Goal: Task Accomplishment & Management: Manage account settings

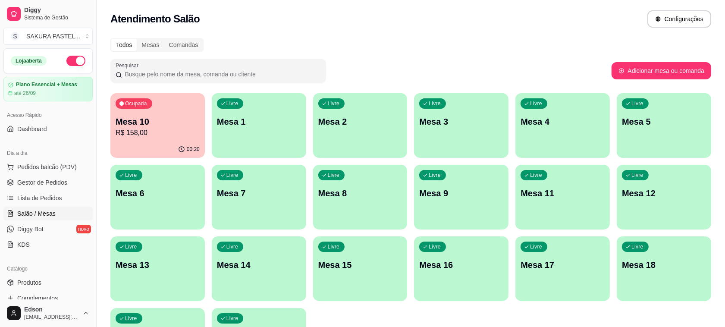
click at [175, 132] on p "R$ 158,00" at bounding box center [158, 133] width 84 height 10
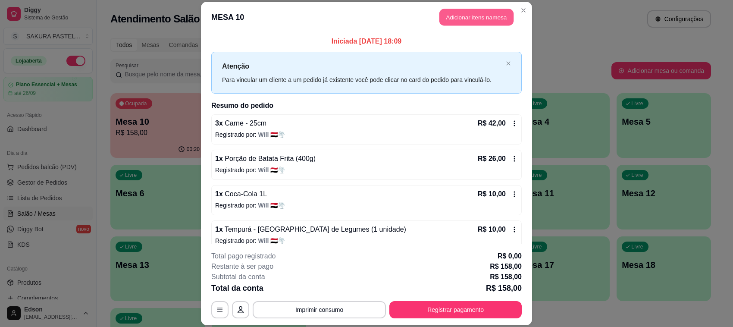
click at [489, 11] on button "Adicionar itens na mesa" at bounding box center [476, 17] width 74 height 17
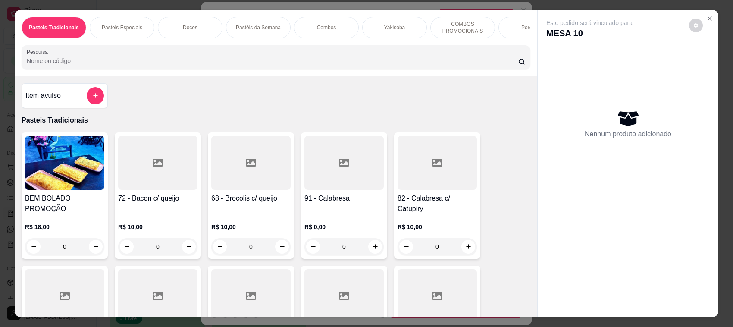
click at [235, 65] on input "Pesquisa" at bounding box center [272, 60] width 491 height 9
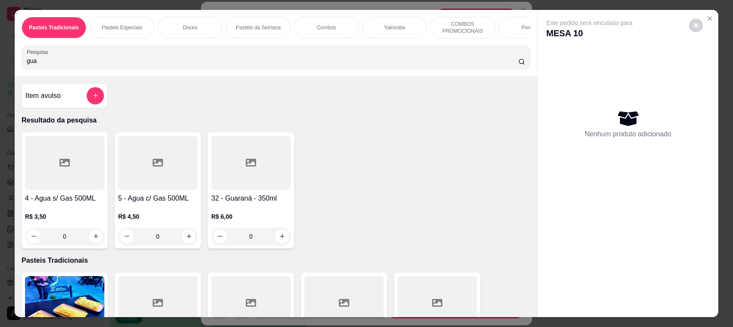
type input "gua"
click at [39, 187] on div at bounding box center [64, 163] width 79 height 54
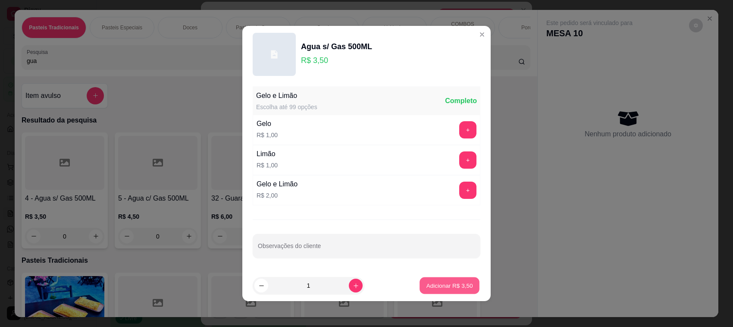
click at [448, 289] on p "Adicionar R$ 3,50" at bounding box center [449, 285] width 47 height 8
type input "1"
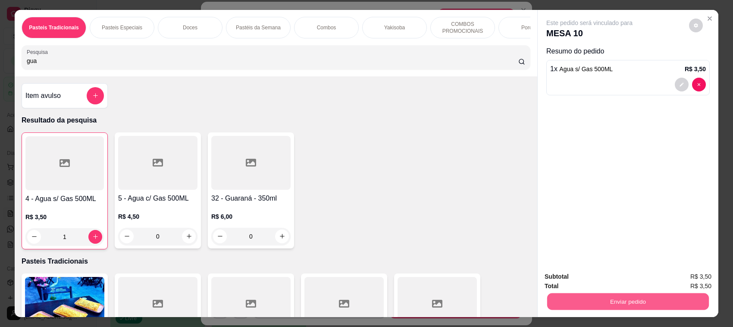
click at [619, 305] on button "Enviar pedido" at bounding box center [628, 301] width 162 height 17
click at [675, 278] on button "Enviar pedido" at bounding box center [688, 280] width 49 height 16
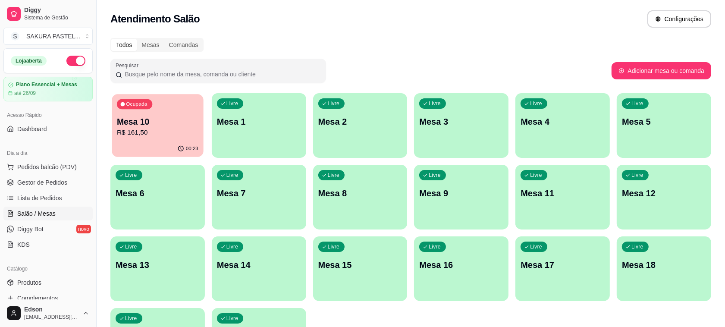
click at [203, 136] on div "Ocupada Mesa 10 R$ 161,50" at bounding box center [157, 117] width 91 height 47
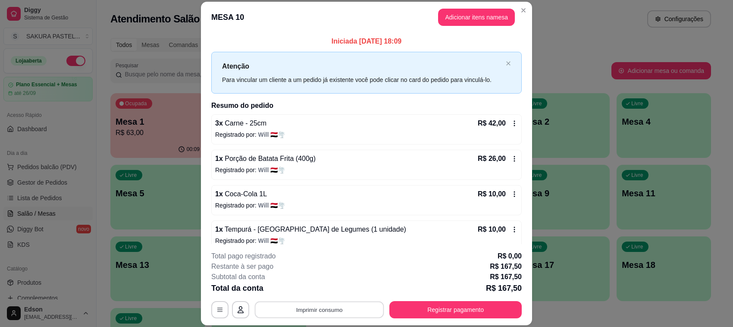
click at [330, 310] on button "Imprimir consumo" at bounding box center [319, 309] width 129 height 17
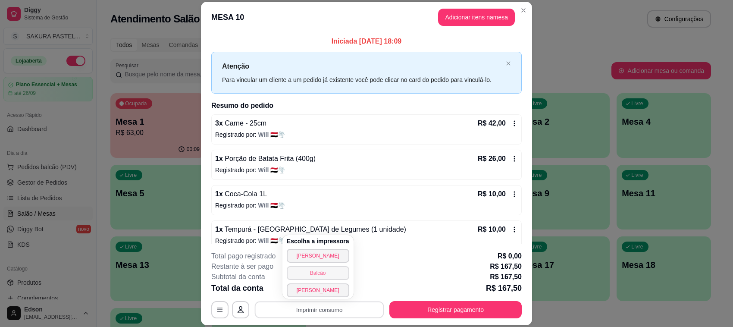
click at [322, 273] on div "Escolha a impressora Cozinha Cantinho Balcão [PERSON_NAME]" at bounding box center [317, 267] width 71 height 64
click at [322, 273] on button "Balcão" at bounding box center [317, 272] width 60 height 13
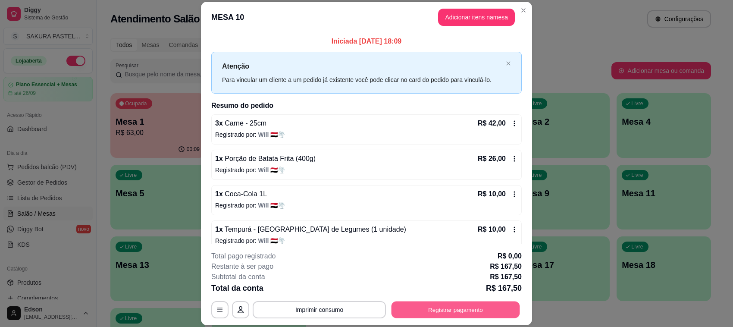
click at [434, 312] on button "Registrar pagamento" at bounding box center [455, 309] width 128 height 17
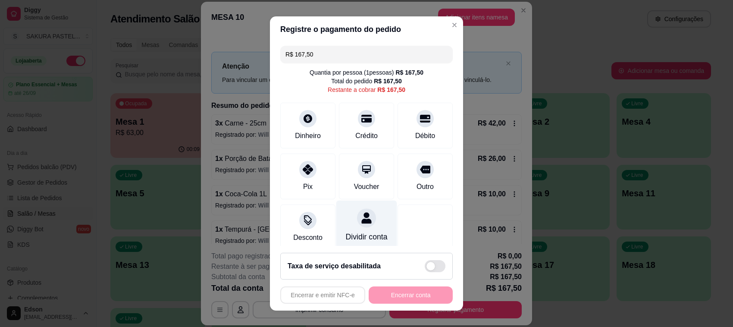
click at [346, 231] on div "Dividir conta" at bounding box center [367, 236] width 42 height 11
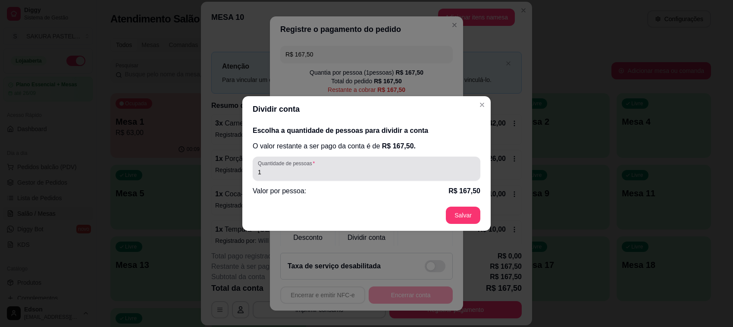
drag, startPoint x: 366, startPoint y: 169, endPoint x: 366, endPoint y: 159, distance: 10.8
click at [366, 168] on input "1" at bounding box center [366, 172] width 217 height 9
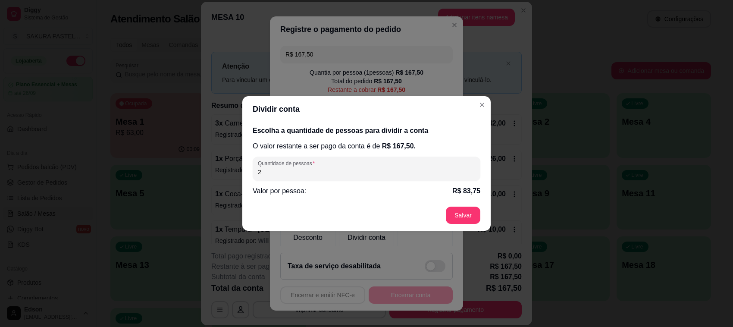
type input "20"
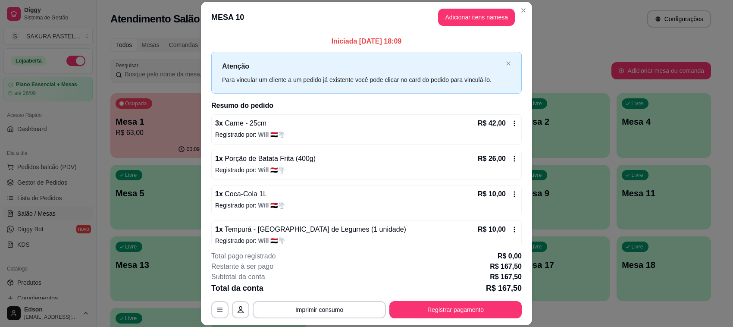
click at [499, 301] on div "**********" at bounding box center [366, 284] width 310 height 67
click at [443, 317] on button "Registrar pagamento" at bounding box center [455, 309] width 132 height 17
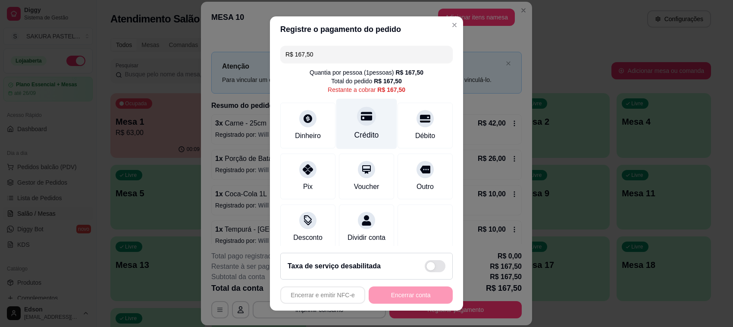
click at [357, 119] on div at bounding box center [366, 115] width 19 height 19
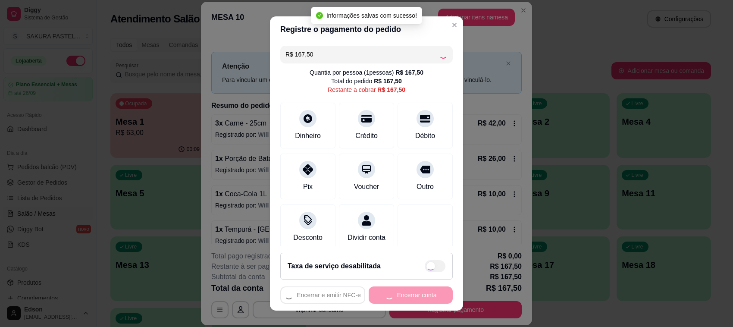
type input "R$ 0,00"
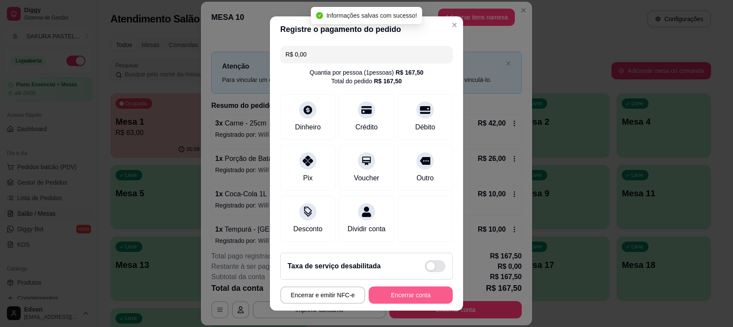
click at [409, 294] on button "Encerrar conta" at bounding box center [411, 294] width 84 height 17
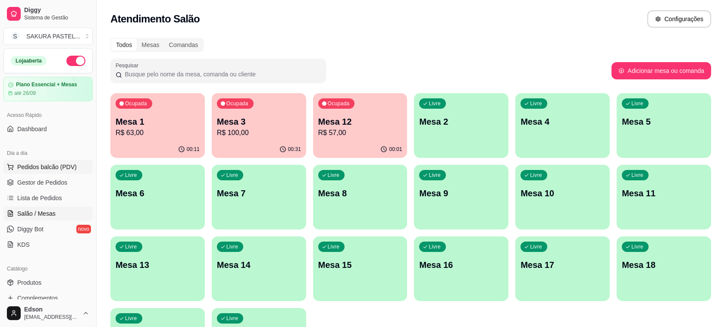
click at [27, 169] on span "Pedidos balcão (PDV)" at bounding box center [46, 166] width 59 height 9
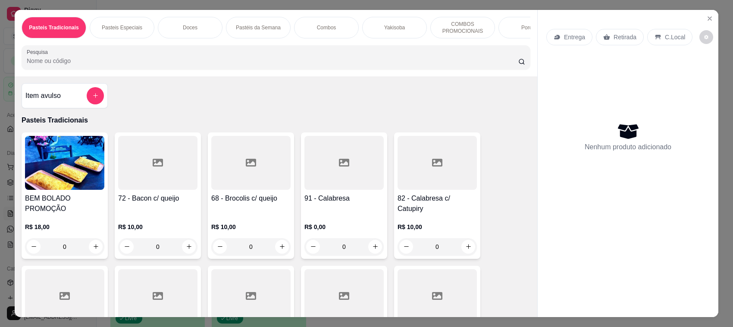
click at [626, 31] on div "Retirada" at bounding box center [620, 37] width 48 height 16
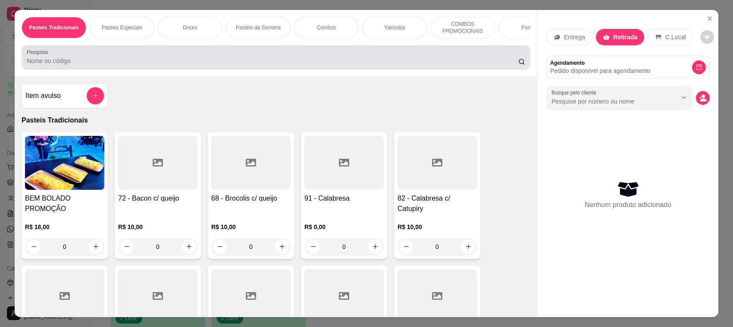
click at [428, 54] on div "Pesquisa" at bounding box center [276, 57] width 509 height 24
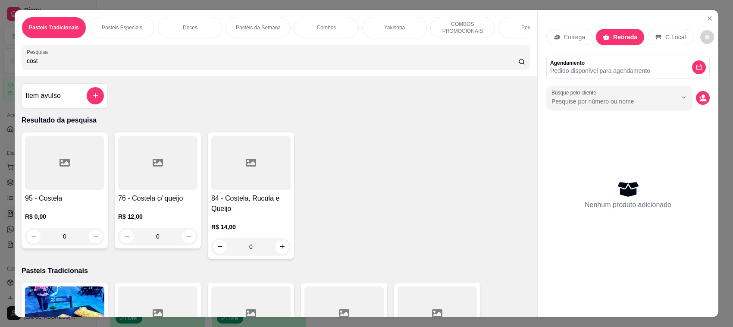
type input "cost"
click at [256, 186] on div at bounding box center [250, 163] width 79 height 54
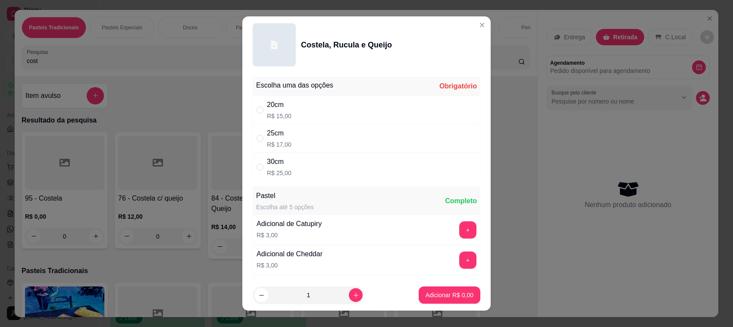
click at [272, 134] on div "25cm" at bounding box center [279, 133] width 25 height 10
radio input "true"
click at [445, 293] on p "Adicionar R$ 17,00" at bounding box center [447, 295] width 51 height 9
type input "1"
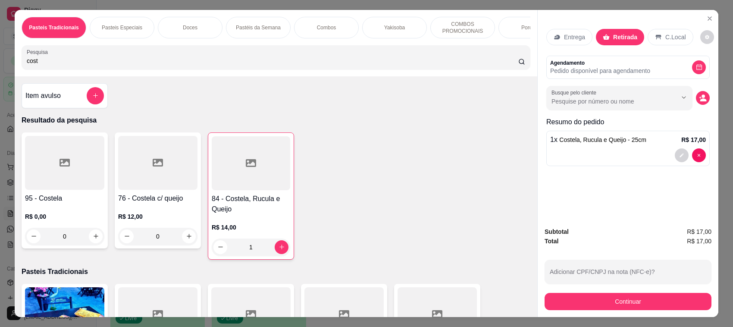
click at [256, 61] on div "cost" at bounding box center [276, 57] width 498 height 17
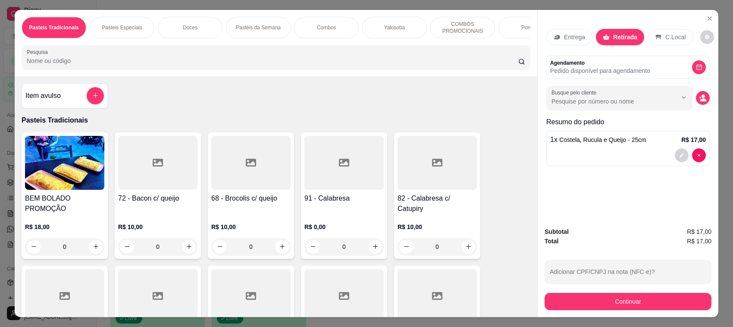
click at [657, 33] on div "C.Local" at bounding box center [669, 37] width 45 height 16
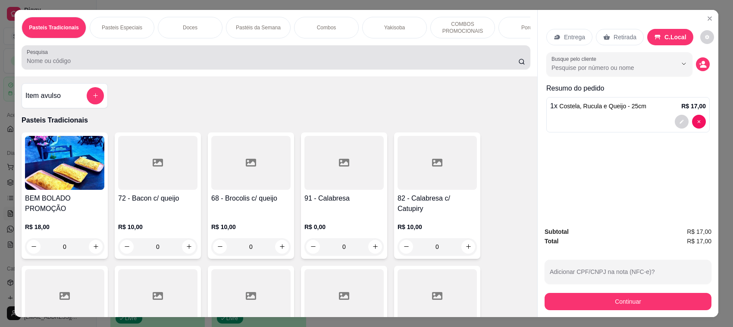
click at [305, 64] on div at bounding box center [276, 57] width 498 height 17
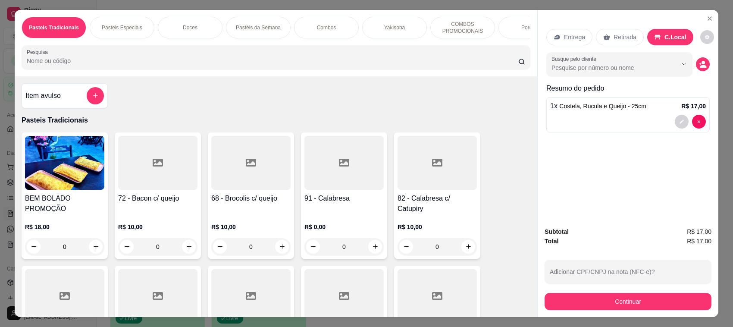
click at [372, 61] on div at bounding box center [276, 57] width 498 height 17
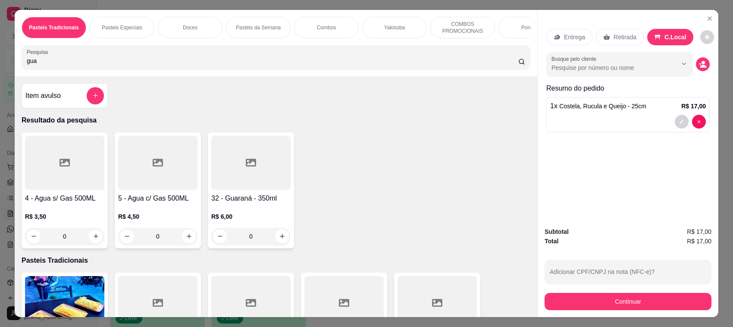
type input "gua"
click at [183, 240] on div "0" at bounding box center [157, 236] width 79 height 17
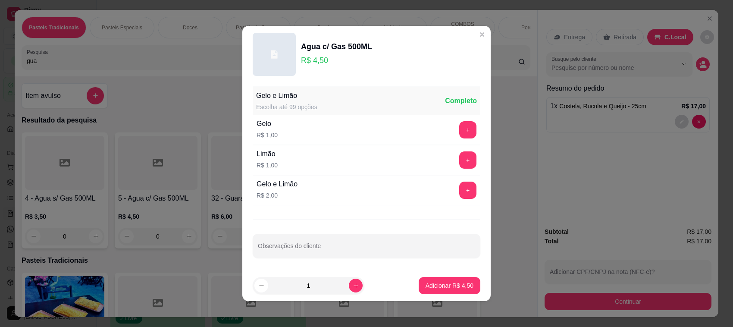
click at [436, 295] on footer "1 Adicionar R$ 4,50" at bounding box center [366, 285] width 248 height 31
click at [444, 290] on p "Adicionar R$ 4,50" at bounding box center [449, 285] width 48 height 9
type input "1"
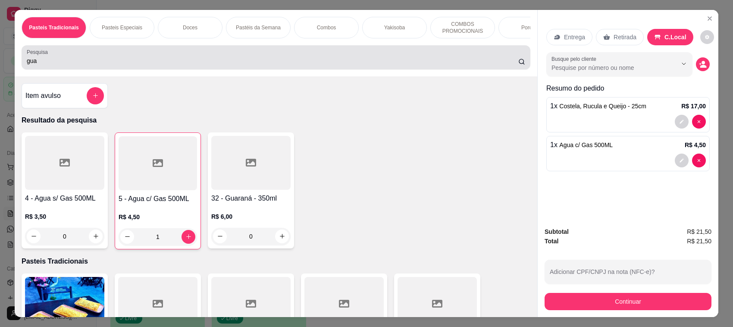
click at [326, 59] on div "gua" at bounding box center [276, 57] width 498 height 17
click at [244, 60] on div "gua" at bounding box center [276, 57] width 498 height 17
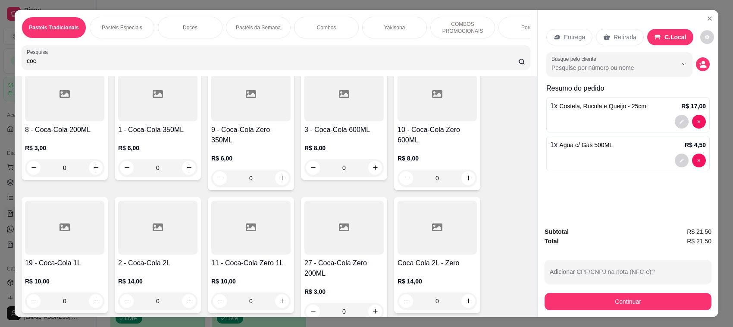
scroll to position [203, 0]
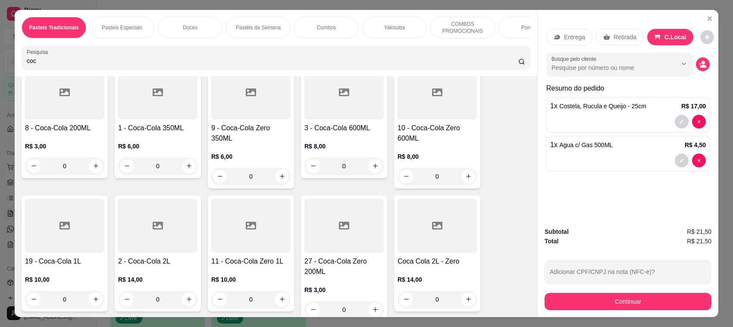
type input "coc"
click at [184, 175] on div "0" at bounding box center [157, 165] width 79 height 17
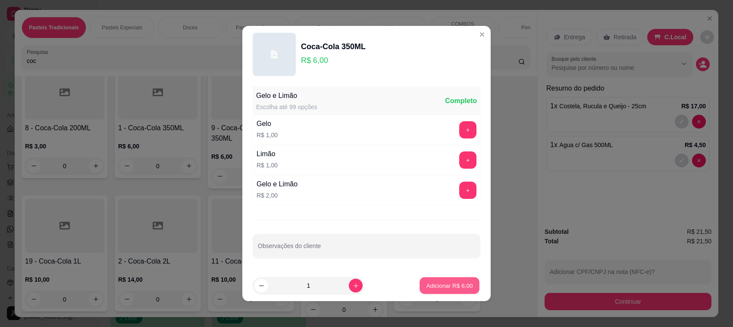
click at [426, 286] on p "Adicionar R$ 6,00" at bounding box center [449, 285] width 47 height 8
type input "1"
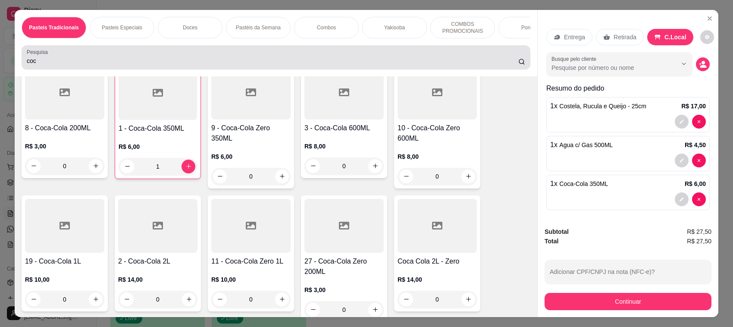
click at [214, 62] on div "coc" at bounding box center [276, 57] width 498 height 17
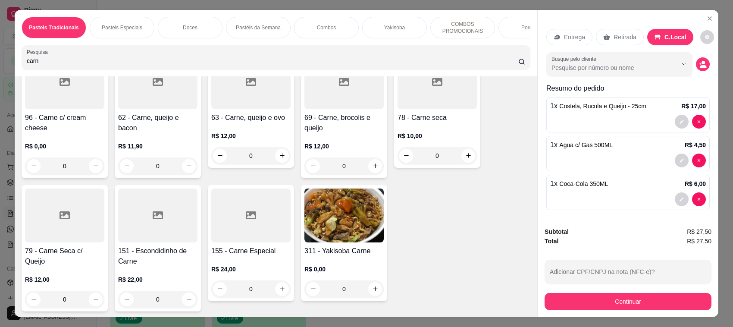
type input "carn"
click at [274, 297] on div "0" at bounding box center [250, 288] width 79 height 17
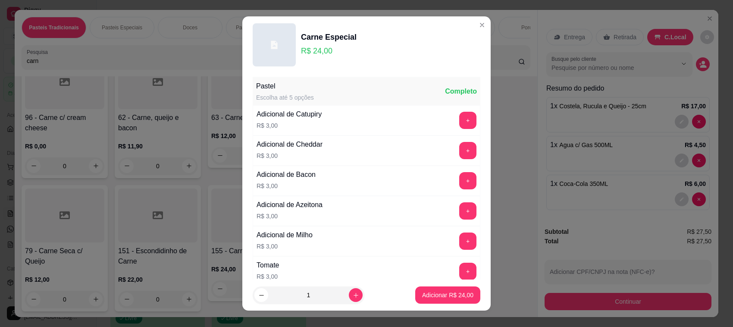
click at [423, 300] on button "Adicionar R$ 24,00" at bounding box center [447, 294] width 65 height 17
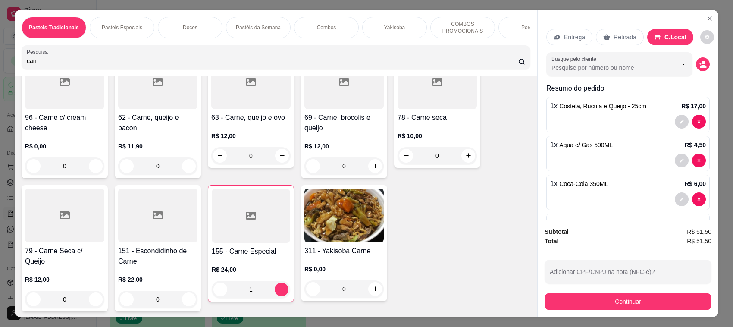
type input "1"
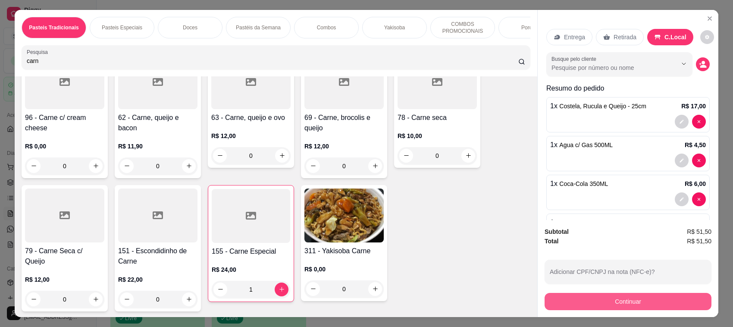
click at [652, 306] on button "Continuar" at bounding box center [627, 301] width 167 height 17
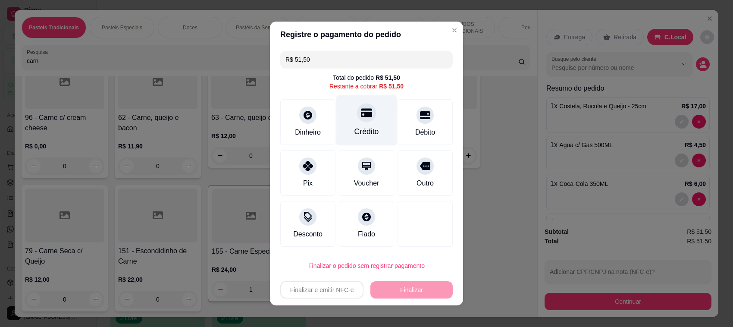
click at [369, 122] on div "Crédito" at bounding box center [366, 120] width 61 height 50
type input "R$ 0,00"
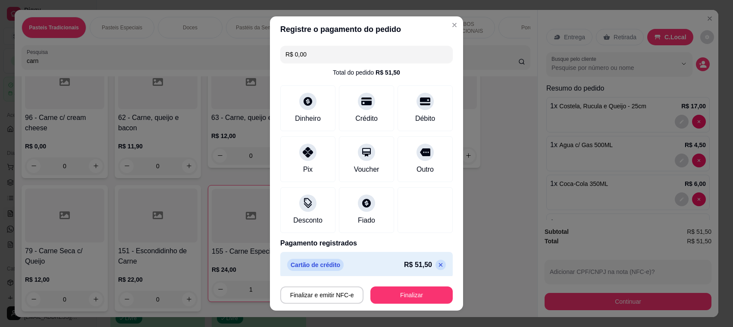
click at [426, 284] on div "Finalizar e emitir NFC-e Finalizar" at bounding box center [366, 293] width 172 height 21
click at [426, 291] on button "Finalizar" at bounding box center [411, 294] width 82 height 17
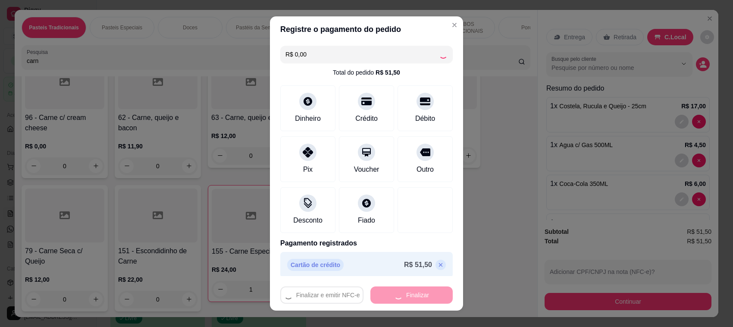
type input "0"
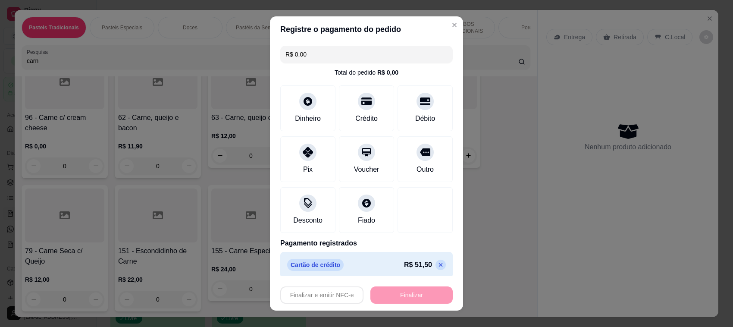
type input "-R$ 51,50"
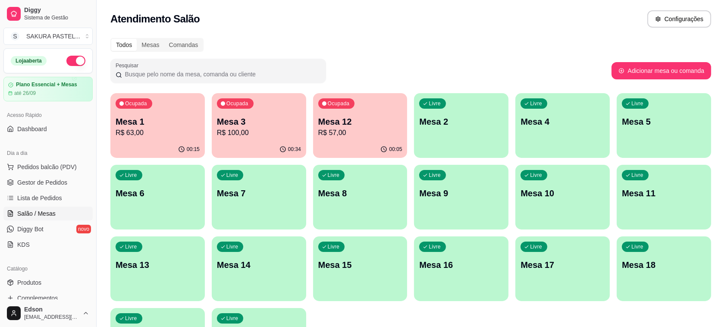
click at [561, 22] on div "Atendimento Salão Configurações" at bounding box center [410, 18] width 600 height 17
click at [47, 182] on span "Gestor de Pedidos" at bounding box center [42, 182] width 50 height 9
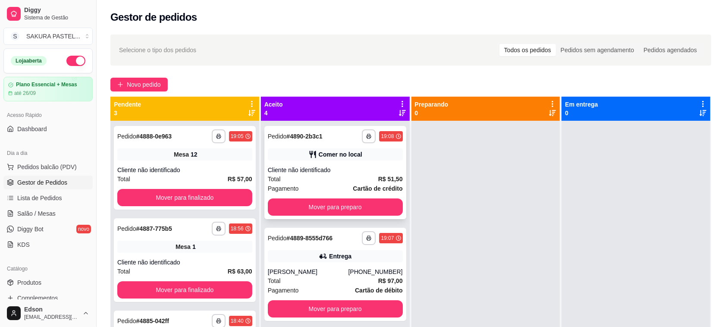
click at [354, 176] on div "Total R$ 51,50" at bounding box center [335, 178] width 135 height 9
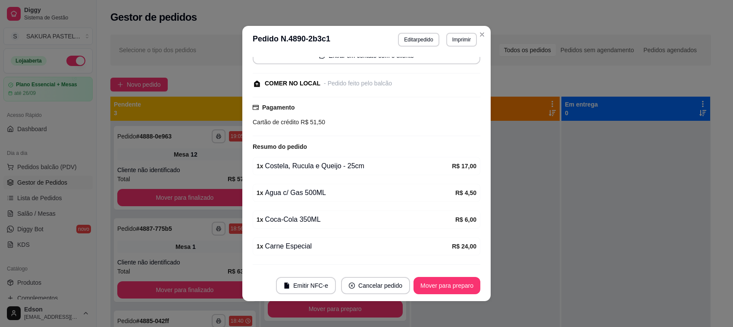
scroll to position [97, 0]
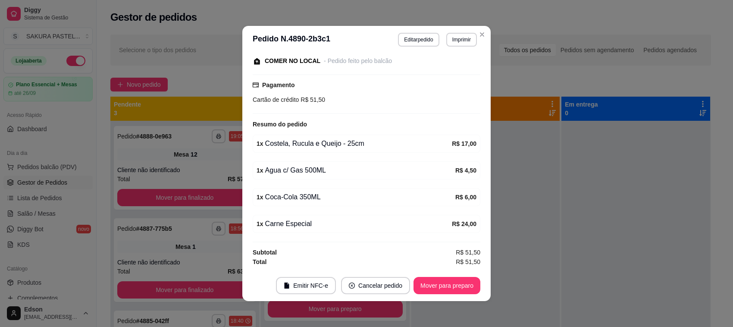
click at [459, 264] on span "R$ 51,50" at bounding box center [468, 261] width 25 height 9
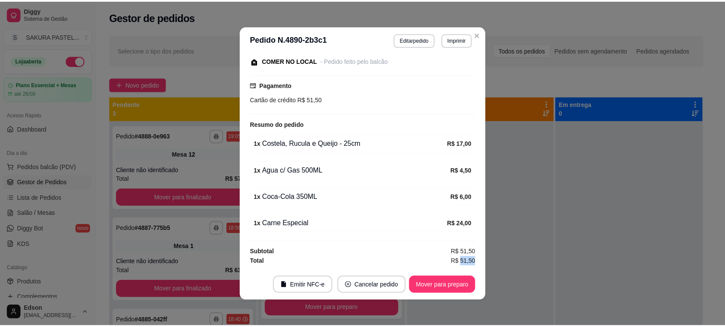
scroll to position [1, 0]
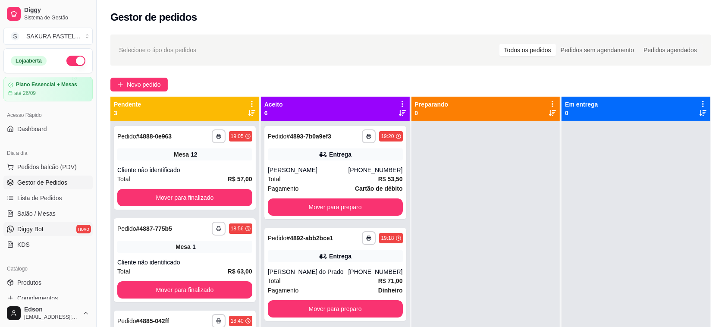
click at [18, 222] on link "Diggy Bot novo" at bounding box center [47, 229] width 89 height 14
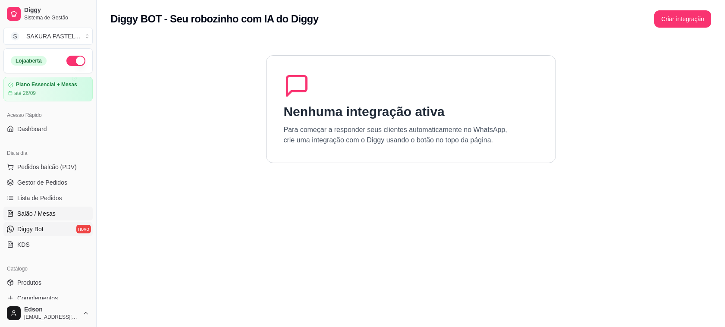
click at [20, 218] on link "Salão / Mesas" at bounding box center [47, 213] width 89 height 14
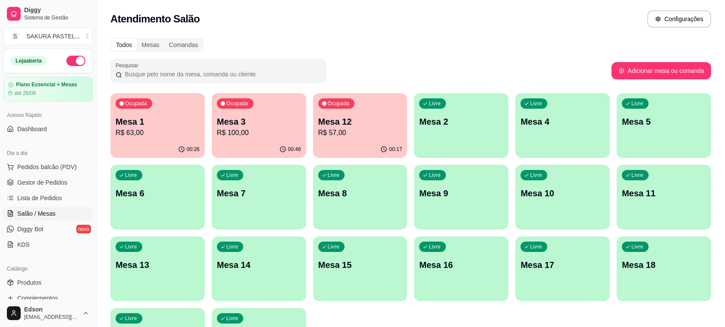
click at [280, 131] on p "R$ 100,00" at bounding box center [259, 133] width 84 height 10
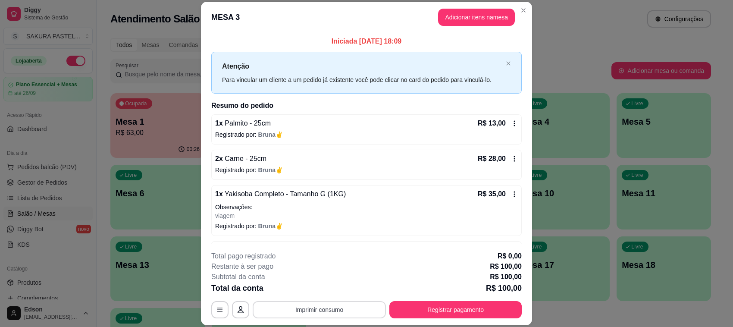
click at [314, 309] on button "Imprimir consumo" at bounding box center [319, 309] width 133 height 17
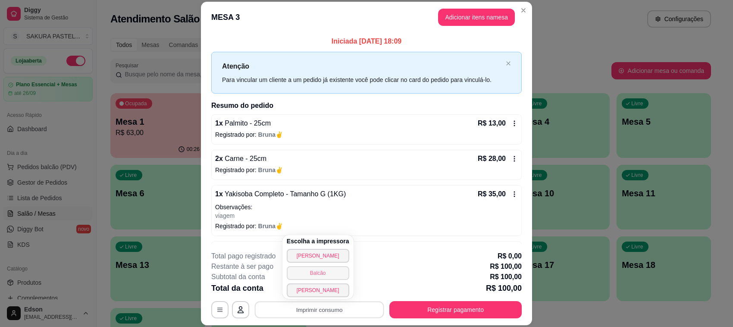
click at [317, 274] on button "Balcão" at bounding box center [318, 273] width 62 height 14
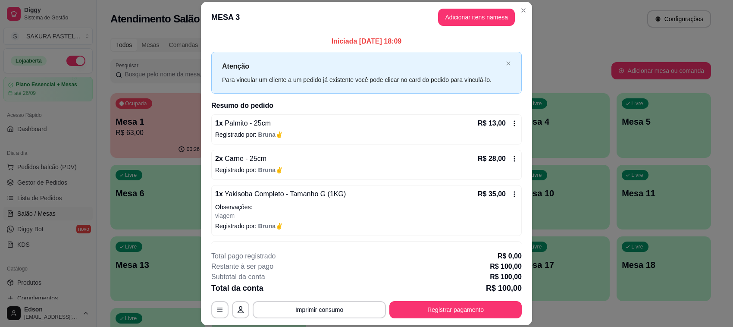
click at [453, 317] on button "Registrar pagamento" at bounding box center [455, 309] width 132 height 17
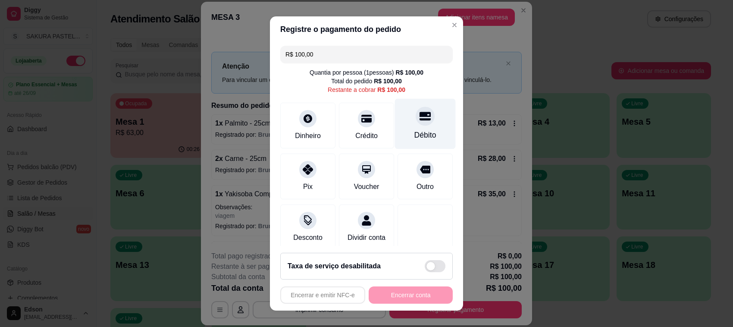
click at [419, 117] on icon at bounding box center [424, 115] width 11 height 11
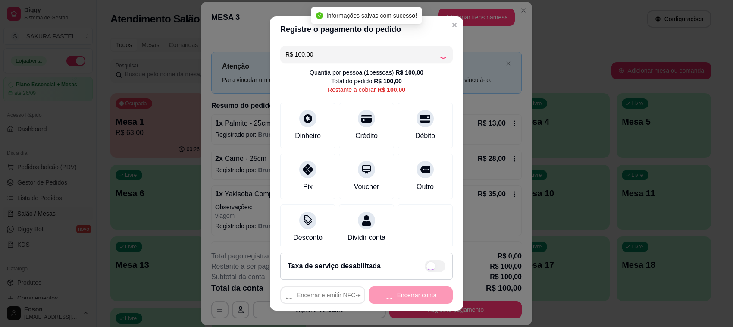
type input "R$ 0,00"
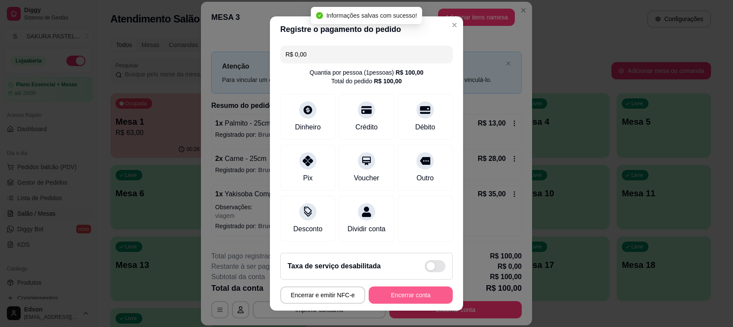
click at [414, 298] on button "Encerrar conta" at bounding box center [411, 294] width 84 height 17
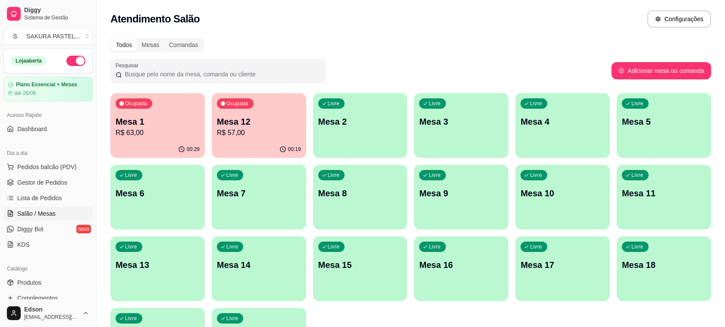
click at [165, 137] on p "R$ 63,00" at bounding box center [158, 133] width 84 height 10
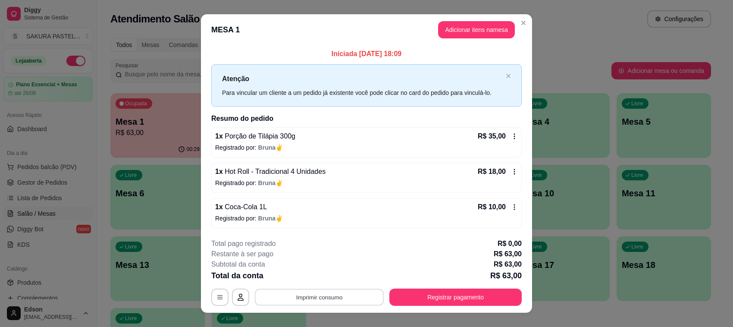
click at [350, 297] on button "Imprimir consumo" at bounding box center [319, 296] width 129 height 17
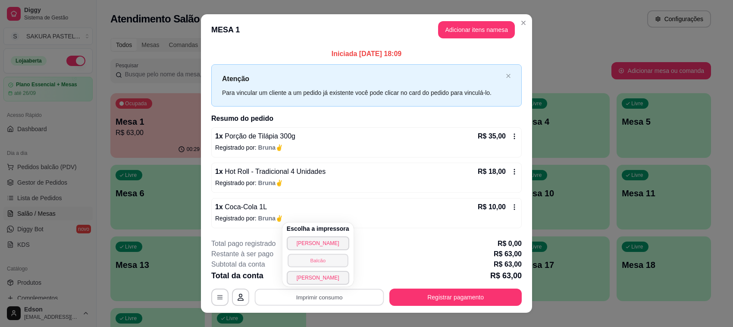
click at [325, 265] on button "Balcão" at bounding box center [317, 259] width 60 height 13
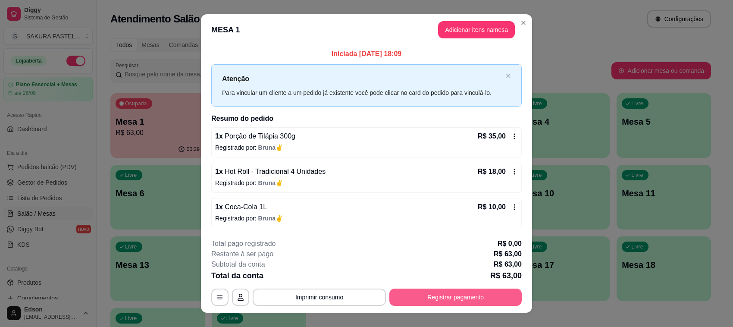
click at [441, 300] on button "Registrar pagamento" at bounding box center [455, 296] width 132 height 17
click at [419, 122] on icon at bounding box center [424, 115] width 11 height 11
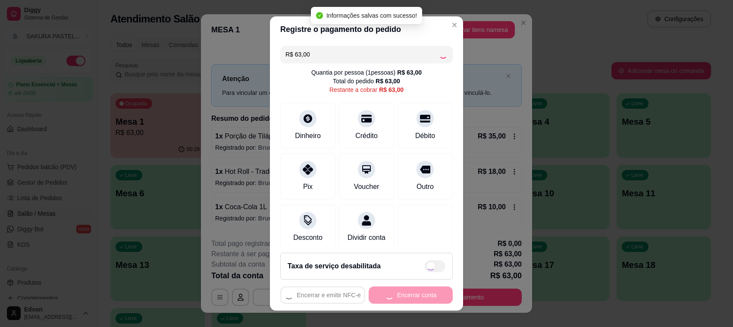
type input "R$ 0,00"
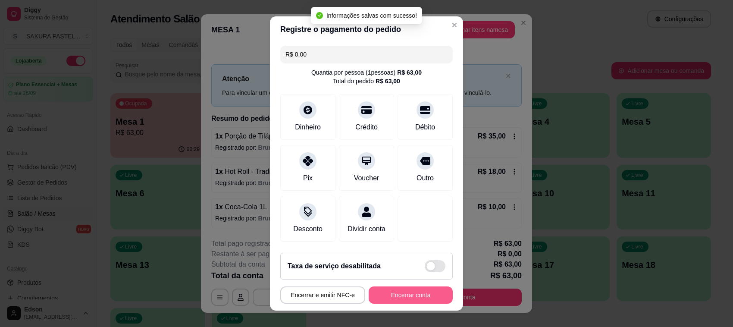
click at [401, 301] on button "Encerrar conta" at bounding box center [411, 294] width 84 height 17
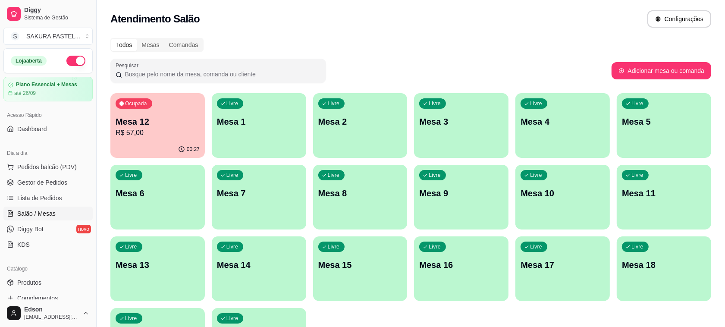
click at [134, 129] on p "R$ 57,00" at bounding box center [158, 133] width 84 height 10
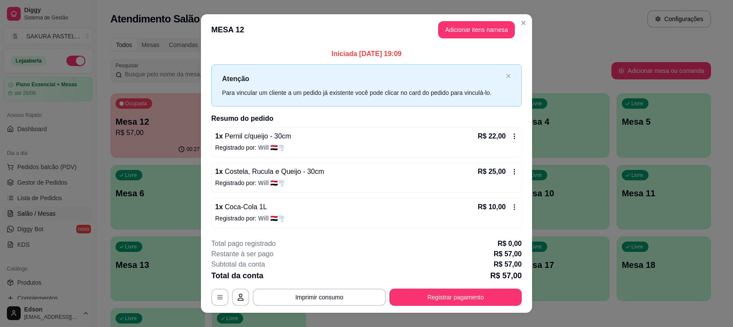
click at [315, 297] on button "Imprimir consumo" at bounding box center [319, 296] width 133 height 17
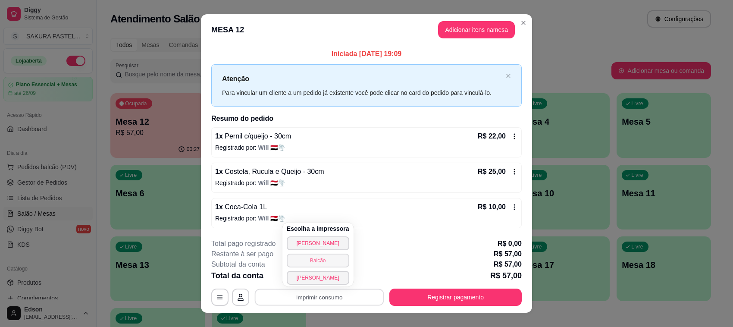
click at [326, 262] on div "Escolha a impressora Cozinha Cantinho Balcão [PERSON_NAME]" at bounding box center [317, 254] width 71 height 64
click at [326, 262] on button "Balcão" at bounding box center [318, 260] width 62 height 14
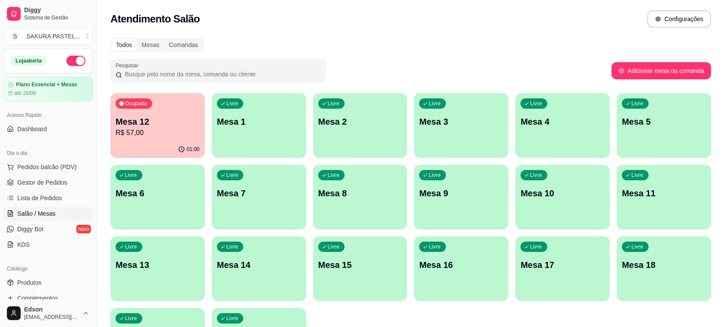
click at [27, 159] on div "Dia a dia" at bounding box center [47, 153] width 89 height 14
click at [29, 167] on span "Pedidos balcão (PDV)" at bounding box center [46, 166] width 59 height 9
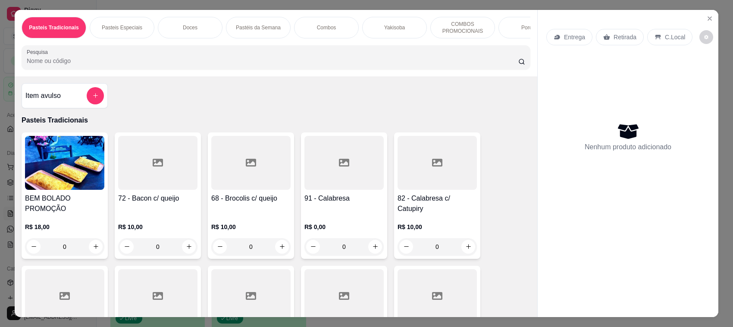
click at [100, 108] on div "Item avulso" at bounding box center [65, 95] width 86 height 25
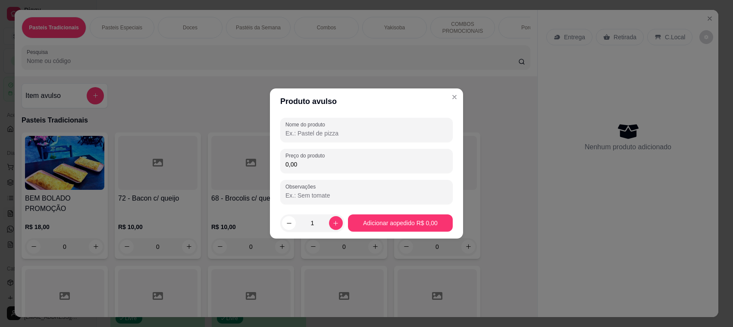
click at [308, 133] on input "Nome do produto" at bounding box center [366, 133] width 162 height 9
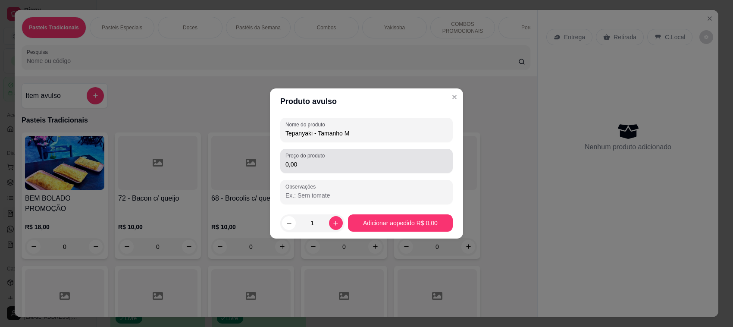
type input "Tepanyaki - Tamanho M"
click at [341, 156] on div "0,00" at bounding box center [366, 160] width 162 height 17
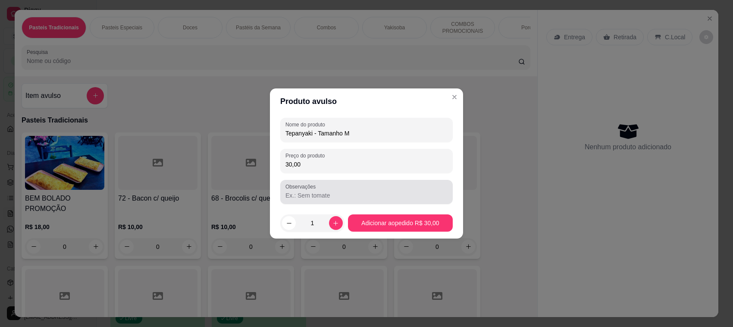
type input "30,00"
click at [372, 194] on input "Observações" at bounding box center [366, 195] width 162 height 9
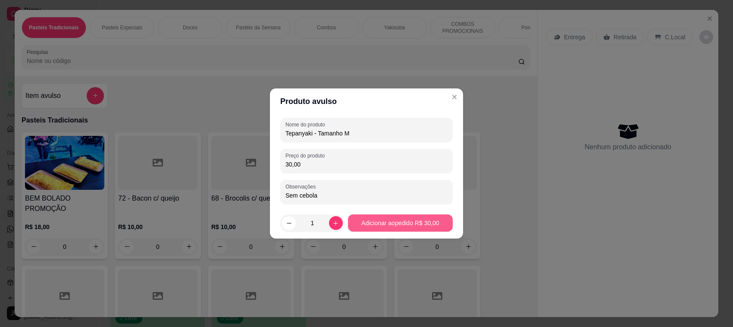
type input "Sem cebola"
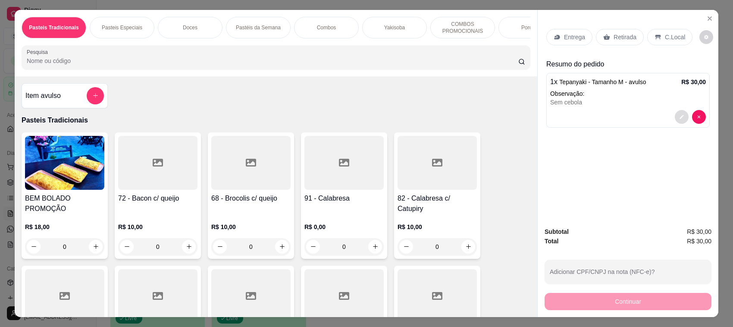
click at [680, 120] on button "decrease-product-quantity" at bounding box center [682, 117] width 14 height 14
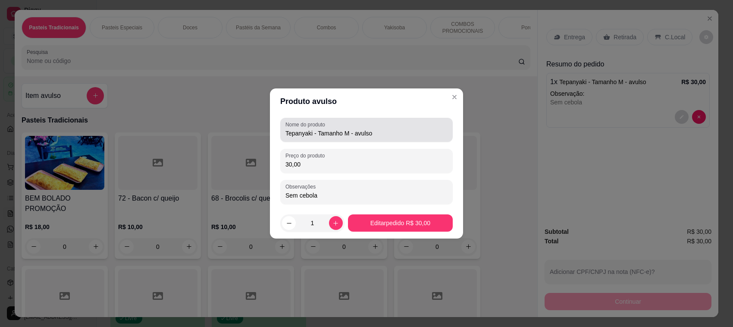
click at [402, 130] on input "Tepanyaki - Tamanho M - avulso" at bounding box center [366, 133] width 162 height 9
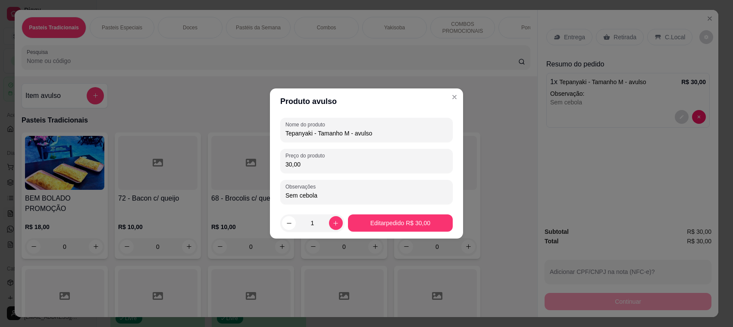
click at [402, 130] on input "Tepanyaki - Tamanho M - avulso" at bounding box center [366, 133] width 162 height 9
type input "Tepanyaki - Tamanho M"
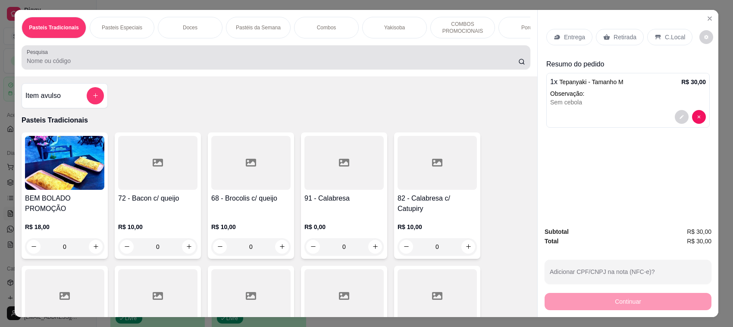
click at [90, 65] on input "Pesquisa" at bounding box center [272, 60] width 491 height 9
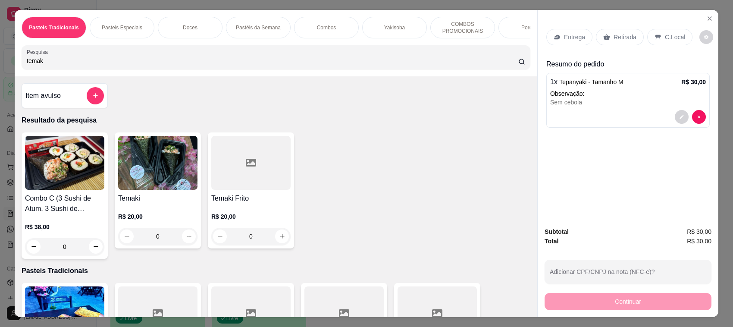
type input "temak"
click at [144, 215] on div "R$ 20,00 0" at bounding box center [157, 223] width 79 height 41
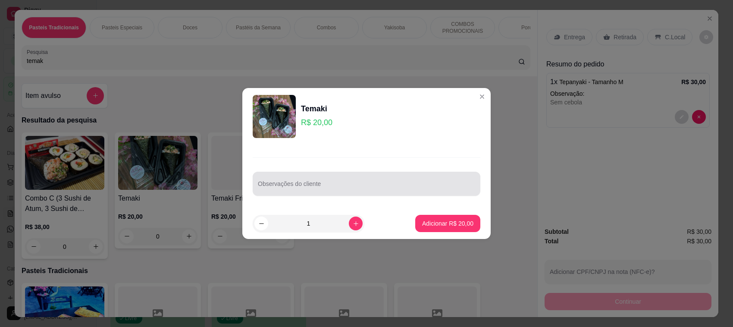
click at [328, 183] on input "Observações do cliente" at bounding box center [366, 187] width 217 height 9
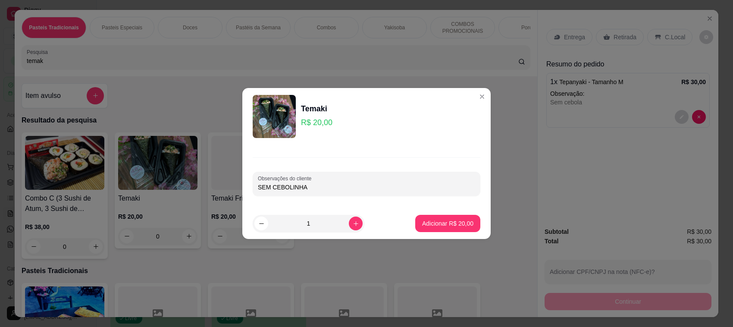
type input "SEM CEBOLINHA"
click at [455, 227] on p "Adicionar R$ 20,00" at bounding box center [448, 223] width 50 height 8
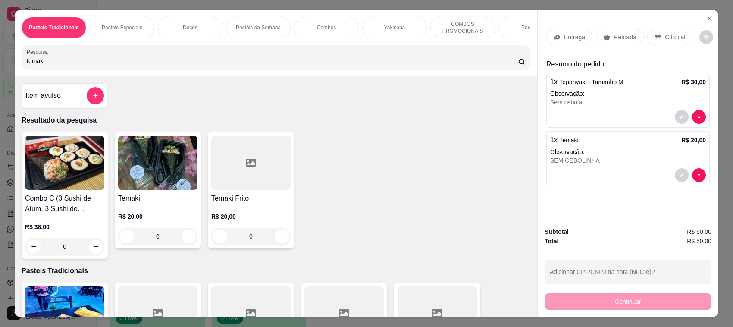
click at [609, 41] on div "Retirada" at bounding box center [620, 37] width 48 height 16
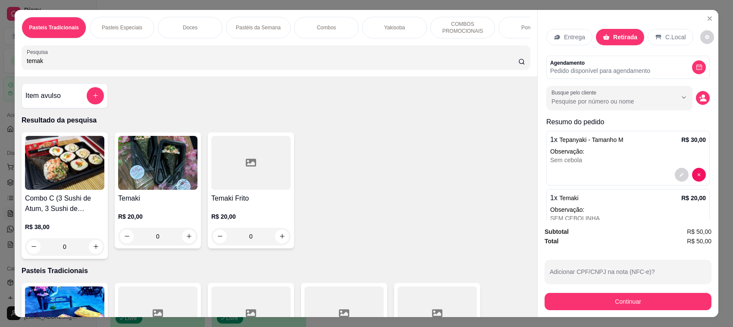
click at [650, 303] on button "Continuar" at bounding box center [627, 301] width 167 height 17
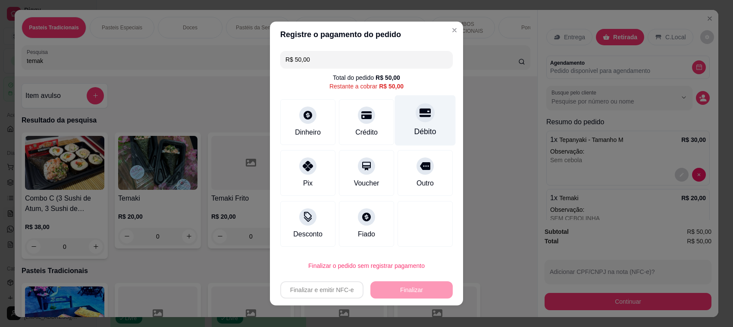
click at [402, 132] on div "Débito" at bounding box center [425, 120] width 61 height 50
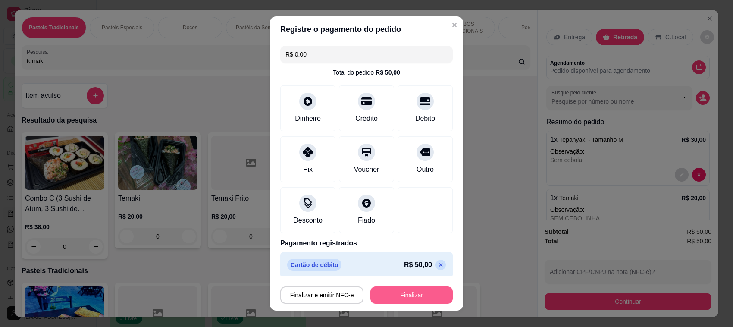
click at [394, 298] on button "Finalizar" at bounding box center [411, 294] width 82 height 17
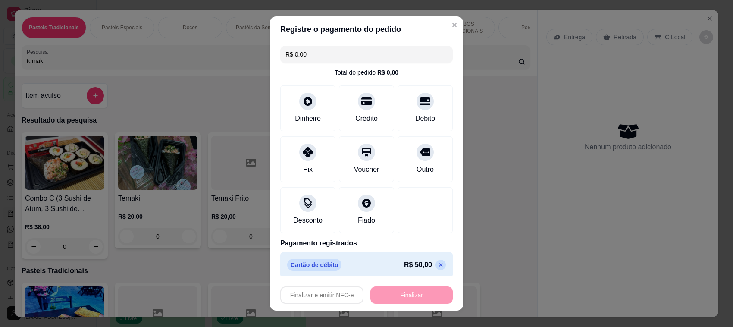
type input "-R$ 50,00"
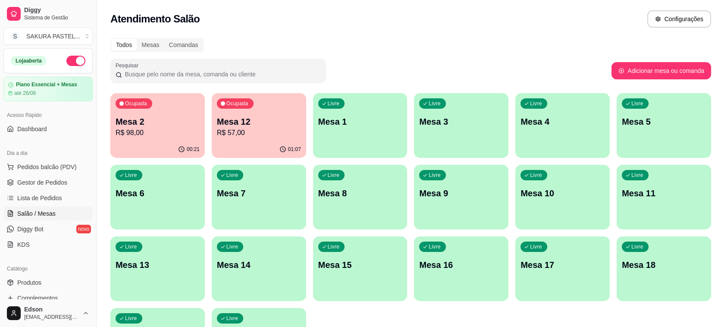
scroll to position [293, 0]
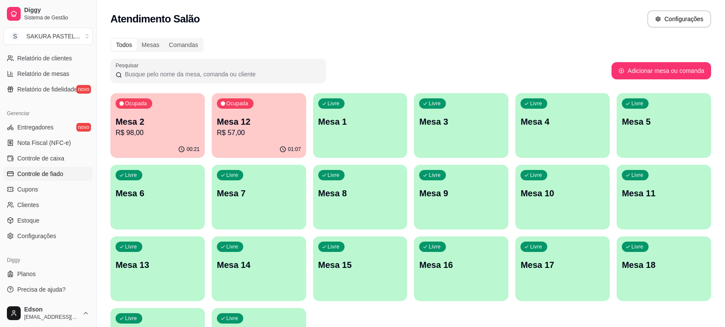
click at [56, 175] on span "Controle de fiado" at bounding box center [40, 173] width 46 height 9
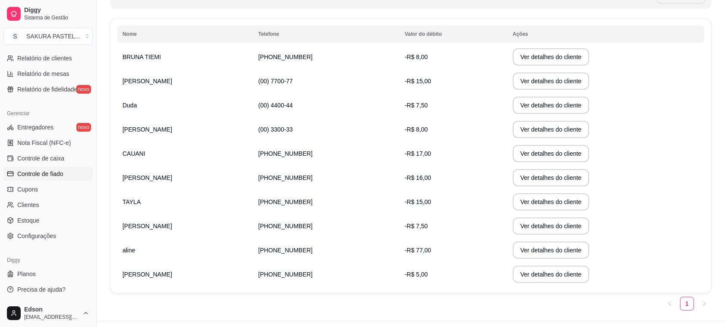
scroll to position [151, 0]
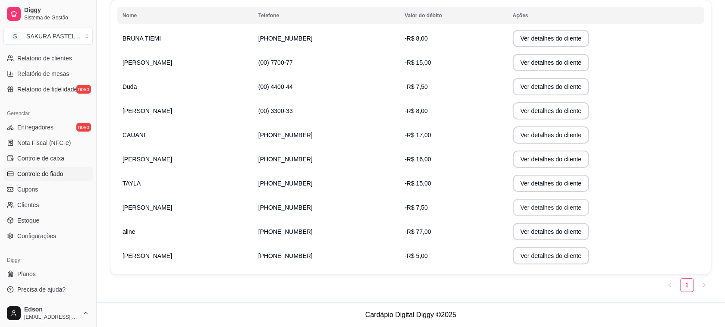
click at [531, 208] on button "Ver detalhes do cliente" at bounding box center [550, 207] width 77 height 17
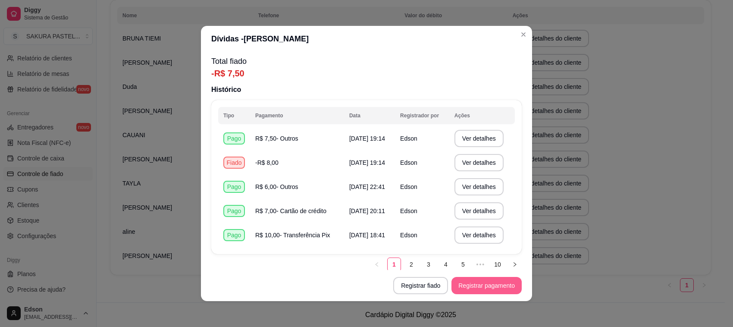
click at [473, 290] on button "Registrar pagamento" at bounding box center [486, 285] width 70 height 17
click at [409, 282] on button "Registrar fiado" at bounding box center [420, 285] width 55 height 17
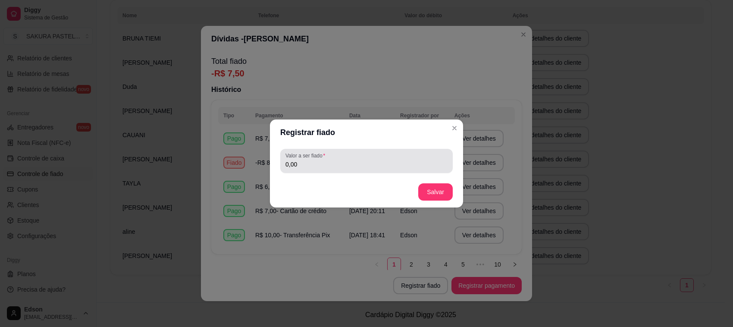
click at [348, 169] on input "0,00" at bounding box center [366, 164] width 162 height 9
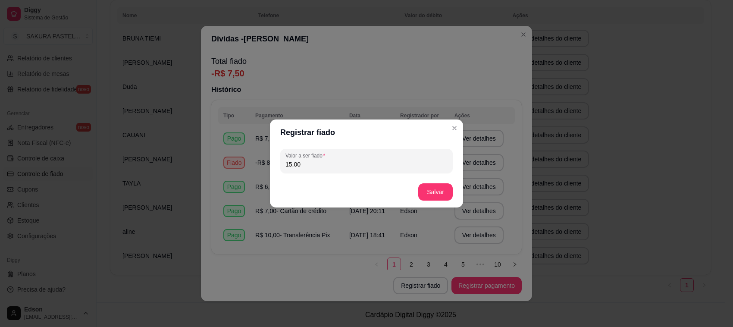
type input "15,00"
click at [428, 194] on button "Salvar" at bounding box center [436, 192] width 34 height 17
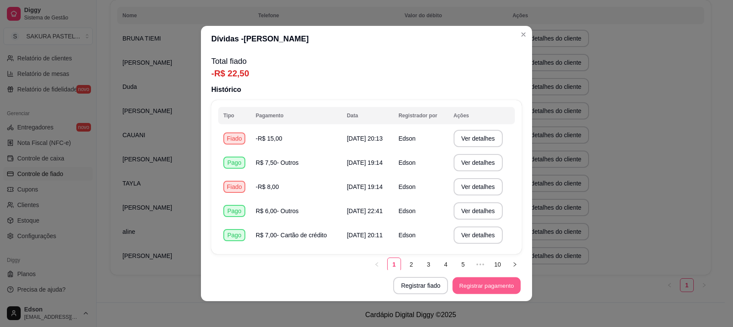
click at [499, 288] on button "Registrar pagamento" at bounding box center [487, 285] width 68 height 17
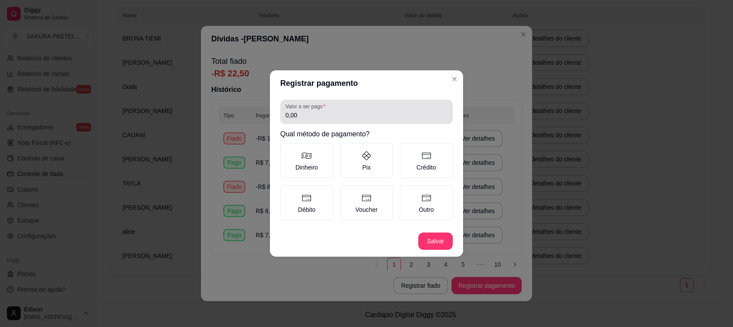
click at [343, 119] on input "0,00" at bounding box center [366, 115] width 162 height 9
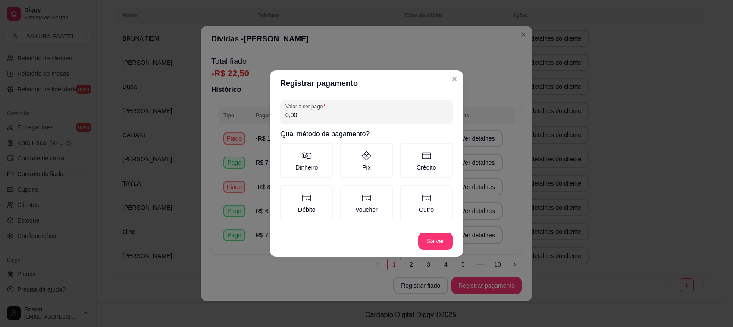
click at [343, 119] on input "0,00" at bounding box center [366, 115] width 162 height 9
type input "16,50"
click at [417, 147] on label "Crédito" at bounding box center [426, 160] width 53 height 35
click at [406, 147] on button "Crédito" at bounding box center [402, 145] width 7 height 7
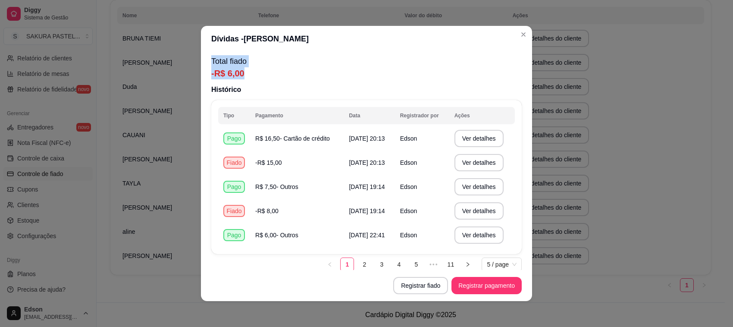
drag, startPoint x: 249, startPoint y: 74, endPoint x: 207, endPoint y: 62, distance: 43.9
click at [211, 62] on div "Total fiado -R$ 6,00" at bounding box center [366, 67] width 310 height 24
click at [319, 58] on p "Total fiado" at bounding box center [366, 61] width 310 height 12
drag, startPoint x: 257, startPoint y: 78, endPoint x: 223, endPoint y: 59, distance: 39.0
click at [223, 59] on div "Total fiado -R$ 6,00 Histórico Tipo Pagamento Data Registrador por Ações Pago R…" at bounding box center [366, 161] width 331 height 218
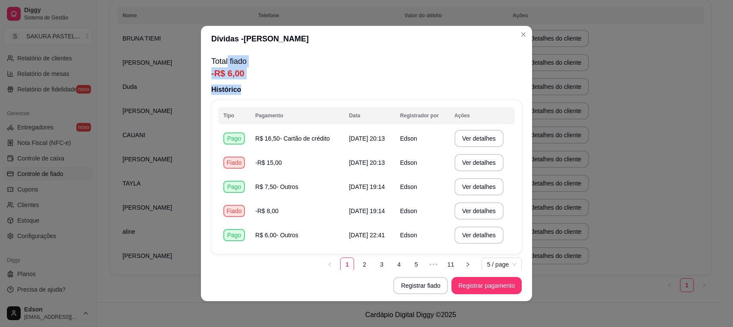
click at [317, 69] on p "-R$ 6,00" at bounding box center [366, 73] width 310 height 12
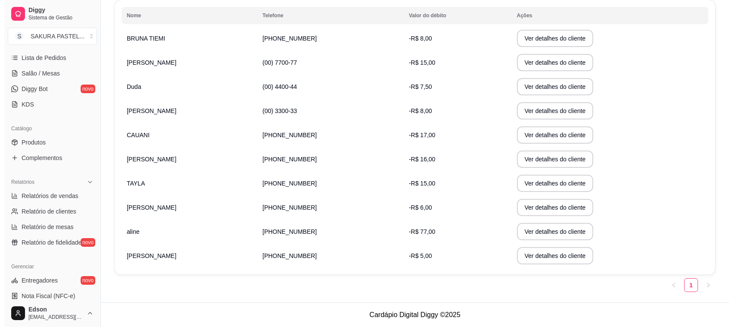
scroll to position [0, 0]
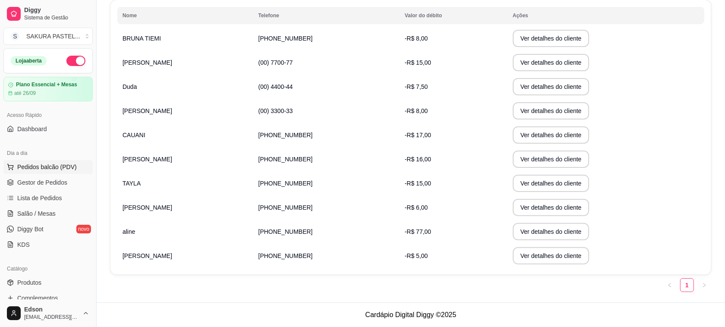
click at [62, 165] on span "Pedidos balcão (PDV)" at bounding box center [46, 166] width 59 height 9
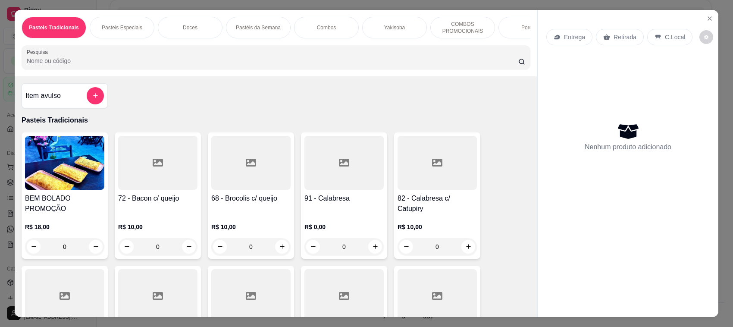
click at [621, 35] on p "Retirada" at bounding box center [624, 37] width 23 height 9
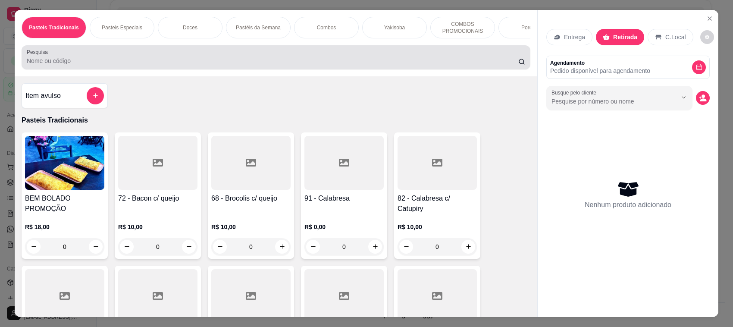
click at [453, 63] on div at bounding box center [276, 57] width 498 height 17
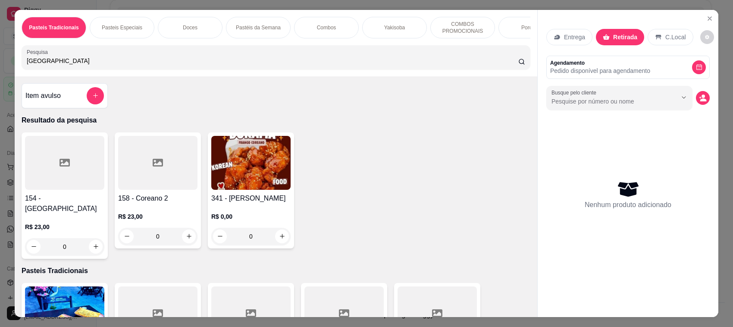
type input "corea"
click at [178, 190] on div at bounding box center [157, 163] width 79 height 54
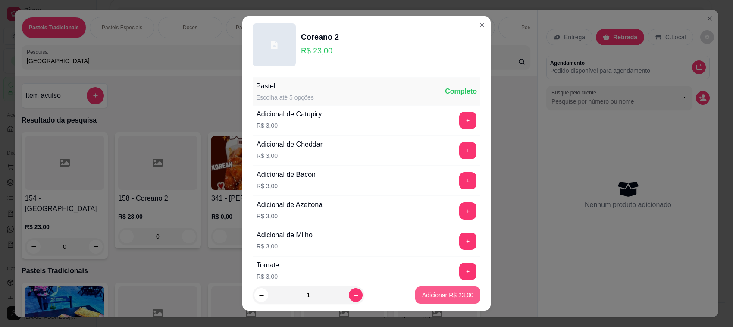
click at [447, 294] on p "Adicionar R$ 23,00" at bounding box center [447, 295] width 51 height 9
type input "1"
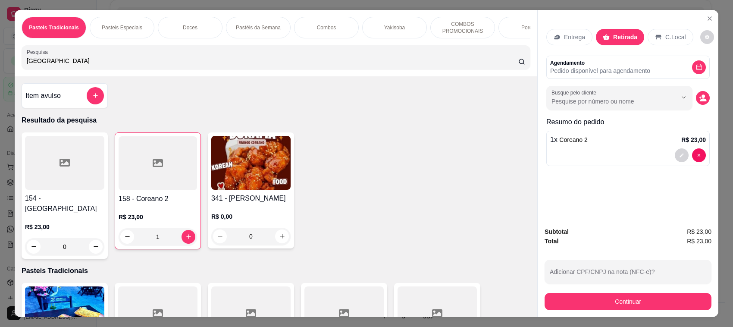
click at [299, 62] on div "corea" at bounding box center [276, 57] width 498 height 17
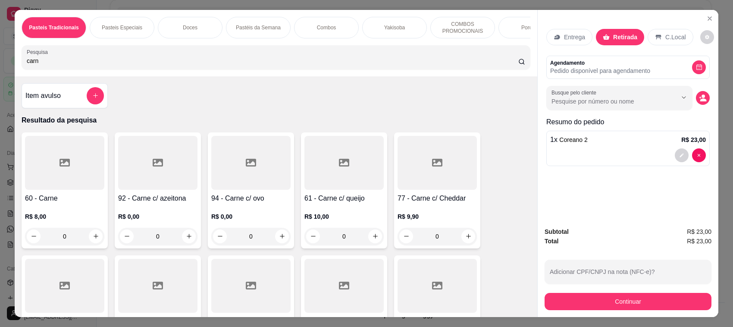
type input "carn"
click at [313, 190] on div at bounding box center [343, 163] width 79 height 54
click at [311, 169] on div "30cm R$ 20,00" at bounding box center [367, 167] width 228 height 28
radio input "true"
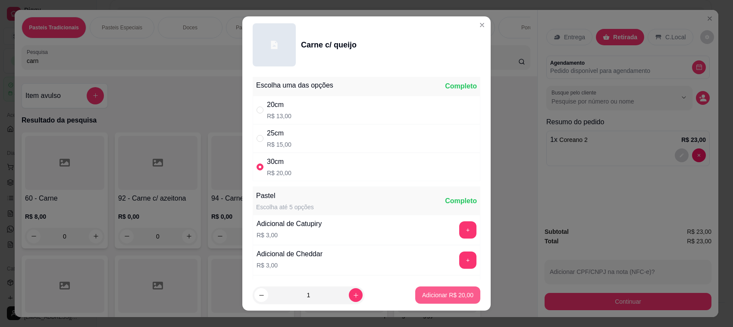
click at [432, 291] on p "Adicionar R$ 20,00" at bounding box center [447, 295] width 51 height 9
type input "1"
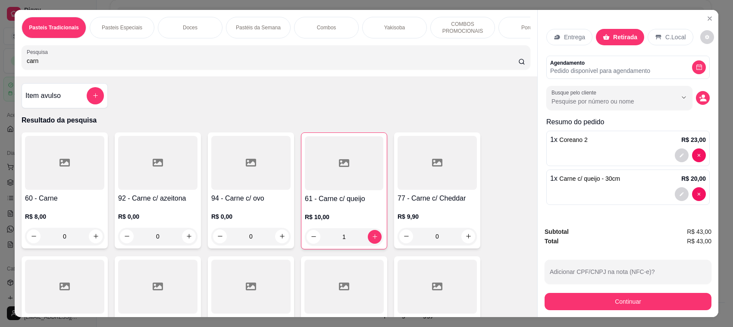
click at [270, 65] on input "carn" at bounding box center [272, 60] width 491 height 9
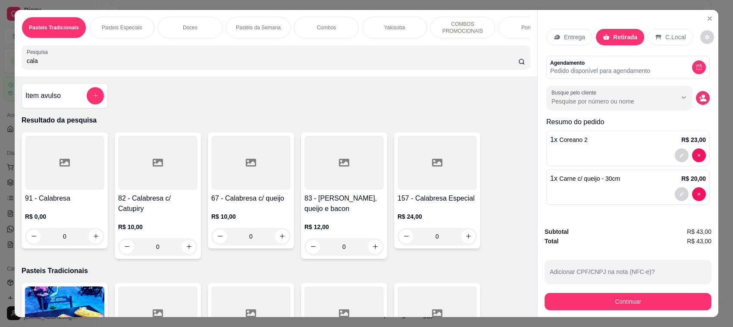
type input "cala"
click at [268, 212] on div "R$ 10,00 0" at bounding box center [250, 223] width 79 height 41
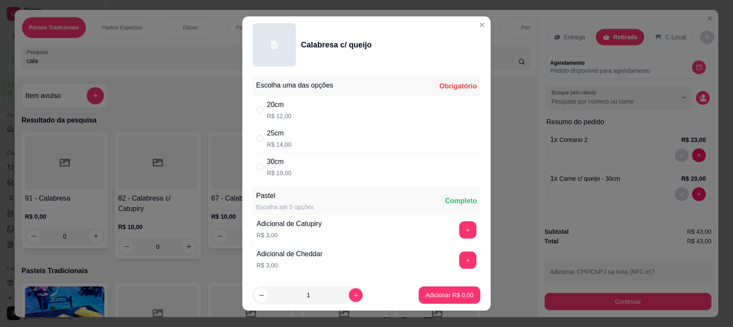
click at [317, 170] on div "30cm R$ 19,00" at bounding box center [367, 167] width 228 height 28
radio input "true"
click at [444, 292] on p "Adicionar R$ 19,00" at bounding box center [448, 295] width 50 height 8
type input "1"
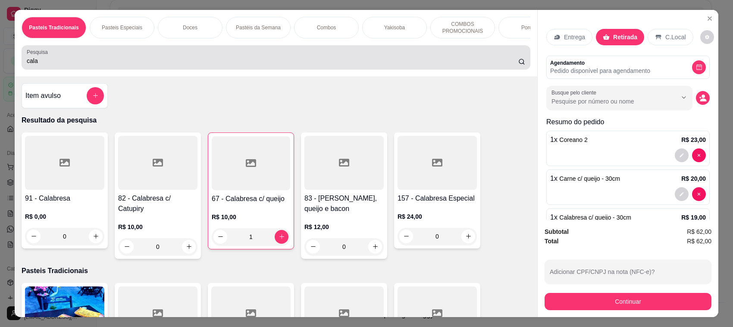
click at [316, 53] on div "Pasteis Tradicionais Pasteis Especiais Doces Pastéis da Semana Combos Yakisoba …" at bounding box center [276, 43] width 522 height 66
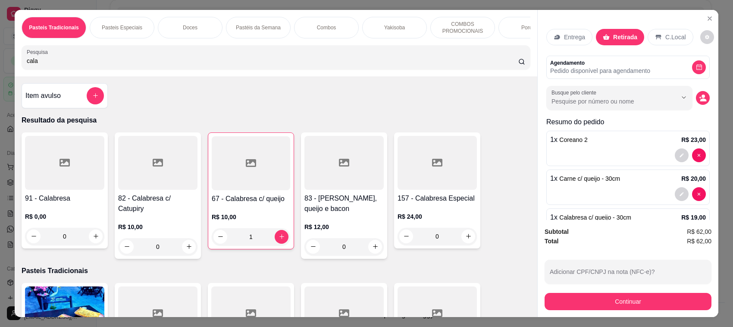
click at [316, 65] on input "cala" at bounding box center [272, 60] width 491 height 9
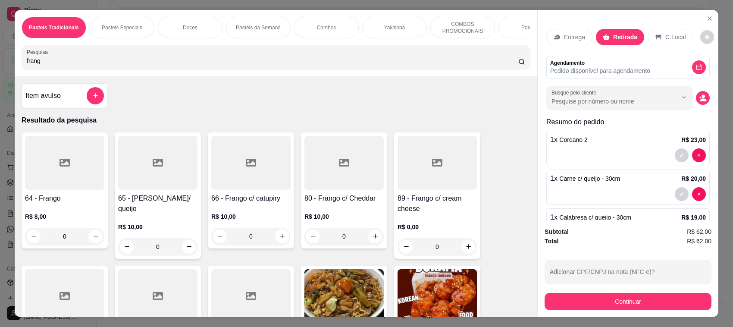
scroll to position [203, 0]
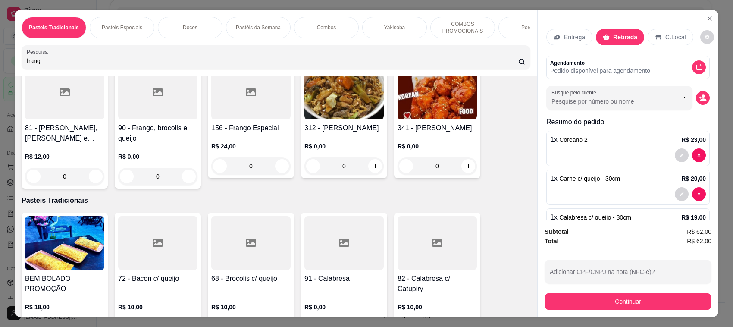
type input "frang"
click at [450, 130] on div "341 - Frango Coreano R$ 0,00 0" at bounding box center [437, 120] width 86 height 116
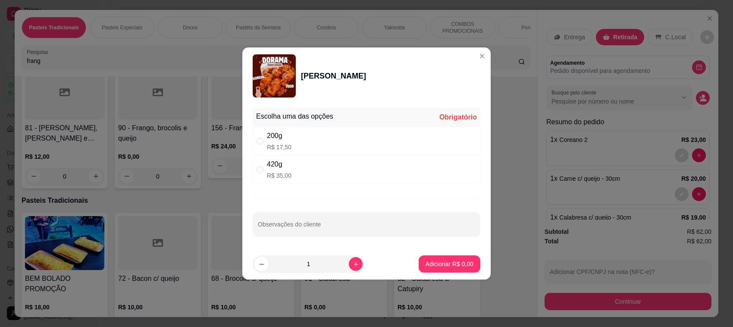
click at [325, 169] on div "420g R$ 35,00" at bounding box center [367, 169] width 228 height 28
radio input "true"
click at [446, 263] on p "Adicionar R$ 35,00" at bounding box center [447, 263] width 51 height 9
type input "1"
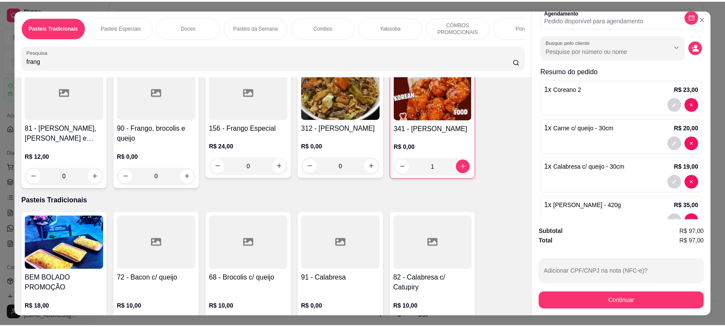
scroll to position [75, 0]
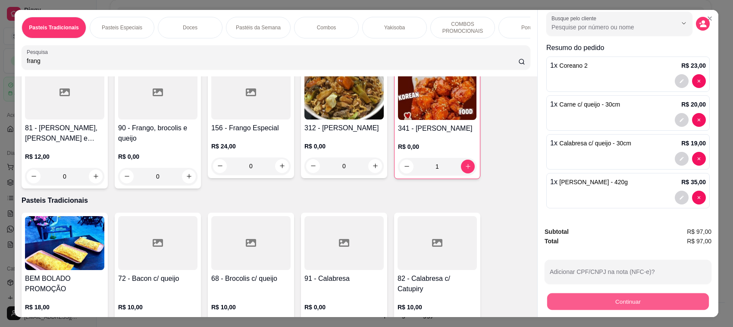
click at [626, 297] on button "Continuar" at bounding box center [628, 301] width 162 height 17
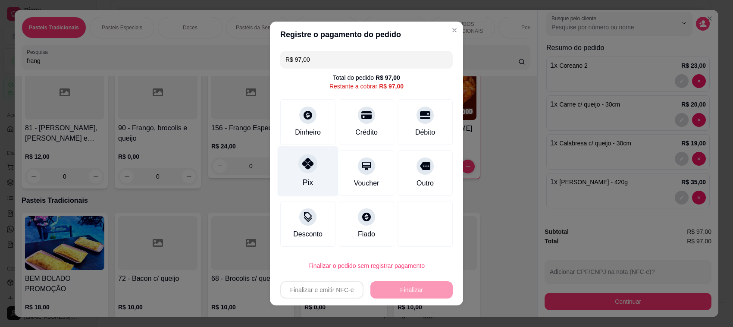
click at [302, 168] on icon at bounding box center [307, 163] width 11 height 11
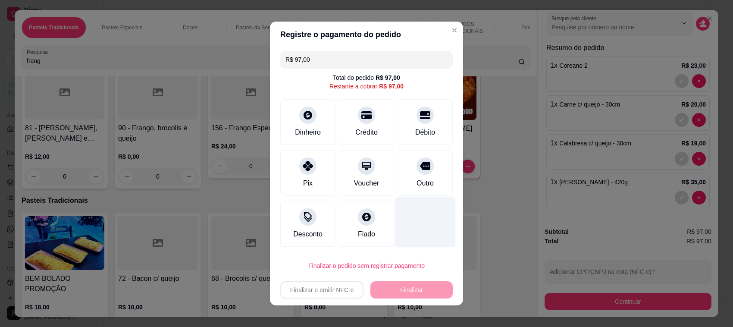
type input "R$ 0,00"
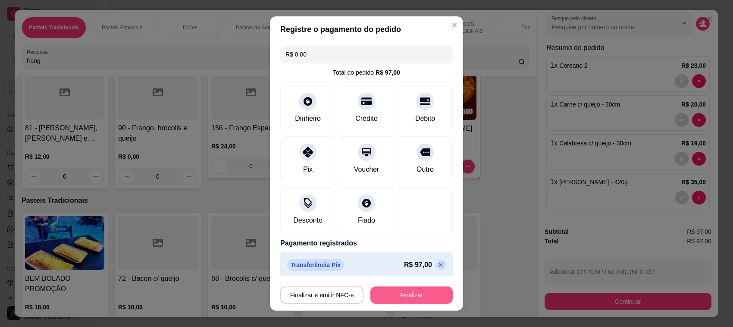
click at [407, 296] on button "Finalizar" at bounding box center [411, 294] width 82 height 17
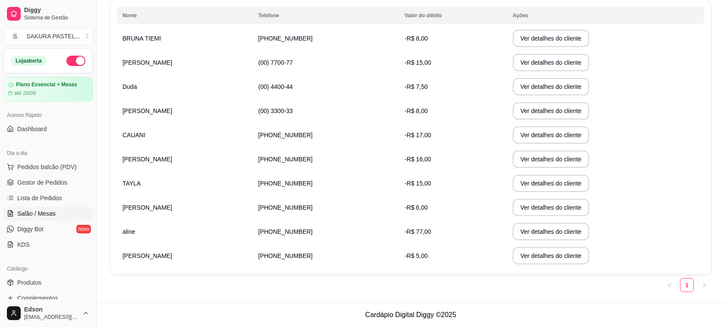
click at [45, 216] on span "Salão / Mesas" at bounding box center [36, 213] width 38 height 9
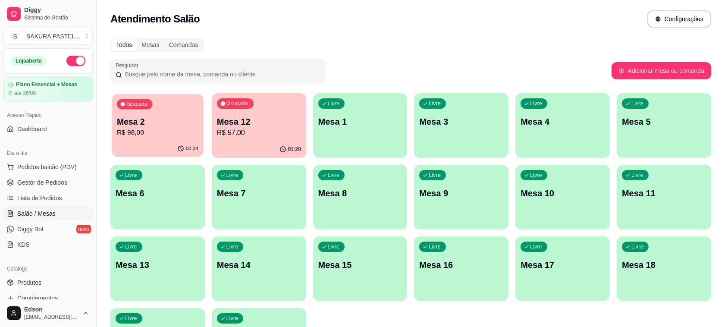
click at [188, 130] on p "R$ 98,00" at bounding box center [157, 133] width 81 height 10
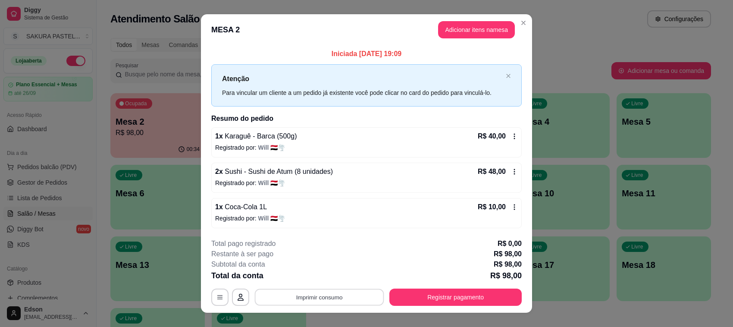
click at [342, 298] on button "Imprimir consumo" at bounding box center [319, 296] width 129 height 17
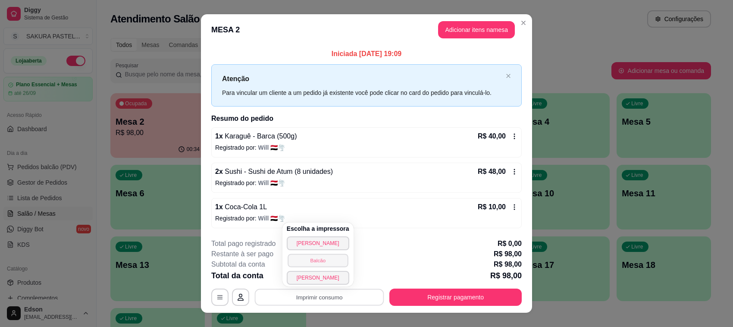
click at [312, 260] on button "Balcão" at bounding box center [317, 259] width 60 height 13
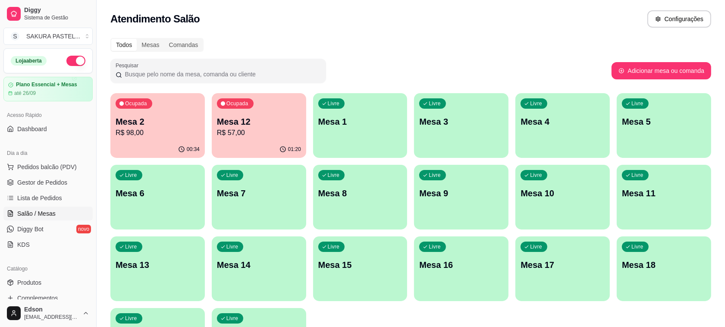
click at [238, 119] on p "Mesa 12" at bounding box center [259, 122] width 84 height 12
click at [50, 184] on span "Gestor de Pedidos" at bounding box center [42, 182] width 50 height 9
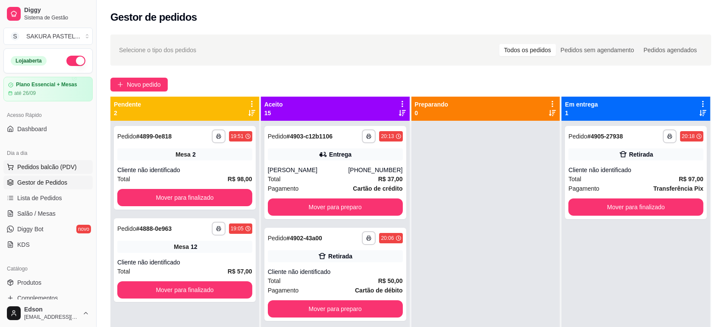
click at [42, 171] on span "Pedidos balcão (PDV)" at bounding box center [46, 166] width 59 height 9
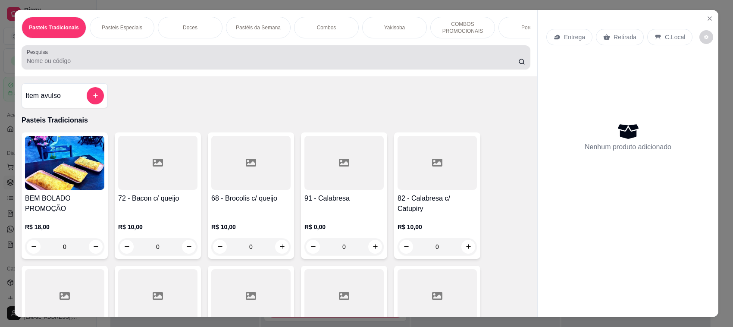
click at [221, 59] on div at bounding box center [276, 57] width 498 height 17
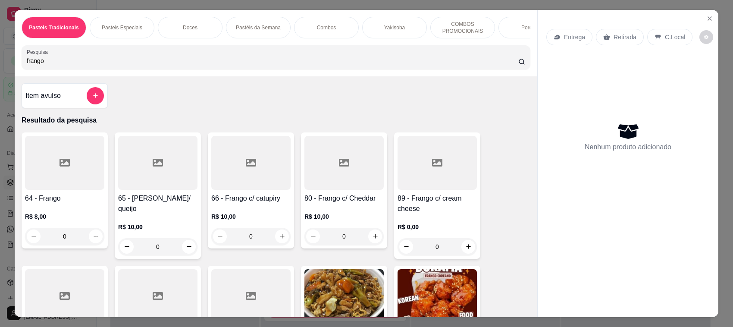
type input "frango"
click at [225, 200] on div "66 - Frango c/ catupiry R$ 10,00 0" at bounding box center [251, 190] width 86 height 116
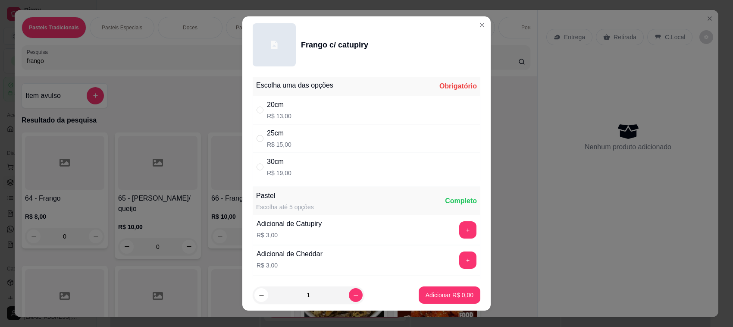
click at [326, 109] on div "20cm R$ 13,00" at bounding box center [367, 110] width 228 height 28
radio input "true"
click at [466, 291] on button "Adicionar R$ 13,00" at bounding box center [447, 295] width 63 height 17
type input "1"
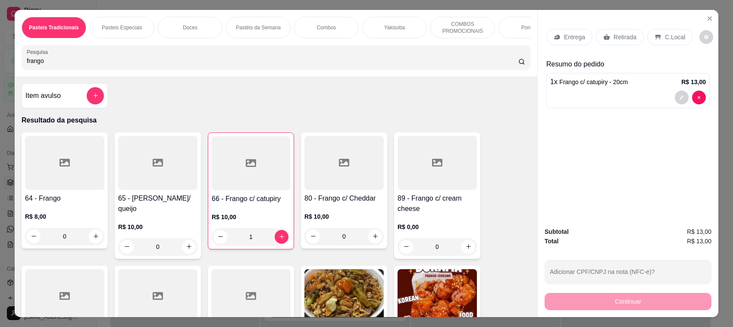
drag, startPoint x: 63, startPoint y: 68, endPoint x: 0, endPoint y: 74, distance: 63.2
click at [0, 74] on div "Pasteis Tradicionais Pasteis Especiais Doces Pastéis da Semana Combos Yakisoba …" at bounding box center [366, 163] width 733 height 327
click at [219, 173] on div at bounding box center [251, 163] width 78 height 54
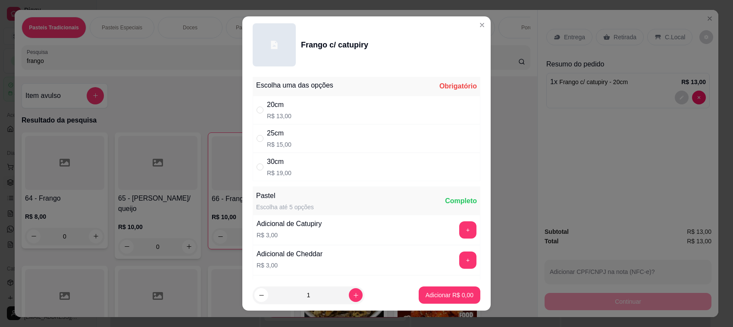
click at [270, 137] on div "25cm" at bounding box center [279, 133] width 25 height 10
radio input "true"
click at [422, 293] on p "Adicionar R$ 15,00" at bounding box center [447, 295] width 51 height 9
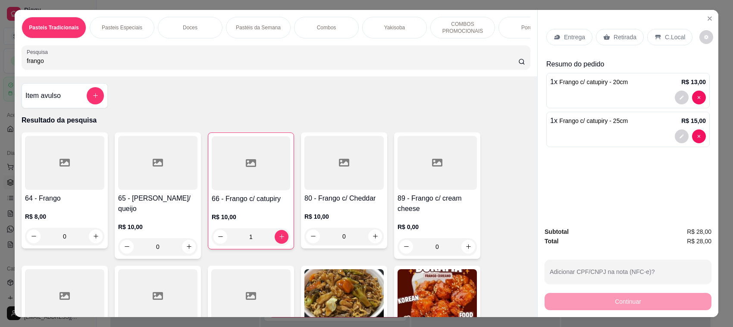
drag, startPoint x: 50, startPoint y: 68, endPoint x: 4, endPoint y: 72, distance: 46.4
click at [4, 72] on div "Pasteis Tradicionais Pasteis Especiais Doces Pastéis da Semana Combos Yakisoba …" at bounding box center [366, 163] width 733 height 327
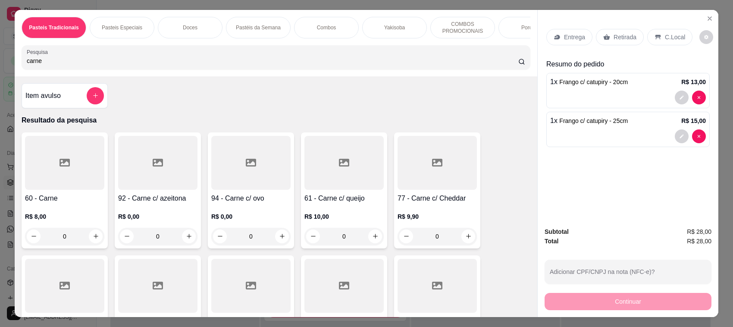
type input "carne"
click at [353, 199] on div "61 - Carne c/ queijo R$ 10,00 0" at bounding box center [344, 190] width 86 height 116
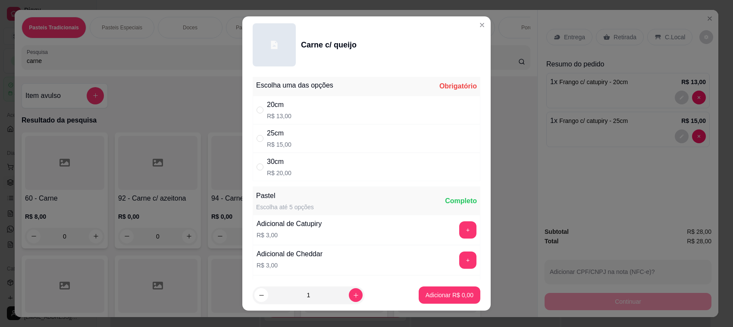
click at [292, 103] on div "20cm R$ 13,00" at bounding box center [367, 110] width 228 height 28
radio input "true"
click at [431, 293] on p "Adicionar R$ 13,00" at bounding box center [448, 295] width 50 height 8
type input "1"
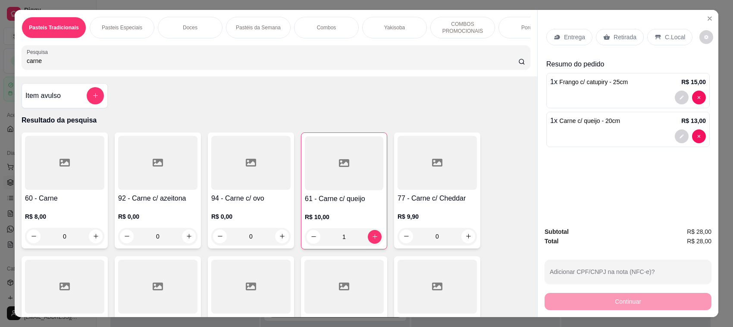
click at [619, 37] on p "Retirada" at bounding box center [624, 37] width 23 height 9
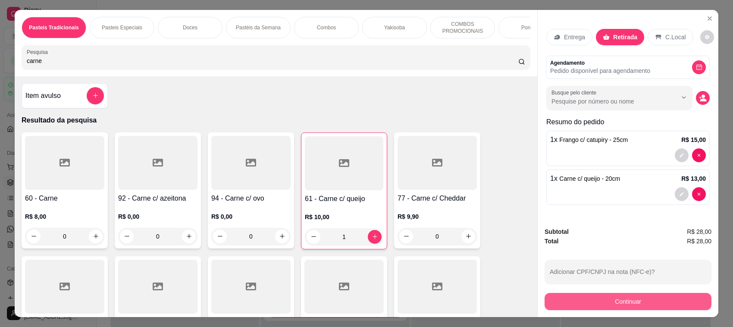
click at [658, 300] on button "Continuar" at bounding box center [627, 301] width 167 height 17
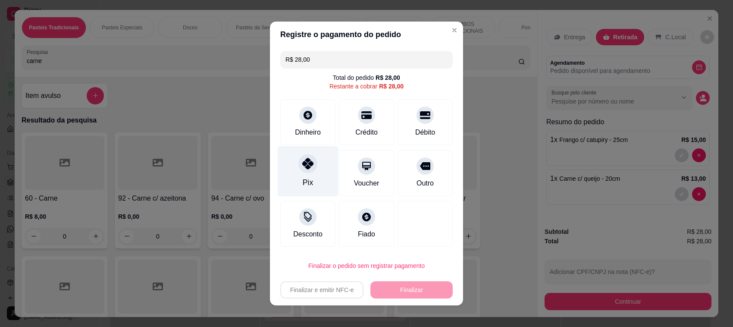
click at [303, 178] on div "Pix" at bounding box center [308, 182] width 10 height 11
type input "R$ 0,00"
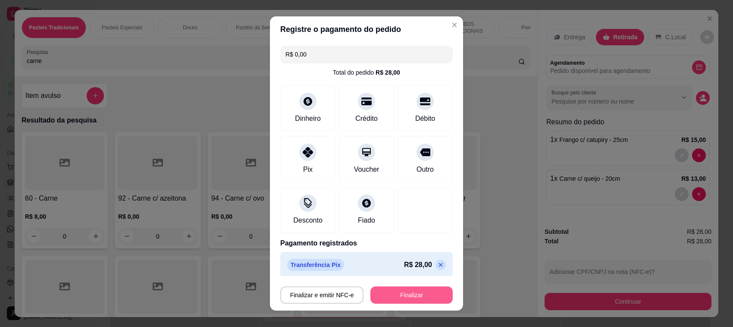
click at [417, 287] on button "Finalizar" at bounding box center [411, 294] width 82 height 17
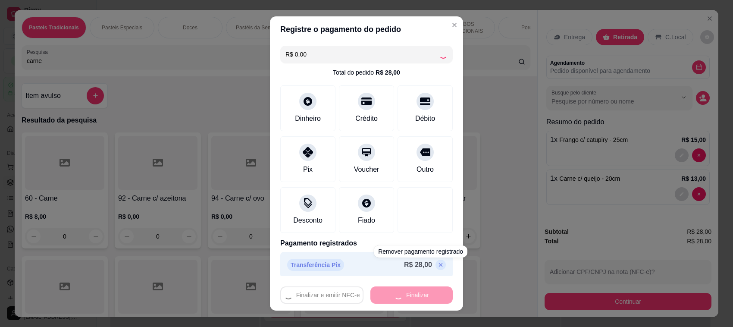
type input "0"
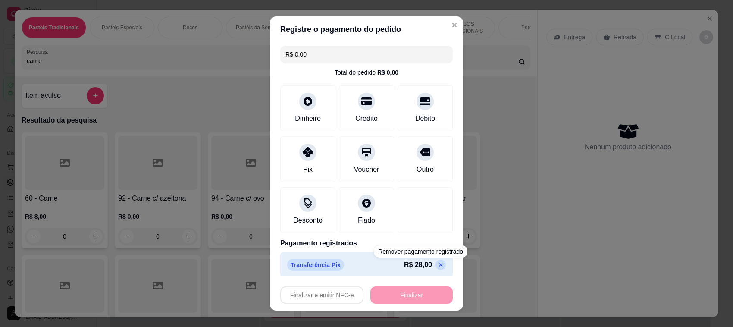
type input "-R$ 28,00"
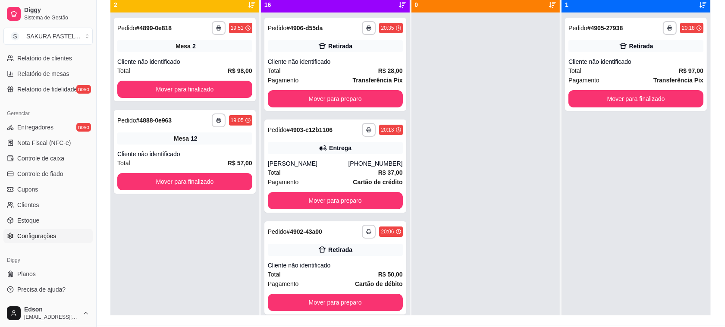
scroll to position [131, 0]
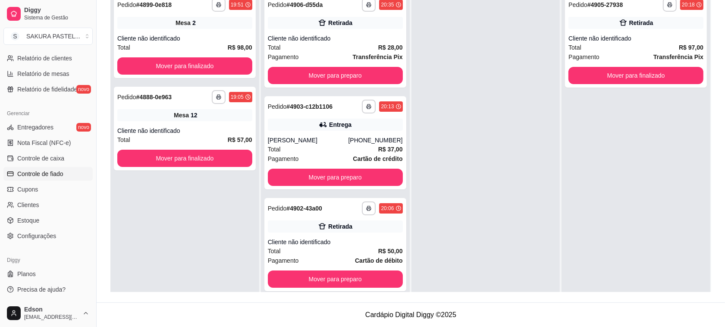
click at [67, 174] on link "Controle de fiado" at bounding box center [47, 174] width 89 height 14
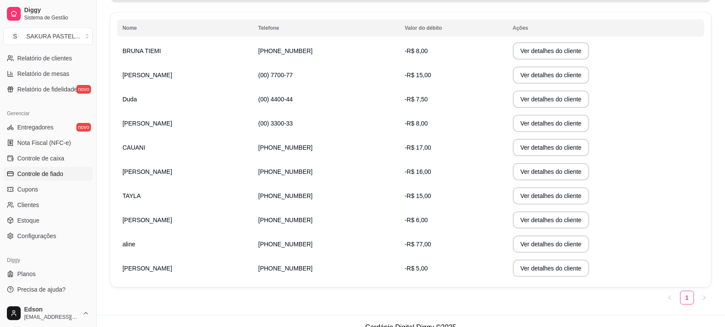
scroll to position [151, 0]
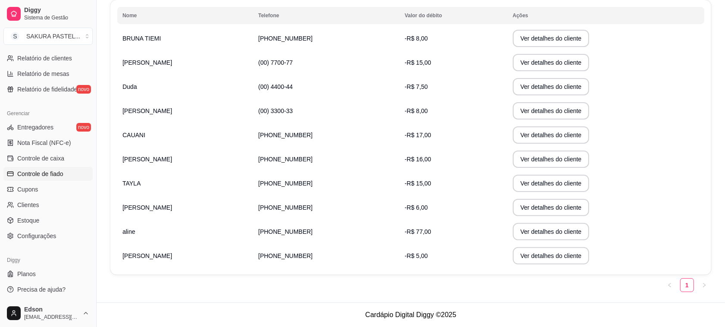
click at [152, 210] on td "AMANDA" at bounding box center [185, 207] width 136 height 24
click at [513, 202] on button "Ver detalhes do cliente" at bounding box center [550, 207] width 74 height 17
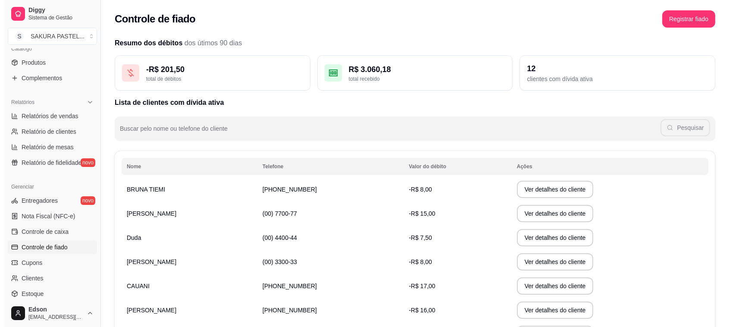
scroll to position [0, 0]
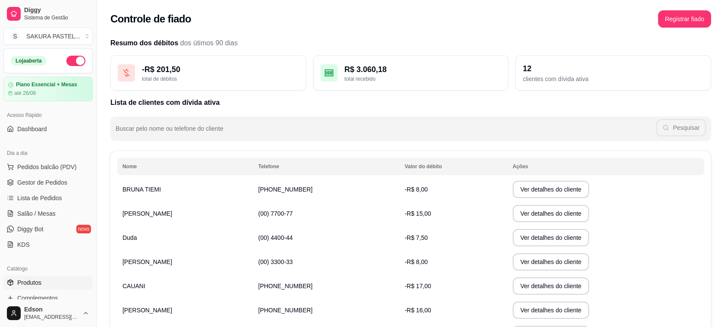
click at [44, 275] on link "Produtos" at bounding box center [47, 282] width 89 height 14
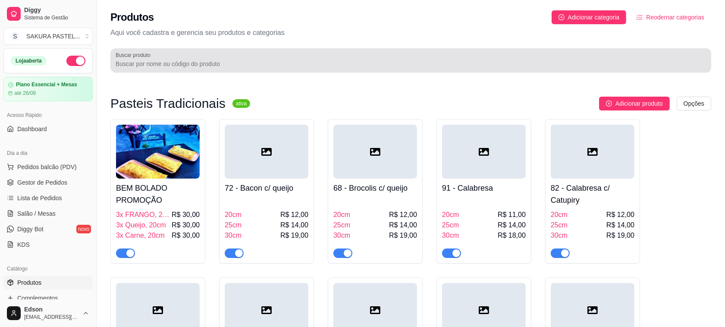
click at [258, 66] on input "Buscar produto" at bounding box center [411, 63] width 590 height 9
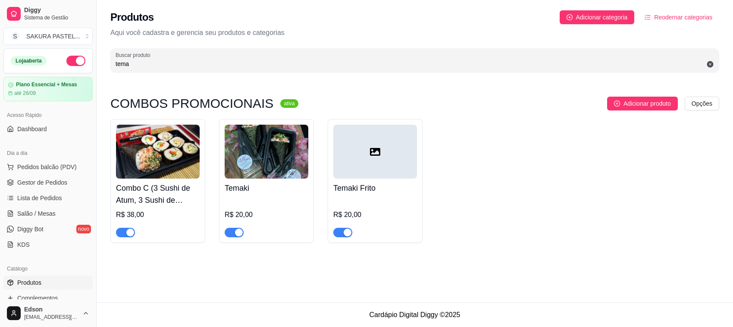
type input "tema"
click at [367, 164] on div at bounding box center [375, 152] width 84 height 54
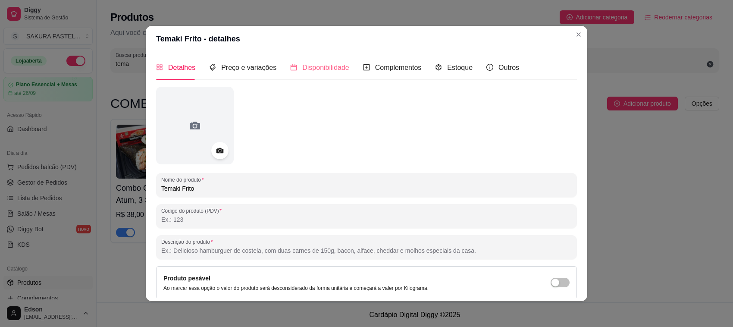
click at [326, 76] on div "Disponibilidade" at bounding box center [319, 67] width 59 height 25
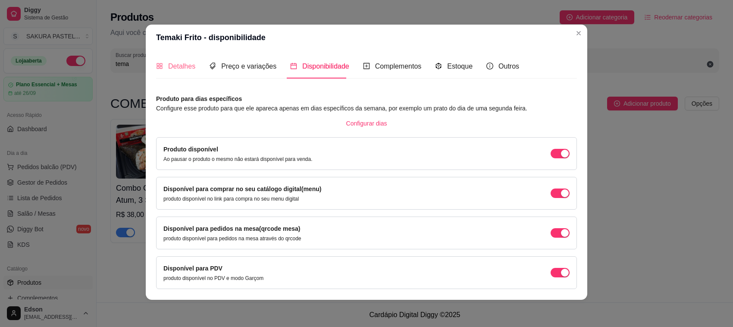
click at [166, 59] on div "Detalhes" at bounding box center [175, 66] width 39 height 25
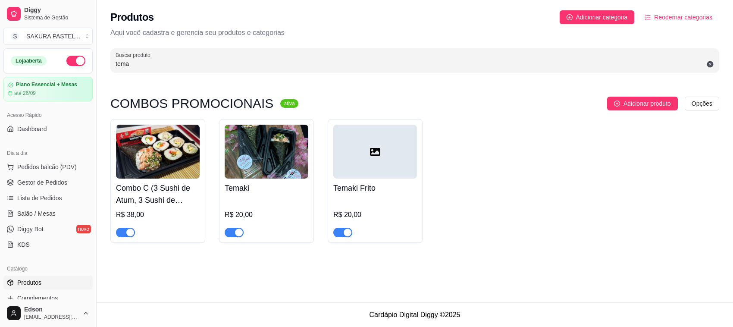
click at [38, 175] on ul "Pedidos balcão (PDV) Gestor de Pedidos Lista de Pedidos Salão / Mesas Diggy Bot…" at bounding box center [47, 205] width 89 height 91
click at [38, 167] on span "Pedidos balcão (PDV)" at bounding box center [46, 166] width 59 height 9
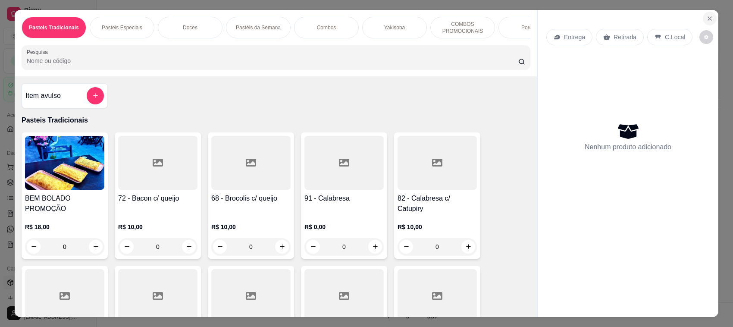
click at [706, 19] on icon "Close" at bounding box center [709, 18] width 7 height 7
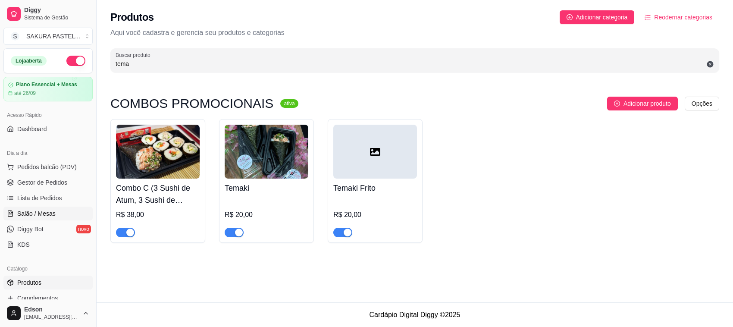
click at [53, 212] on span "Salão / Mesas" at bounding box center [36, 213] width 38 height 9
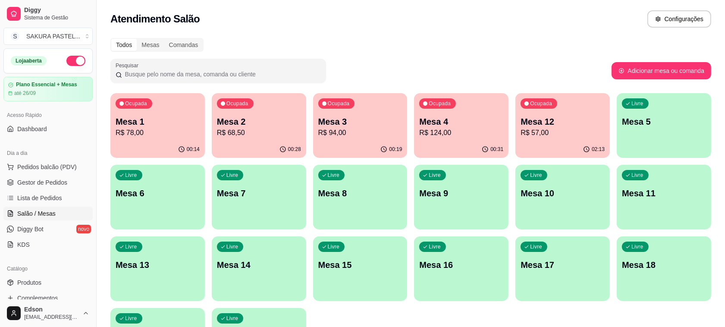
click at [343, 126] on p "Mesa 3" at bounding box center [360, 122] width 84 height 12
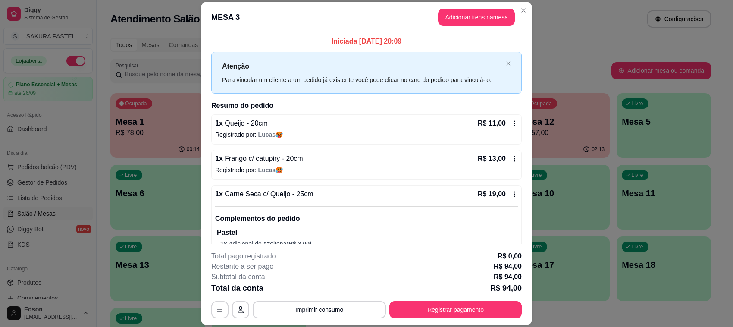
scroll to position [130, 0]
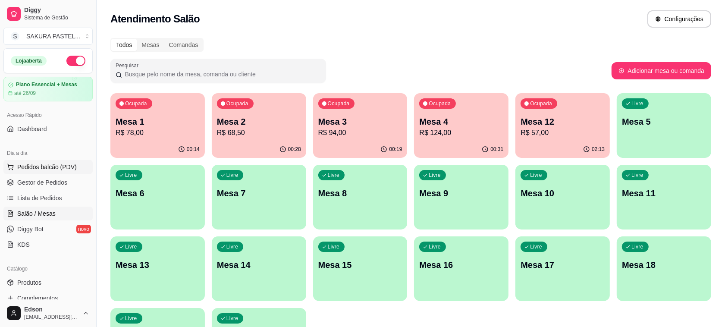
click at [72, 166] on span "Pedidos balcão (PDV)" at bounding box center [46, 166] width 59 height 9
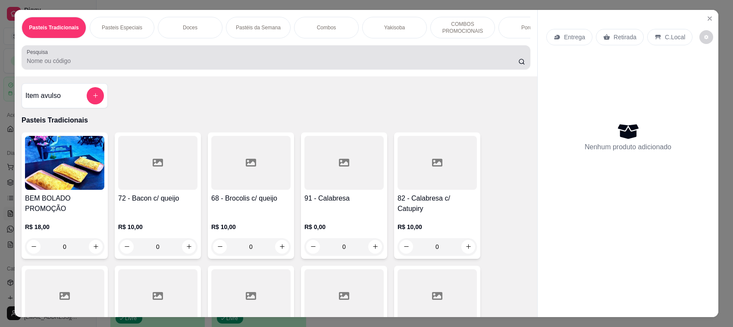
click at [97, 63] on div at bounding box center [276, 57] width 498 height 17
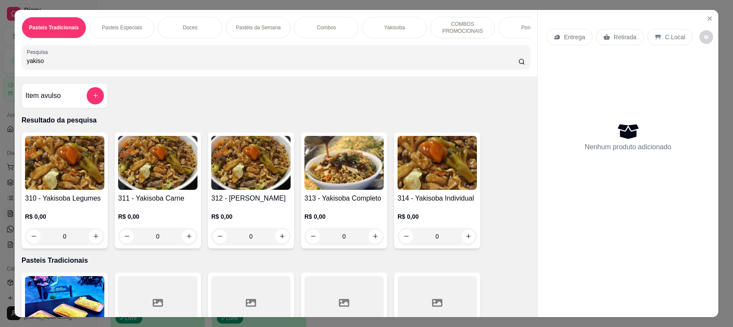
type input "yakiso"
click at [266, 190] on img at bounding box center [250, 163] width 79 height 54
click at [332, 190] on img at bounding box center [343, 163] width 79 height 54
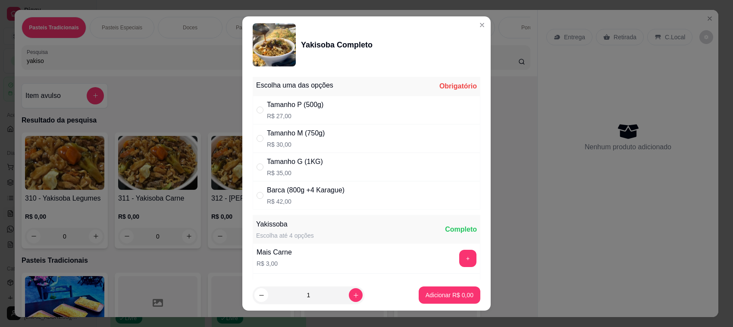
click at [253, 159] on div "Tamanho G (1KG) R$ 35,00" at bounding box center [367, 167] width 228 height 28
radio input "true"
click at [439, 292] on p "Adicionar R$ 35,00" at bounding box center [448, 295] width 50 height 8
type input "1"
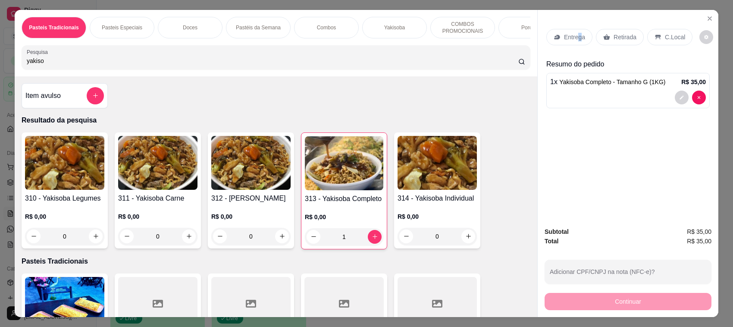
click at [574, 34] on p "Entrega" at bounding box center [574, 37] width 21 height 9
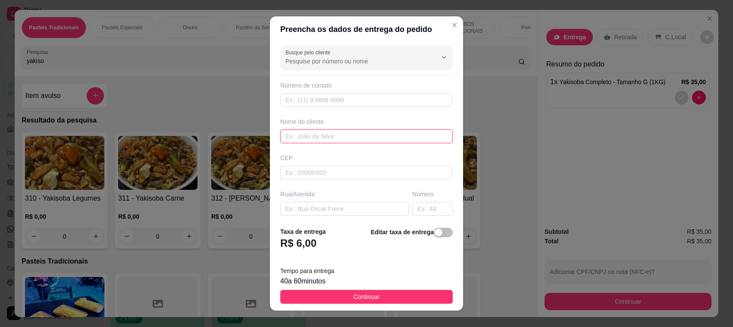
click at [367, 132] on input "text" at bounding box center [366, 136] width 172 height 14
type input "everton"
click at [324, 206] on input "text" at bounding box center [344, 209] width 128 height 14
type input "imbuia"
click at [414, 206] on input "text" at bounding box center [432, 209] width 41 height 14
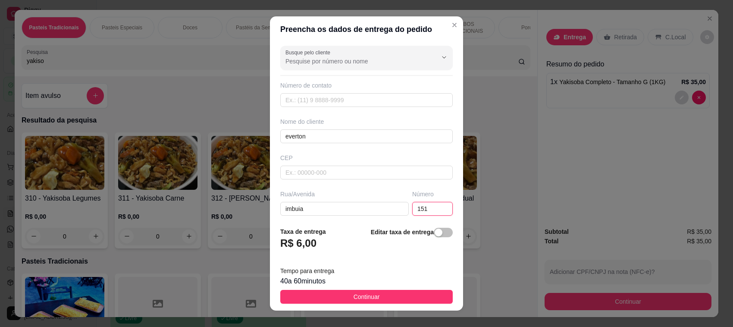
type input "151"
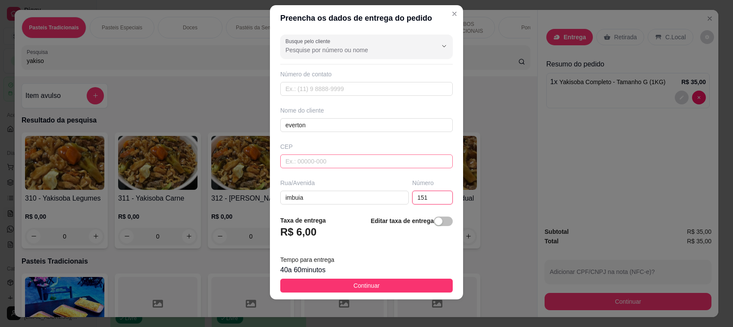
scroll to position [114, 0]
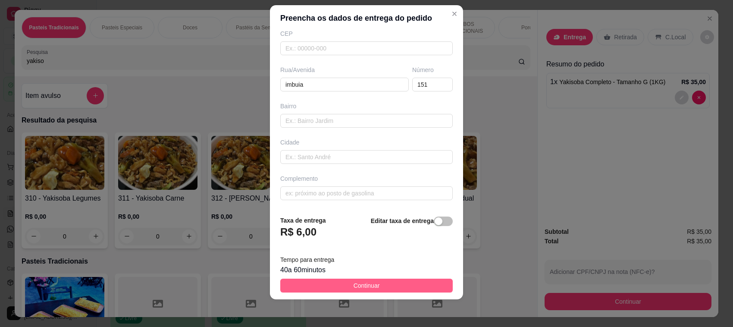
click at [369, 284] on span "Continuar" at bounding box center [366, 285] width 26 height 9
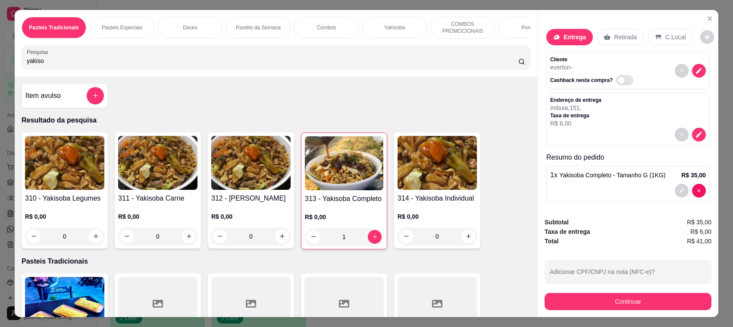
click at [640, 314] on div "Subtotal R$ 35,00 Taxa de entrega R$ 6,00 Total R$ 41,00 Adicionar CPF/CNPJ na …" at bounding box center [627, 263] width 181 height 106
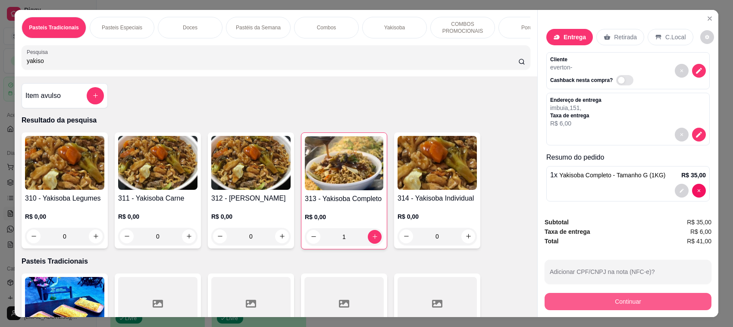
click at [641, 309] on button "Continuar" at bounding box center [627, 301] width 167 height 17
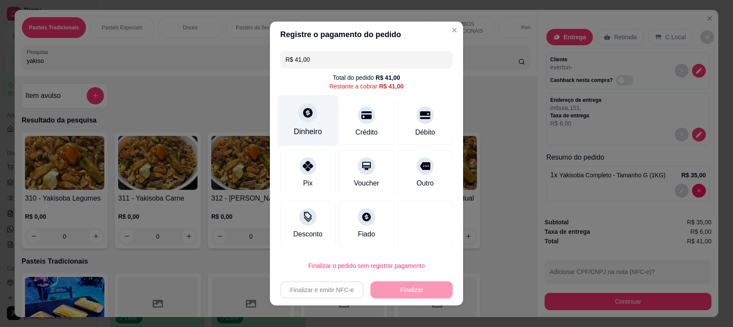
click at [310, 128] on div "Dinheiro" at bounding box center [308, 131] width 28 height 11
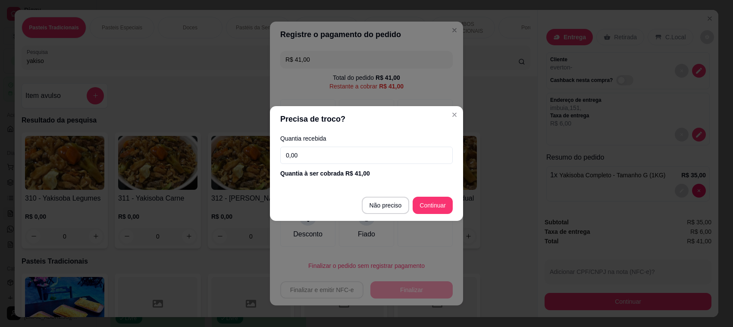
click at [295, 153] on input "0,00" at bounding box center [366, 155] width 172 height 17
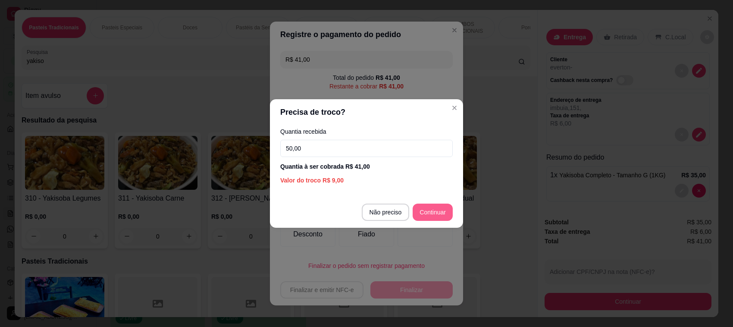
type input "50,00"
type input "R$ 0,00"
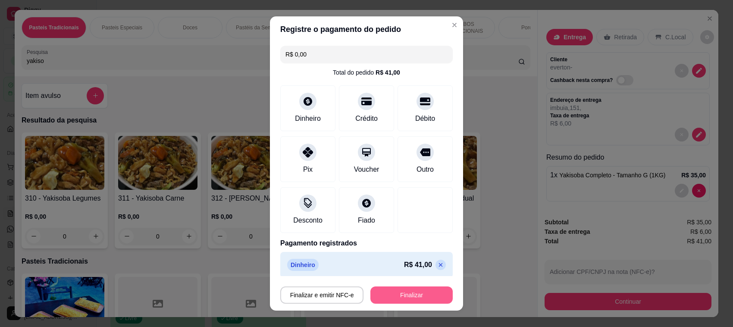
click at [394, 290] on button "Finalizar" at bounding box center [411, 294] width 82 height 17
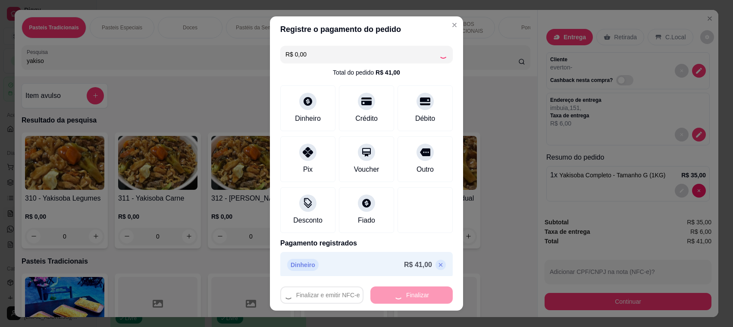
type input "0"
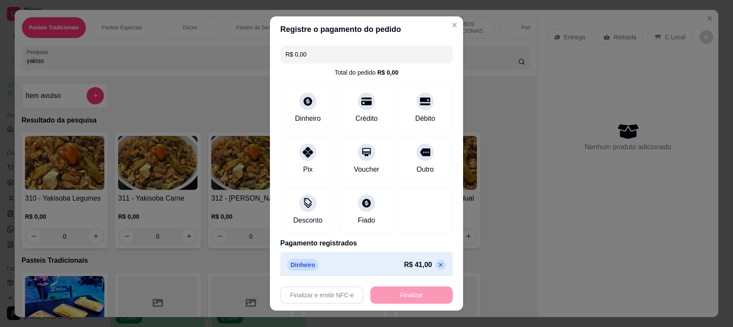
type input "-R$ 41,00"
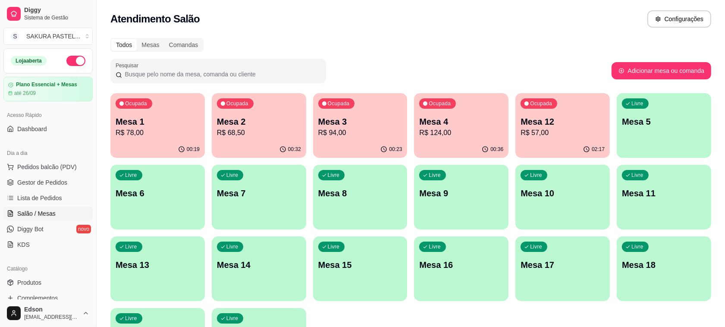
click at [467, 128] on p "R$ 124,00" at bounding box center [461, 133] width 84 height 10
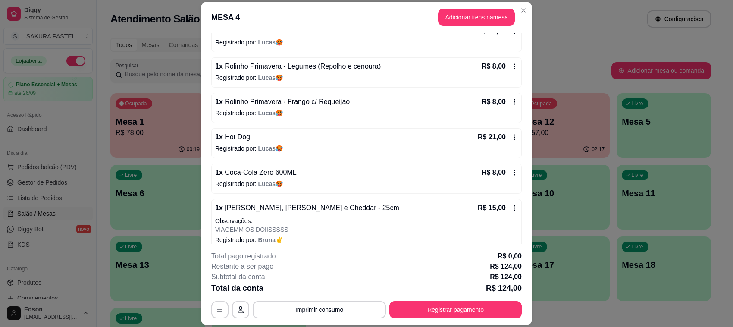
scroll to position [173, 0]
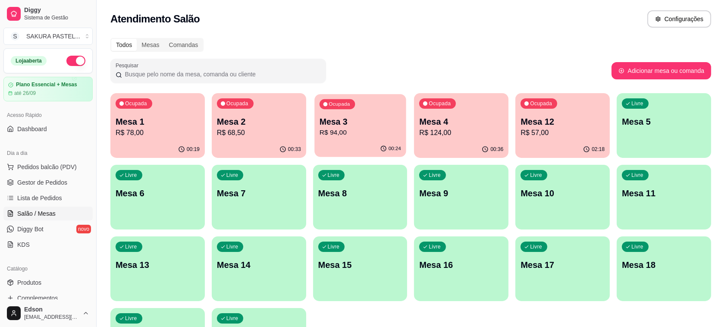
click at [352, 119] on p "Mesa 3" at bounding box center [359, 122] width 81 height 12
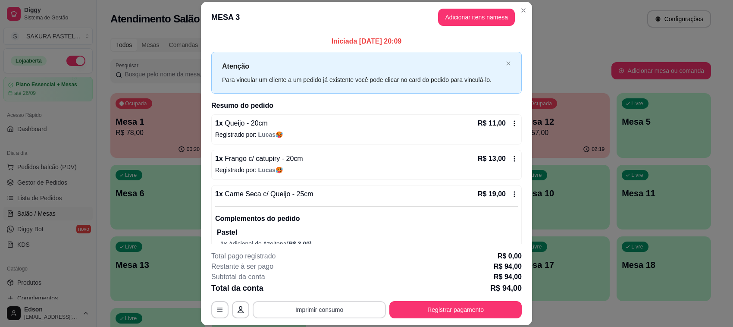
click at [312, 309] on button "Imprimir consumo" at bounding box center [319, 309] width 133 height 17
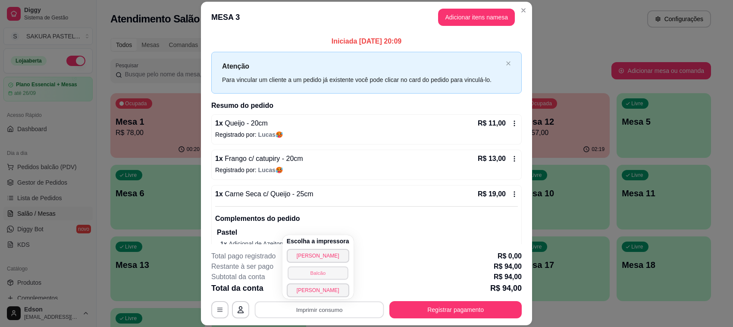
click at [324, 268] on button "Balcão" at bounding box center [317, 272] width 60 height 13
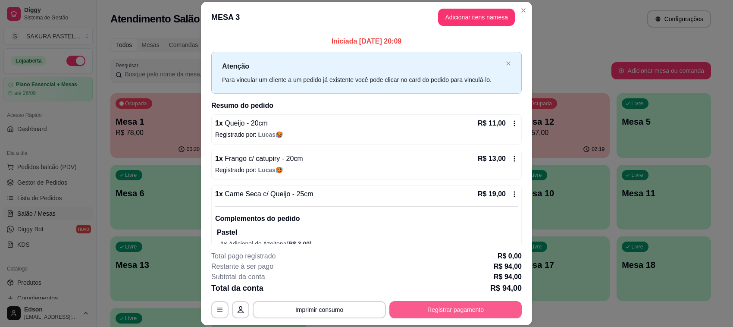
click at [460, 310] on button "Registrar pagamento" at bounding box center [455, 309] width 132 height 17
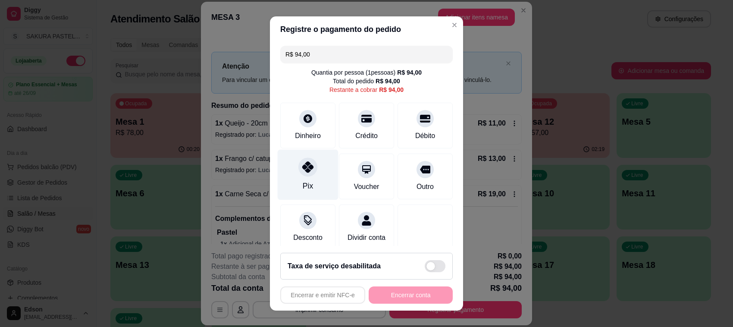
click at [307, 169] on div at bounding box center [307, 166] width 19 height 19
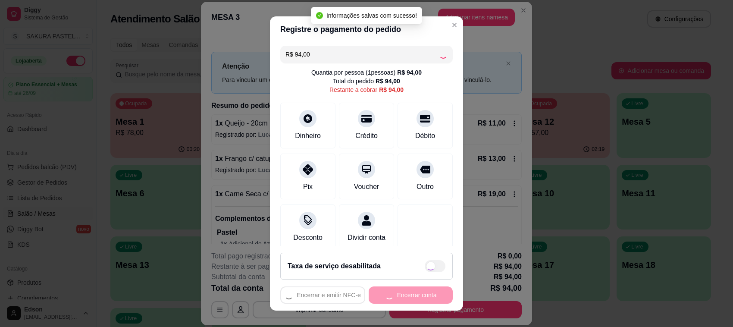
type input "R$ 0,00"
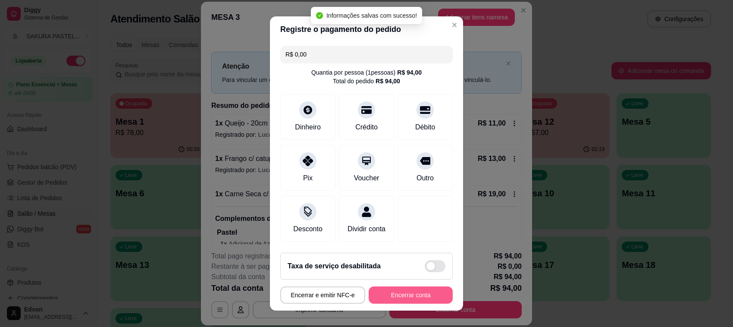
click at [409, 291] on button "Encerrar conta" at bounding box center [411, 294] width 84 height 17
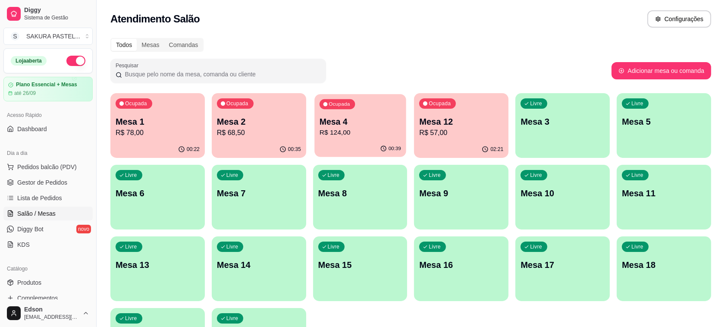
click at [371, 123] on p "Mesa 4" at bounding box center [359, 122] width 81 height 12
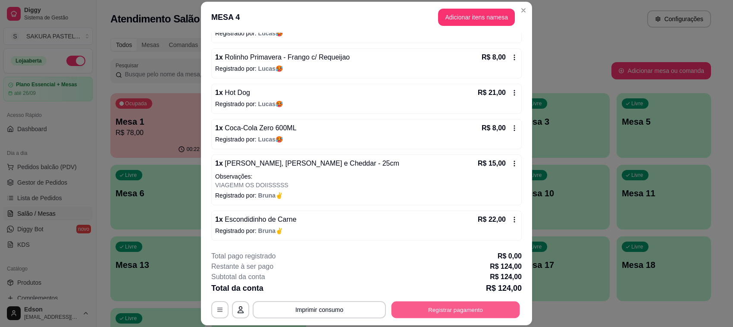
click at [439, 303] on button "Registrar pagamento" at bounding box center [455, 309] width 128 height 17
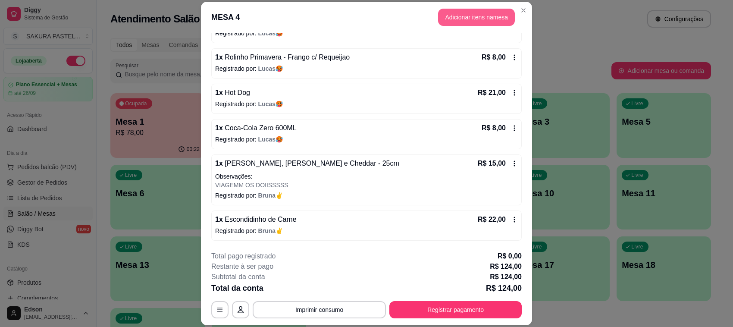
click at [475, 14] on button "Adicionar itens na mesa" at bounding box center [476, 17] width 77 height 17
click at [218, 65] on input "Pesquisa" at bounding box center [272, 60] width 491 height 9
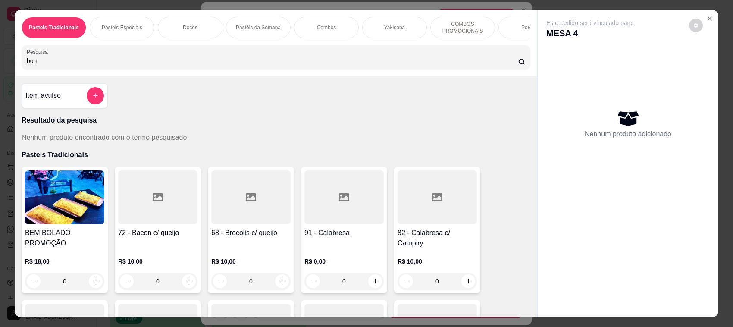
type input "bon"
click at [73, 104] on div "Item avulso" at bounding box center [64, 95] width 78 height 17
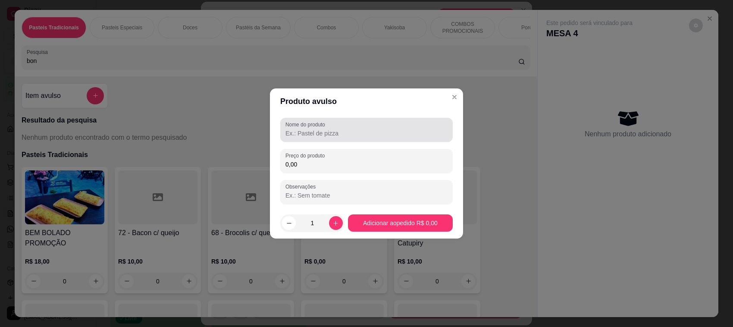
click at [333, 130] on input "Nome do produto" at bounding box center [366, 133] width 162 height 9
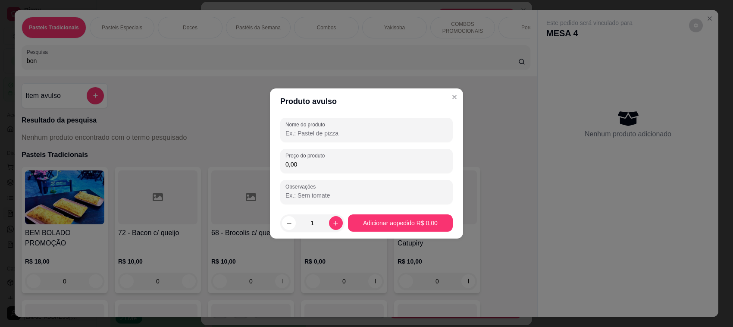
type input "N"
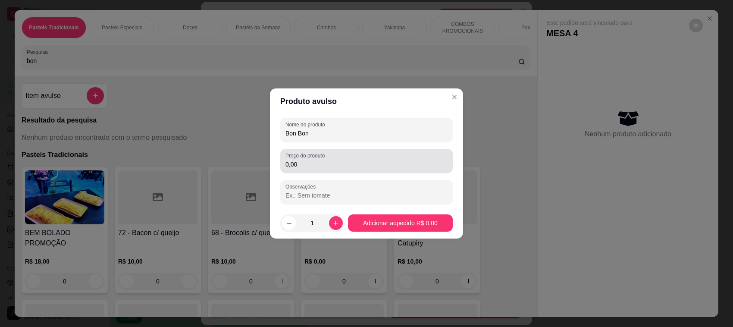
type input "Bon Bon"
click at [331, 166] on input "0,00" at bounding box center [366, 164] width 162 height 9
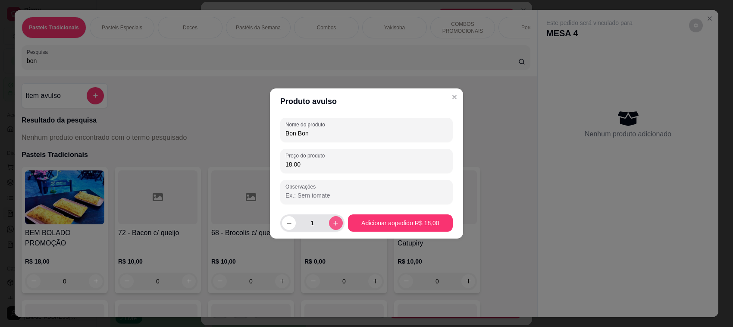
type input "18,00"
click at [334, 224] on icon "increase-product-quantity" at bounding box center [335, 223] width 6 height 6
type input "2"
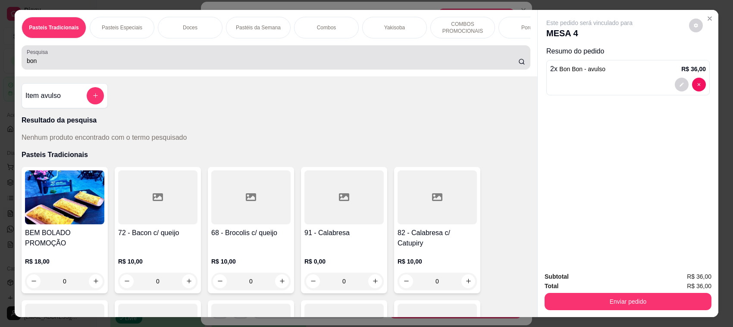
click at [245, 65] on input "bon" at bounding box center [272, 60] width 491 height 9
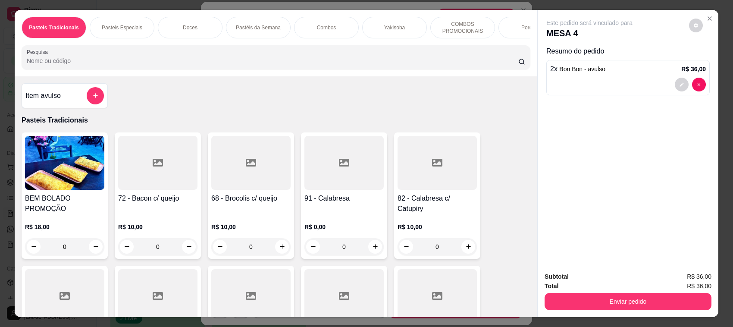
click at [42, 101] on h4 "Item avulso" at bounding box center [42, 96] width 35 height 10
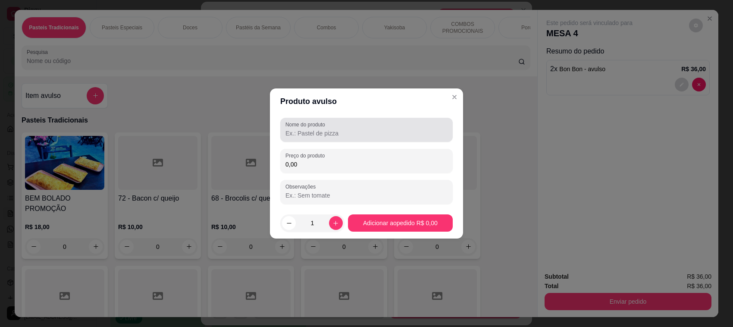
click at [311, 129] on input "Nome do produto" at bounding box center [366, 133] width 162 height 9
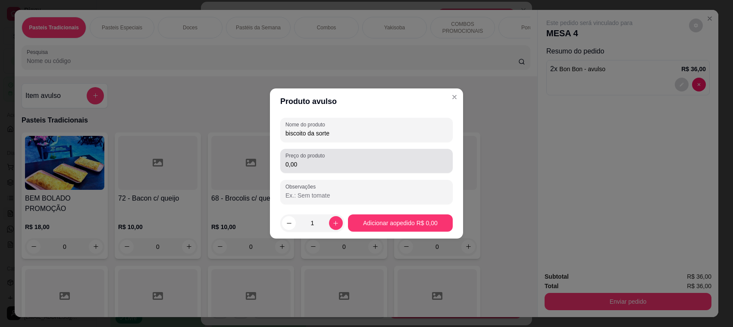
type input "biscoito da sorte"
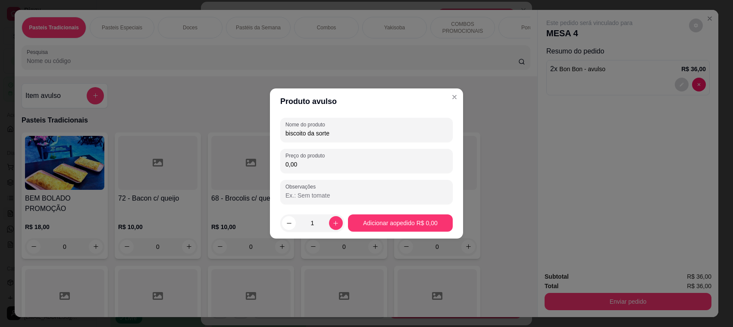
click at [318, 167] on input "0,00" at bounding box center [366, 164] width 162 height 9
type input "2,50"
click at [335, 224] on icon "increase-product-quantity" at bounding box center [335, 223] width 6 height 6
type input "2"
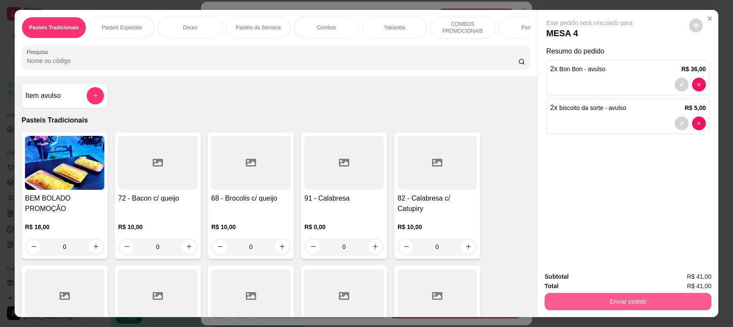
click at [662, 304] on button "Enviar pedido" at bounding box center [627, 301] width 167 height 17
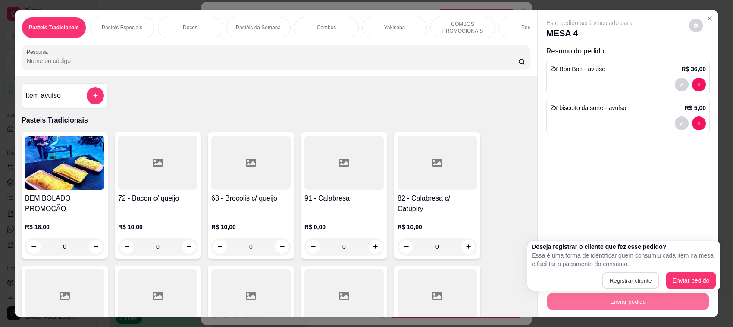
click at [645, 243] on div "Deseja registrar o cliente que fez esse pedido? Essa é uma forma de identificar…" at bounding box center [623, 265] width 184 height 47
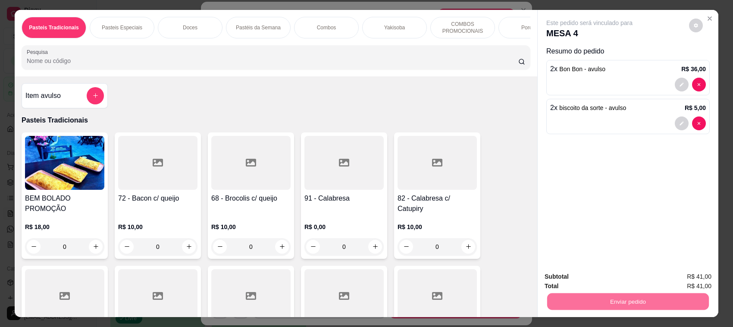
click at [699, 287] on button "Enviar pedido" at bounding box center [687, 280] width 47 height 16
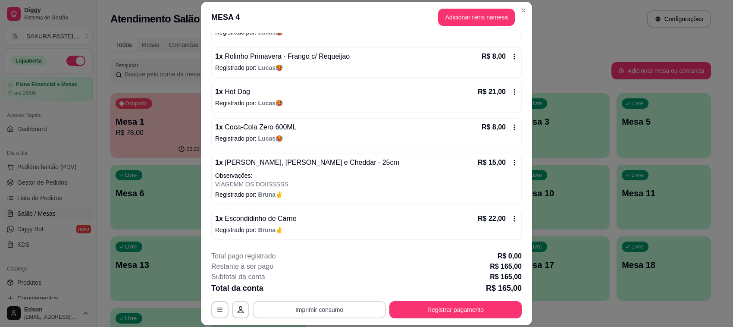
click at [343, 307] on button "Imprimir consumo" at bounding box center [319, 309] width 133 height 17
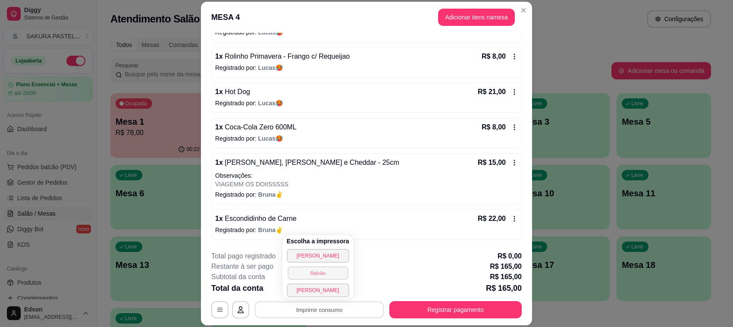
click at [326, 274] on button "Balcão" at bounding box center [317, 272] width 60 height 13
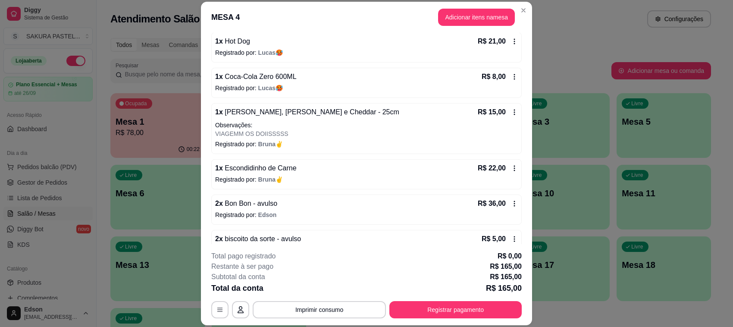
scroll to position [244, 0]
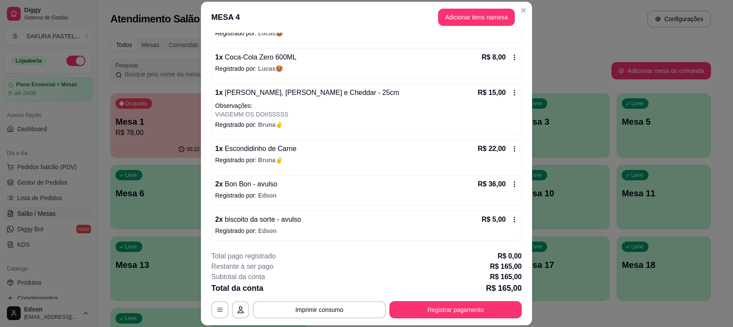
click at [434, 300] on div "**********" at bounding box center [366, 284] width 310 height 67
click at [432, 307] on button "Registrar pagamento" at bounding box center [455, 309] width 132 height 17
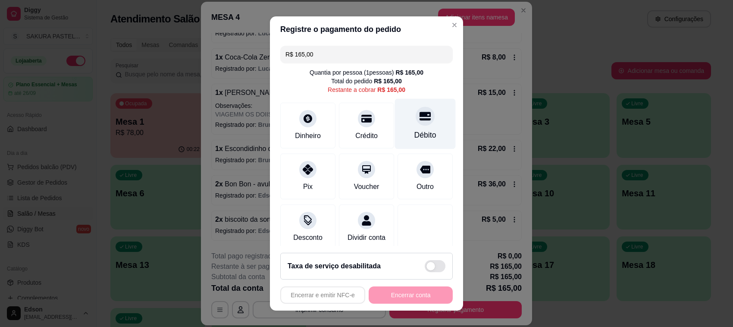
click at [425, 119] on div "Débito" at bounding box center [425, 124] width 61 height 50
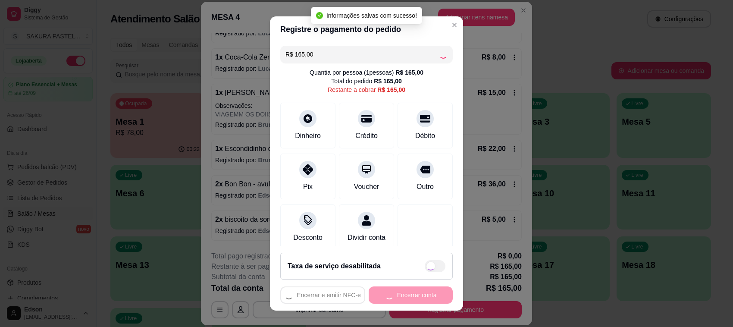
type input "R$ 0,00"
click at [406, 300] on div "Encerrar e emitir NFC-e Encerrar conta" at bounding box center [366, 294] width 172 height 17
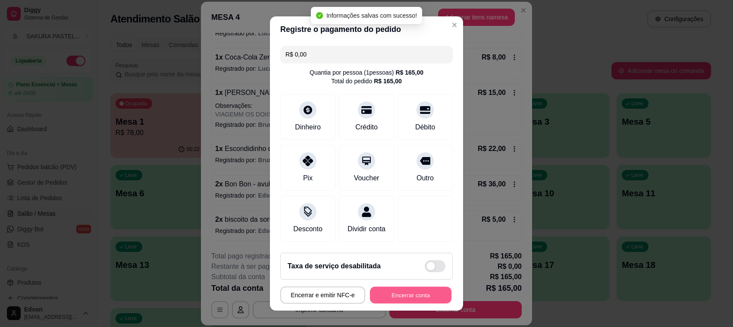
click at [406, 299] on button "Encerrar conta" at bounding box center [410, 295] width 81 height 17
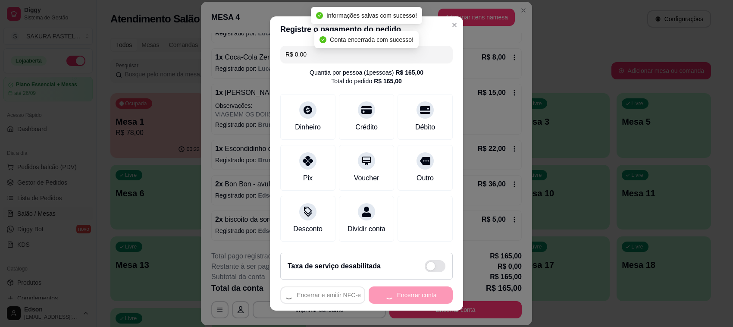
scroll to position [0, 0]
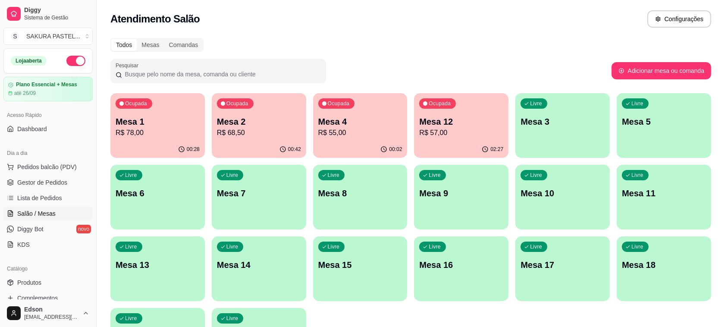
click at [281, 136] on p "R$ 68,50" at bounding box center [259, 133] width 84 height 10
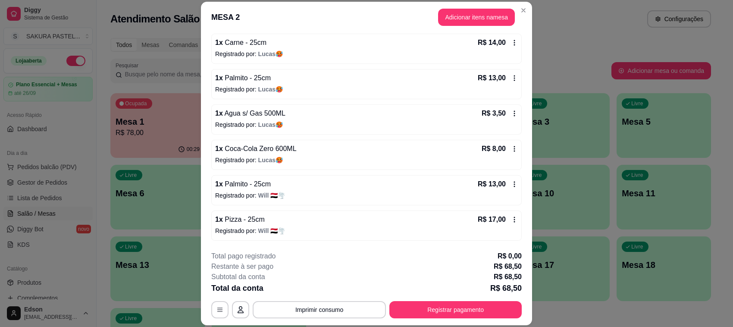
scroll to position [26, 0]
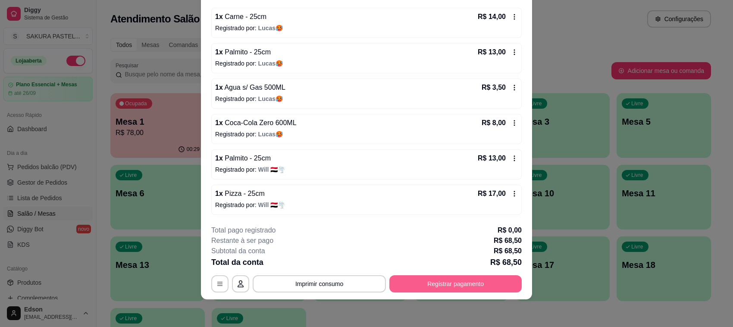
click at [433, 287] on button "Registrar pagamento" at bounding box center [455, 283] width 132 height 17
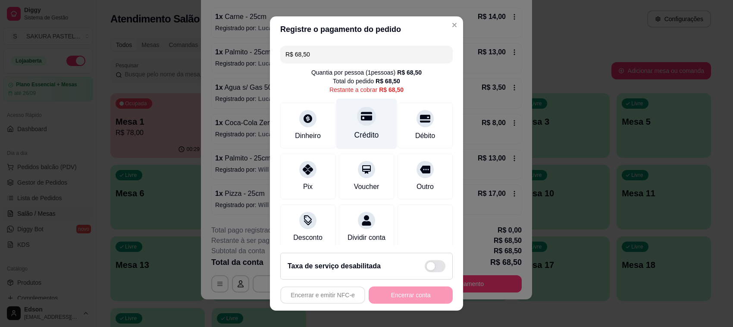
click at [361, 122] on div at bounding box center [366, 115] width 19 height 19
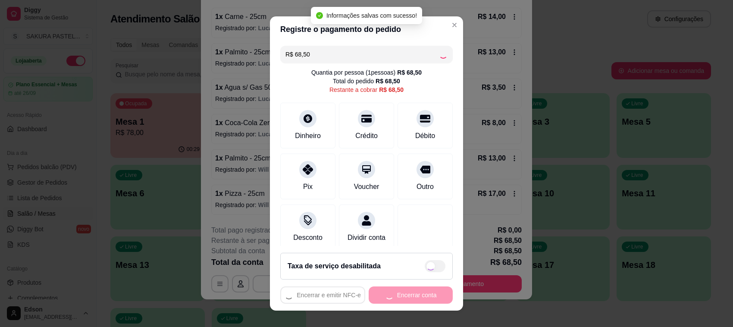
type input "R$ 0,00"
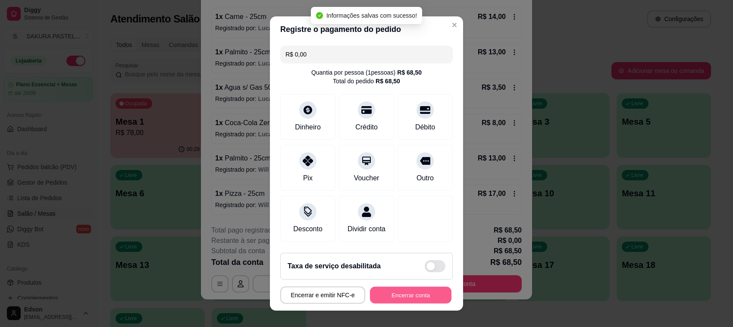
click at [407, 295] on button "Encerrar conta" at bounding box center [410, 295] width 81 height 17
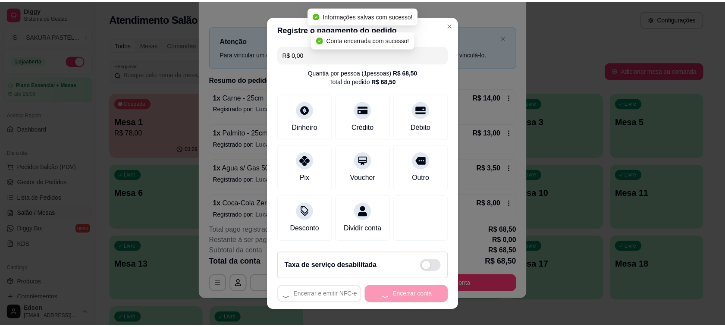
scroll to position [0, 0]
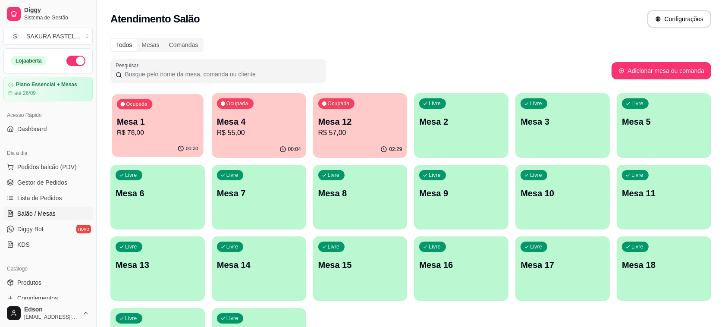
click at [172, 150] on div "00:30" at bounding box center [157, 149] width 91 height 16
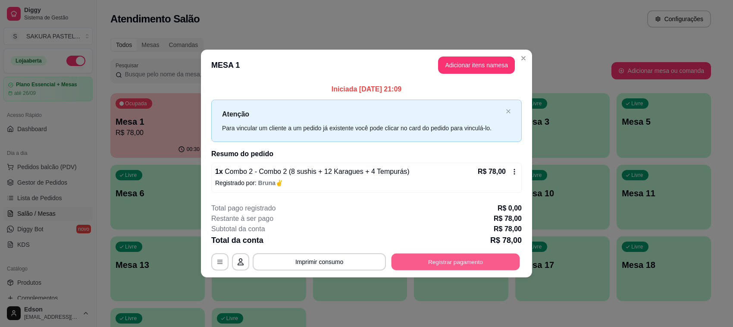
click at [479, 256] on button "Registrar pagamento" at bounding box center [455, 261] width 128 height 17
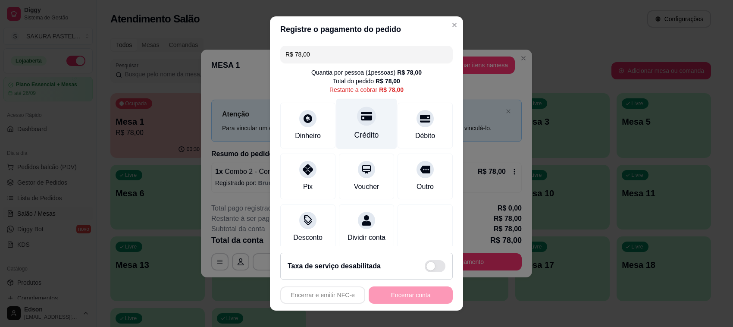
click at [362, 130] on div "Crédito" at bounding box center [366, 134] width 25 height 11
type input "R$ 0,00"
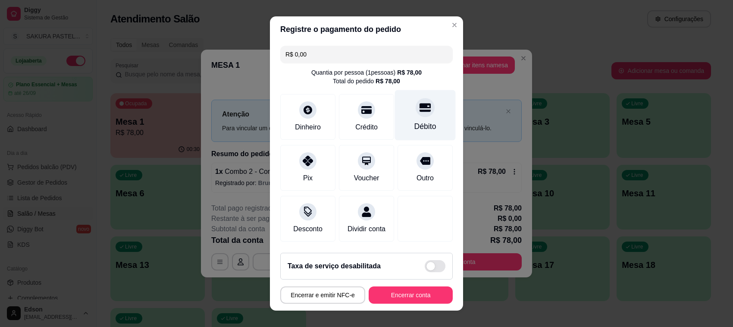
click at [419, 106] on icon at bounding box center [424, 107] width 11 height 9
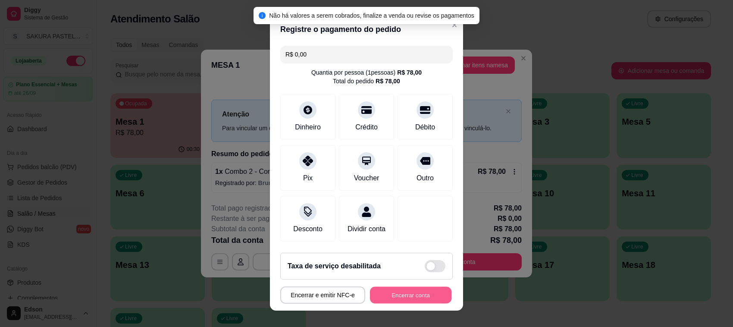
click at [399, 298] on button "Encerrar conta" at bounding box center [410, 295] width 81 height 17
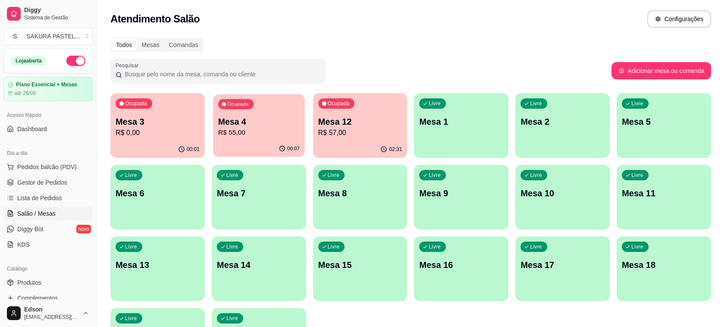
click at [287, 113] on div "Ocupada Mesa 4 R$ 55,00" at bounding box center [258, 117] width 91 height 47
click at [171, 269] on p "Mesa 13" at bounding box center [157, 265] width 81 height 12
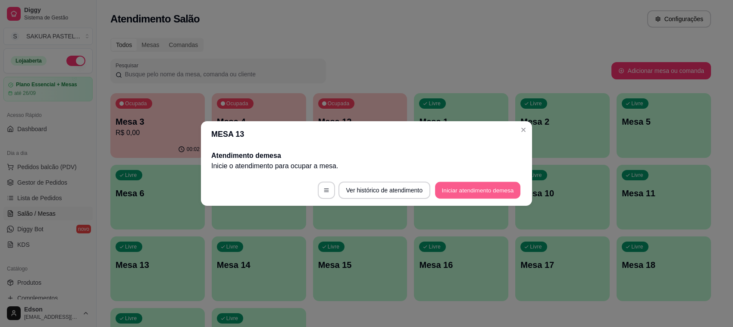
click at [503, 187] on button "Iniciar atendimento de mesa" at bounding box center [477, 190] width 85 height 17
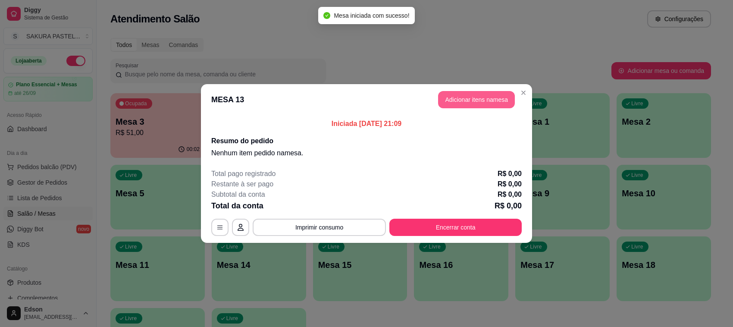
click at [462, 100] on button "Adicionar itens na mesa" at bounding box center [476, 99] width 77 height 17
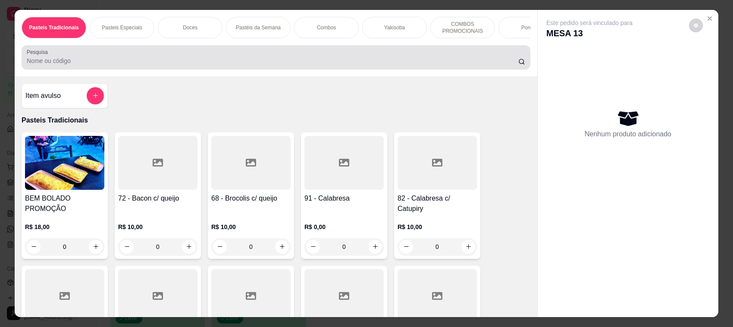
click at [156, 65] on input "Pesquisa" at bounding box center [272, 60] width 491 height 9
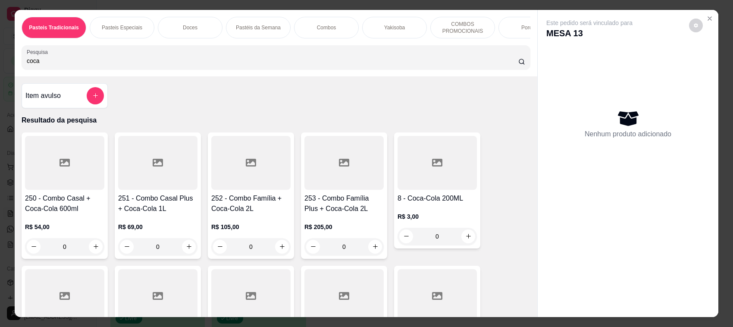
scroll to position [203, 0]
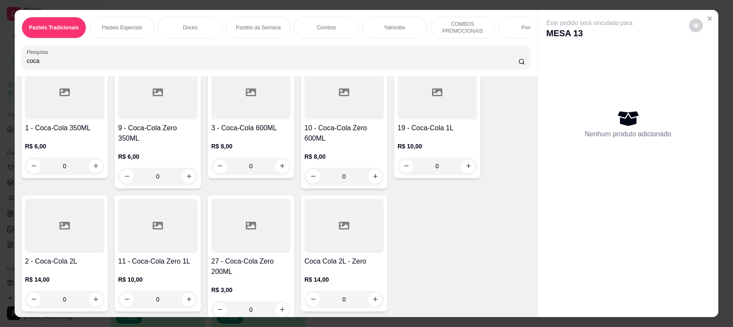
type input "coca"
click at [256, 149] on div "R$ 8,00 0" at bounding box center [250, 153] width 79 height 41
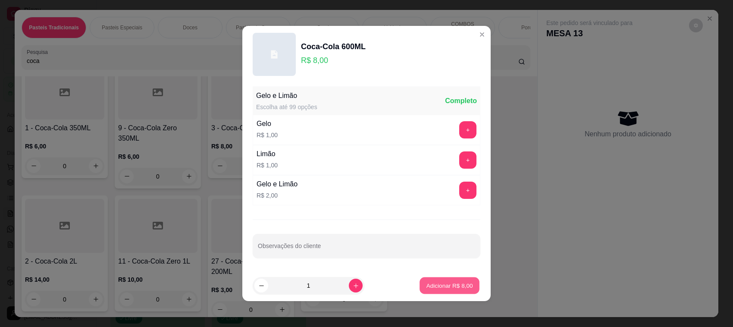
click at [426, 286] on p "Adicionar R$ 8,00" at bounding box center [449, 285] width 47 height 8
type input "1"
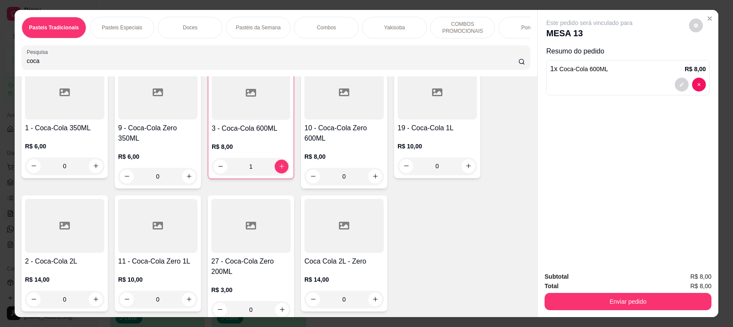
drag, startPoint x: 90, startPoint y: 78, endPoint x: 3, endPoint y: 60, distance: 88.3
click at [3, 60] on div "Pasteis Tradicionais Pasteis Especiais Doces Pastéis da Semana Combos Yakisoba …" at bounding box center [366, 163] width 733 height 327
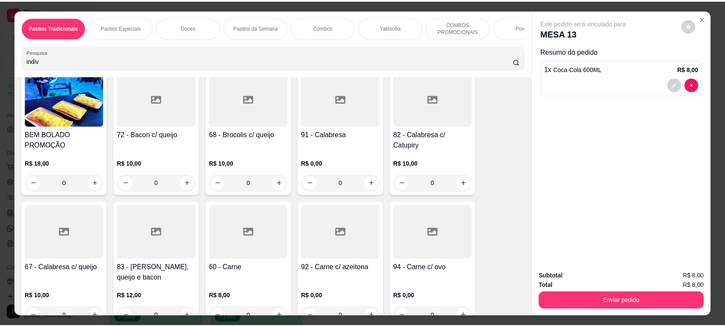
scroll to position [0, 0]
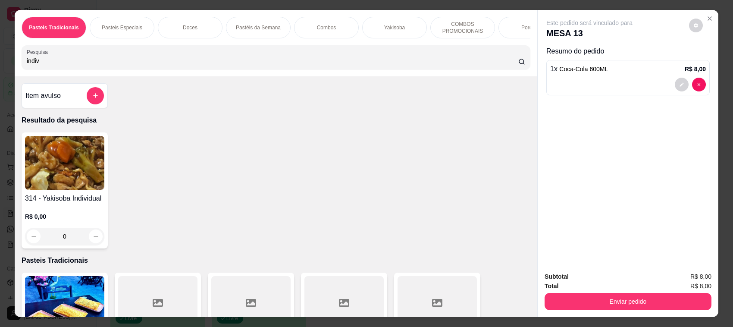
type input "indiv"
click at [72, 183] on img at bounding box center [64, 163] width 79 height 54
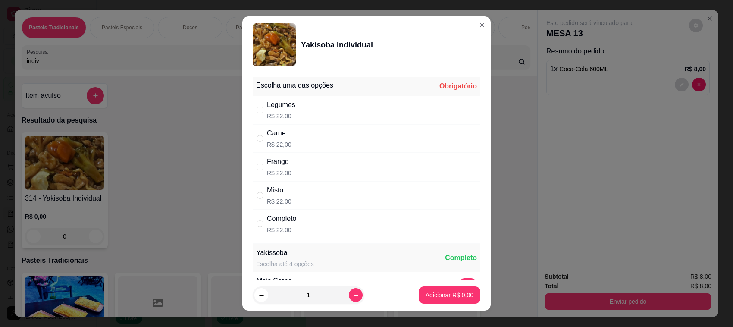
click at [276, 213] on div "Completo R$ 22,00" at bounding box center [367, 223] width 228 height 28
radio input "true"
click at [417, 300] on button "Adicionar R$ 22,00" at bounding box center [447, 295] width 63 height 17
type input "1"
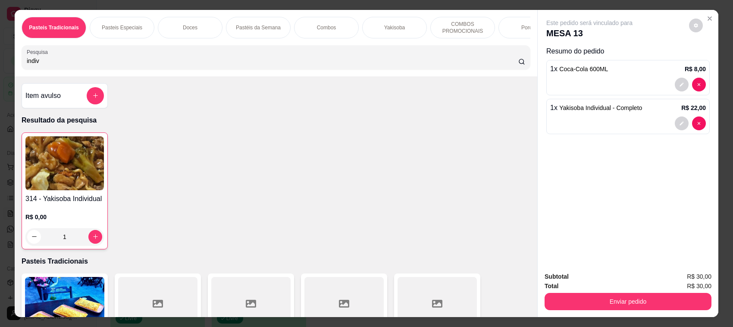
click at [0, 77] on div "Pasteis Tradicionais Pasteis Especiais Doces Pastéis da Semana Combos Yakisoba …" at bounding box center [366, 163] width 733 height 327
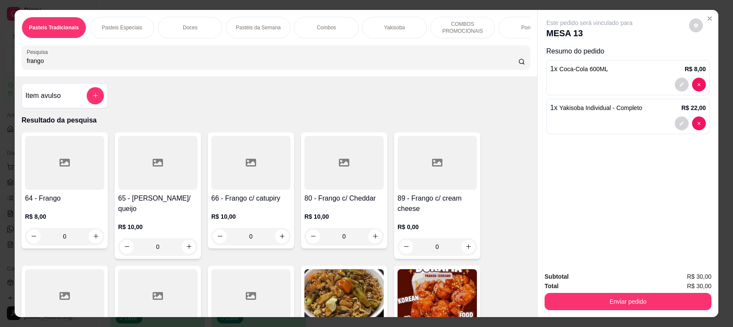
type input "frango"
click at [259, 177] on div at bounding box center [250, 163] width 79 height 54
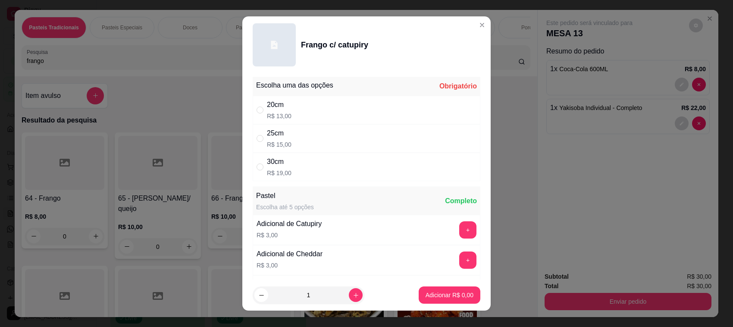
click at [272, 109] on div "20cm" at bounding box center [279, 105] width 25 height 10
radio input "true"
click at [443, 294] on p "Adicionar R$ 13,00" at bounding box center [447, 295] width 51 height 9
type input "1"
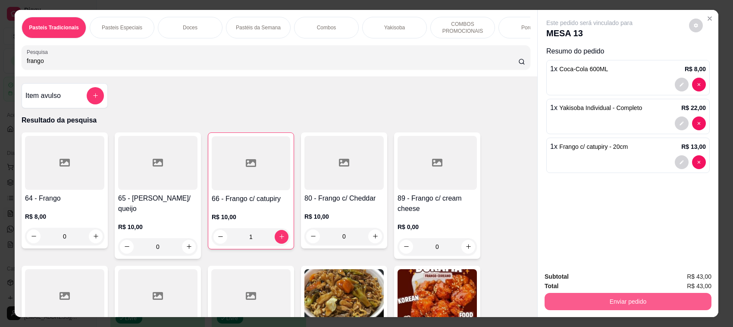
click at [632, 293] on button "Enviar pedido" at bounding box center [627, 301] width 167 height 17
click at [630, 296] on button "Enviar pedido" at bounding box center [628, 301] width 162 height 17
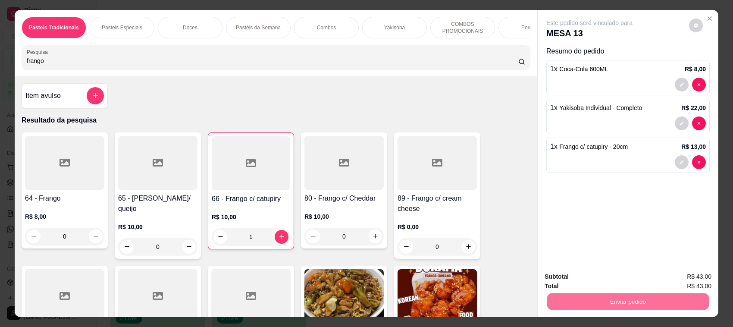
click at [681, 287] on button "Enviar pedido" at bounding box center [687, 280] width 47 height 16
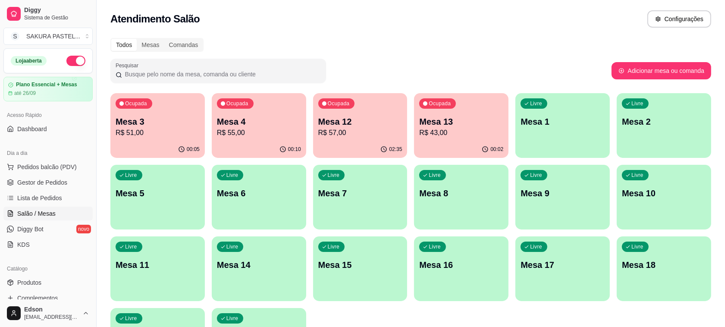
click at [359, 123] on p "Mesa 12" at bounding box center [360, 122] width 84 height 12
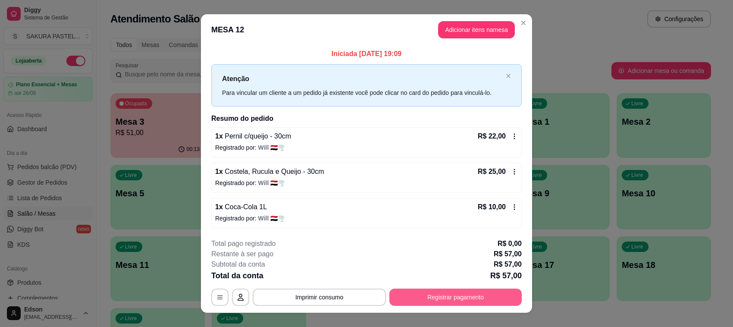
click at [464, 289] on button "Registrar pagamento" at bounding box center [455, 296] width 132 height 17
click at [421, 131] on div "Débito" at bounding box center [425, 123] width 61 height 50
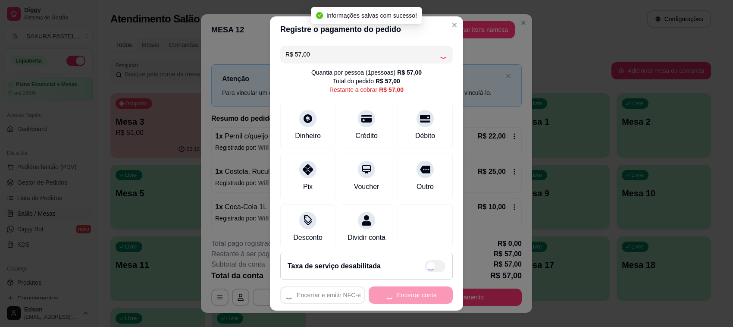
type input "R$ 0,00"
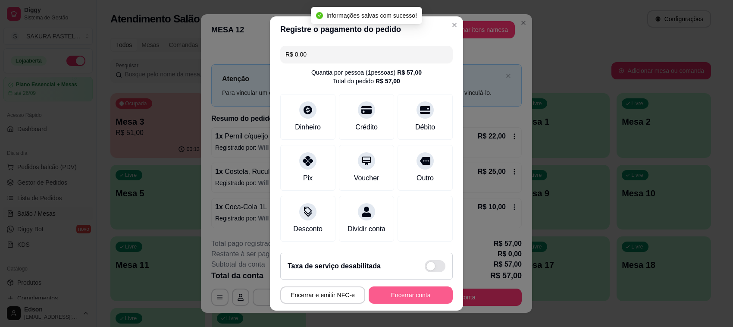
click at [403, 296] on button "Encerrar conta" at bounding box center [411, 294] width 84 height 17
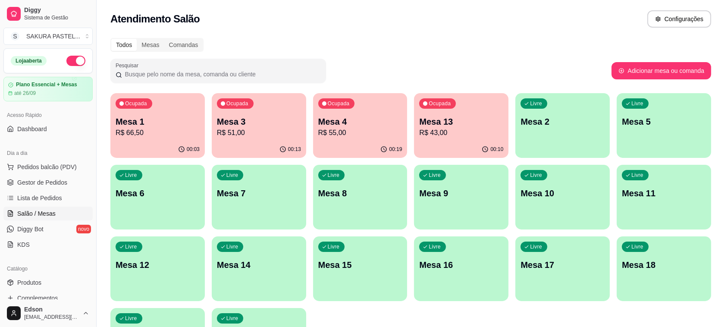
click at [416, 122] on div "Ocupada Mesa 1 R$ 66,50 00:03 Ocupada Mesa 3 R$ 51,00 00:13 Ocupada Mesa 4 R$ 5…" at bounding box center [410, 232] width 600 height 279
click at [451, 119] on p "Mesa 13" at bounding box center [461, 122] width 84 height 12
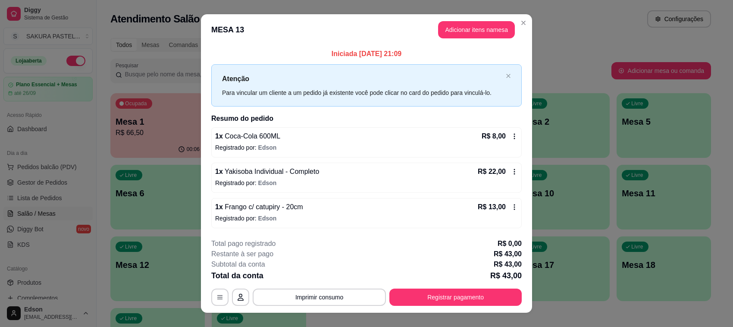
click at [391, 281] on div "Total da conta R$ 43,00" at bounding box center [366, 275] width 310 height 12
click at [400, 284] on div "**********" at bounding box center [366, 271] width 310 height 67
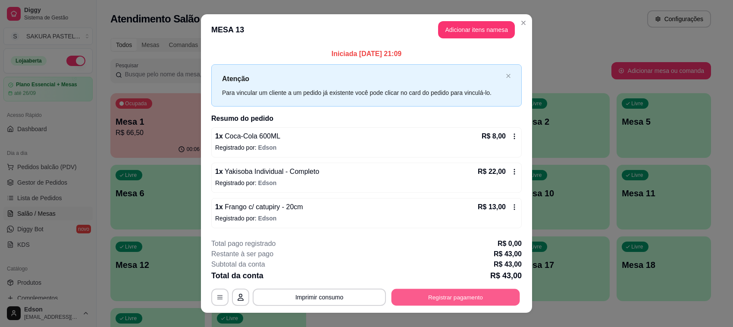
click at [459, 292] on button "Registrar pagamento" at bounding box center [455, 296] width 128 height 17
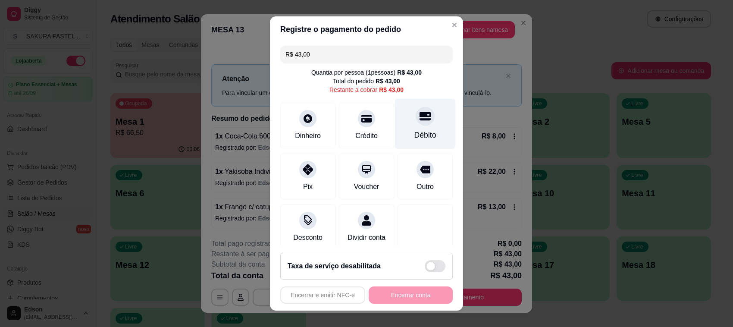
click at [418, 141] on div "Débito" at bounding box center [425, 124] width 61 height 50
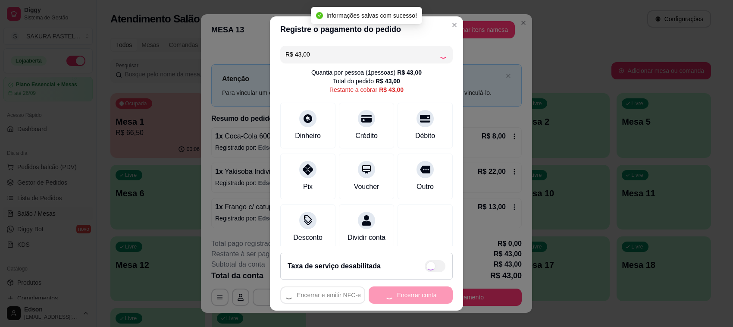
type input "R$ 0,00"
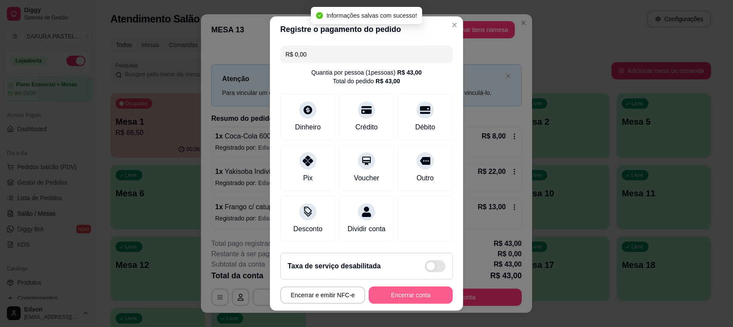
click at [397, 289] on button "Encerrar conta" at bounding box center [411, 294] width 84 height 17
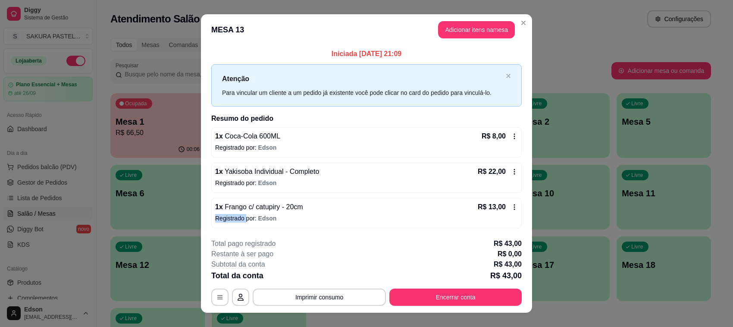
click at [525, 210] on div "Iniciada [DATE] 21:09 Atenção Para vincular um cliente a um pedido já existente…" at bounding box center [366, 138] width 331 height 186
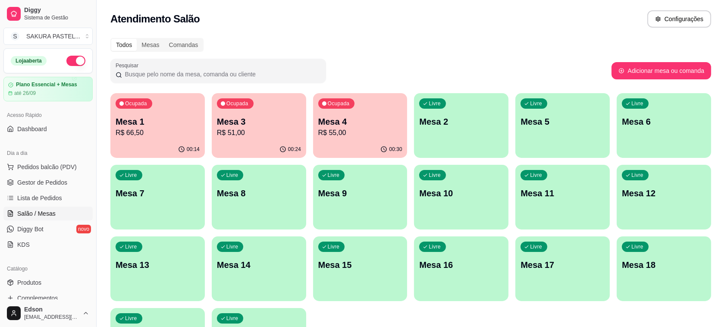
click at [272, 111] on div "Ocupada Mesa 3 R$ 51,00" at bounding box center [259, 117] width 94 height 48
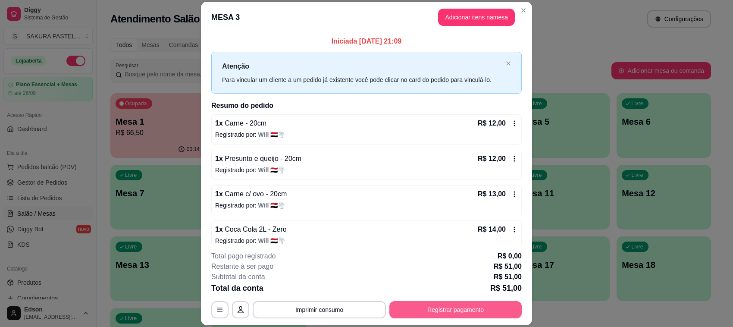
click at [471, 313] on button "Registrar pagamento" at bounding box center [455, 309] width 132 height 17
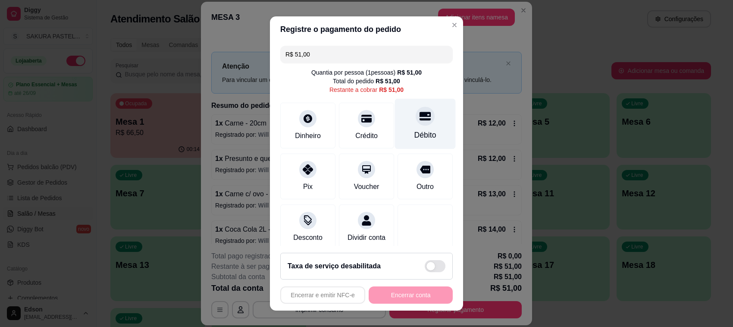
click at [416, 124] on div at bounding box center [425, 115] width 19 height 19
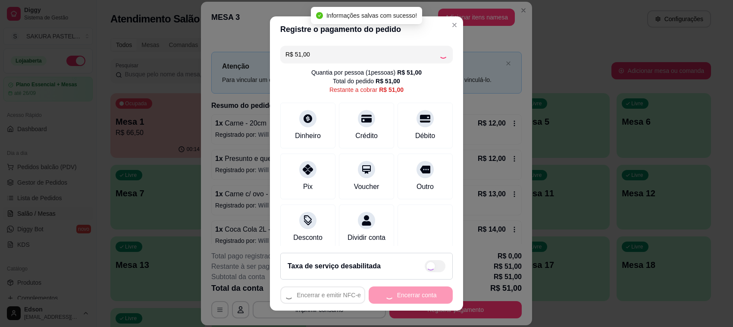
type input "R$ 0,00"
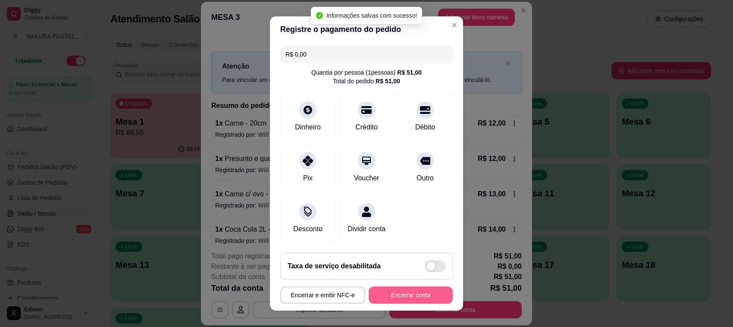
click at [406, 293] on button "Encerrar conta" at bounding box center [411, 294] width 84 height 17
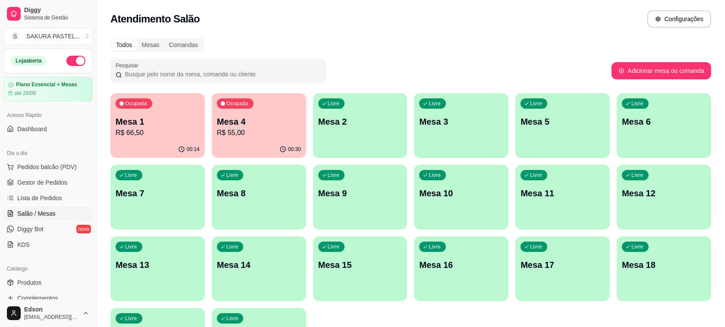
click at [287, 122] on p "Mesa 4" at bounding box center [259, 122] width 84 height 12
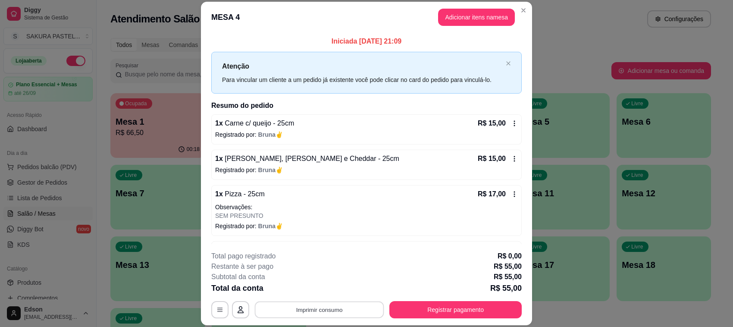
click at [344, 315] on button "Imprimir consumo" at bounding box center [319, 309] width 129 height 17
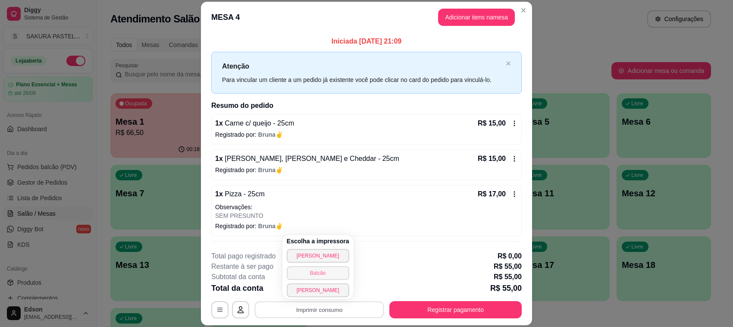
click at [318, 274] on button "Balcão" at bounding box center [318, 273] width 62 height 14
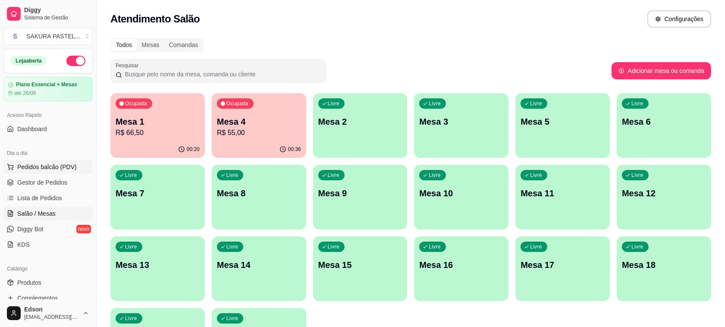
drag, startPoint x: 50, startPoint y: 169, endPoint x: 83, endPoint y: 163, distance: 34.2
click at [48, 169] on span "Pedidos balcão (PDV)" at bounding box center [46, 166] width 59 height 9
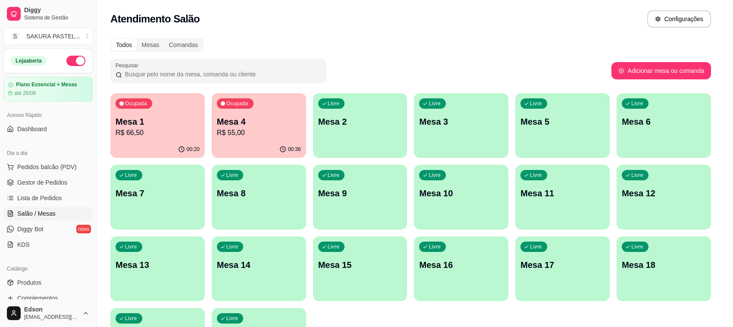
click at [628, 37] on p "Retirada" at bounding box center [624, 37] width 23 height 9
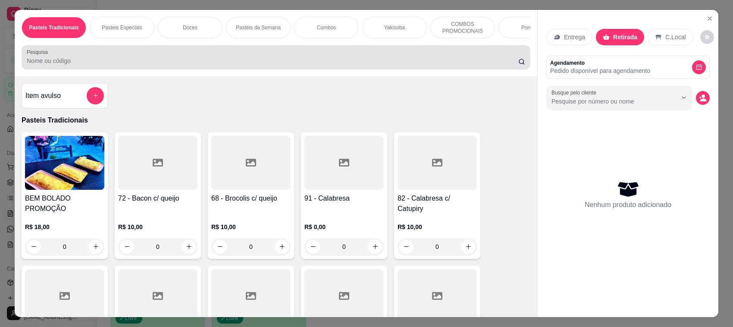
click at [418, 56] on div "Pesquisa" at bounding box center [276, 57] width 509 height 24
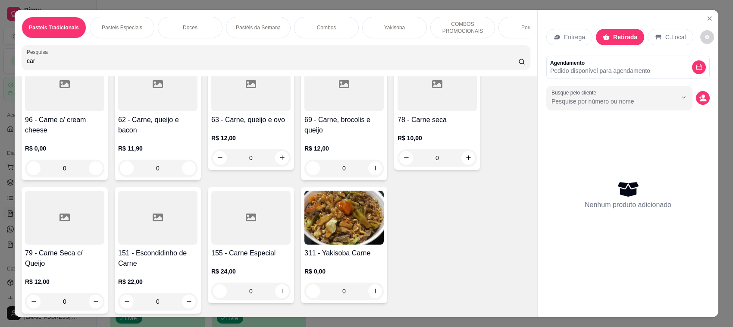
scroll to position [203, 0]
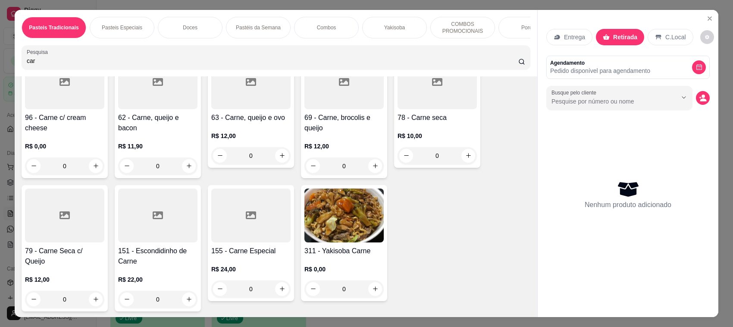
type input "car"
click at [137, 146] on div "R$ 11,90 0" at bounding box center [157, 153] width 79 height 41
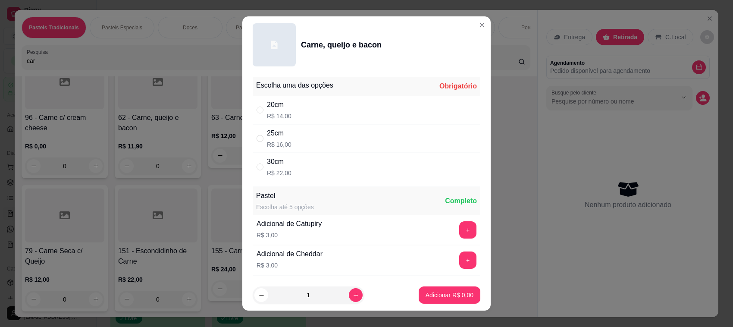
click at [310, 150] on div "25cm R$ 16,00" at bounding box center [367, 138] width 228 height 28
radio input "true"
click at [440, 296] on p "Adicionar R$ 16,00" at bounding box center [448, 295] width 50 height 8
type input "1"
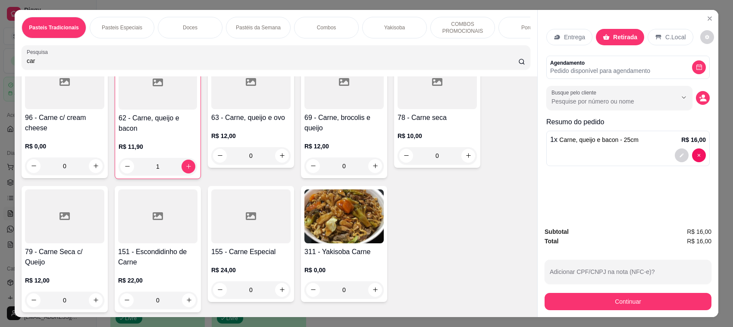
click at [249, 65] on input "car" at bounding box center [272, 60] width 491 height 9
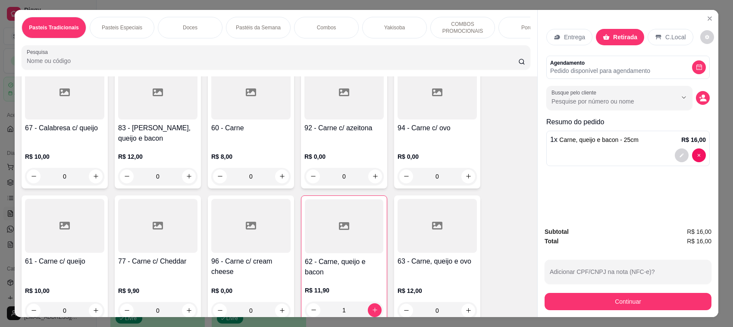
click at [290, 31] on div "Pasteis Tradicionais Pasteis Especiais Doces Pastéis da Semana Combos Yakisoba …" at bounding box center [276, 28] width 509 height 22
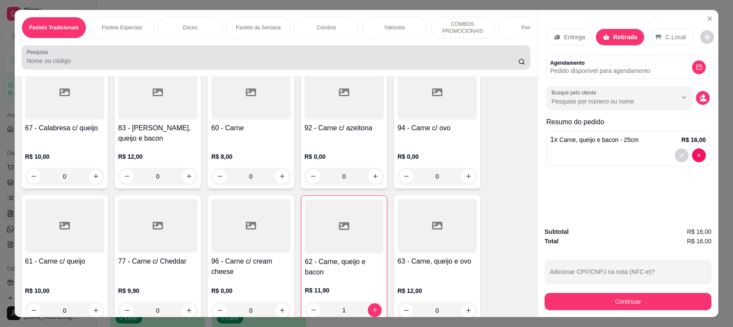
click at [281, 57] on div at bounding box center [276, 57] width 498 height 17
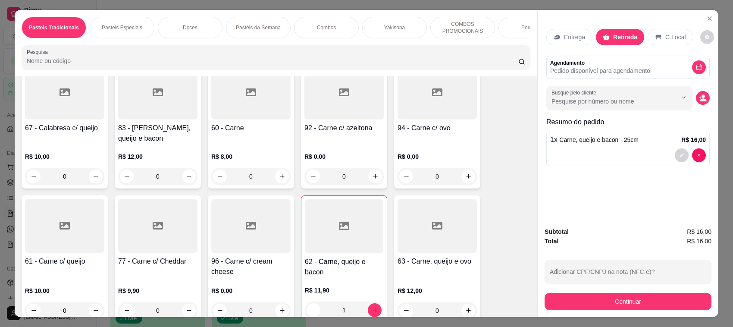
click at [257, 65] on input "Pesquisa" at bounding box center [272, 60] width 491 height 9
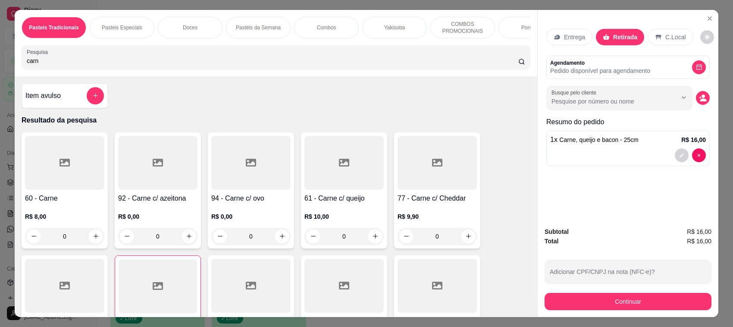
type input "carn"
click at [326, 203] on h4 "61 - Carne c/ queijo" at bounding box center [343, 198] width 79 height 10
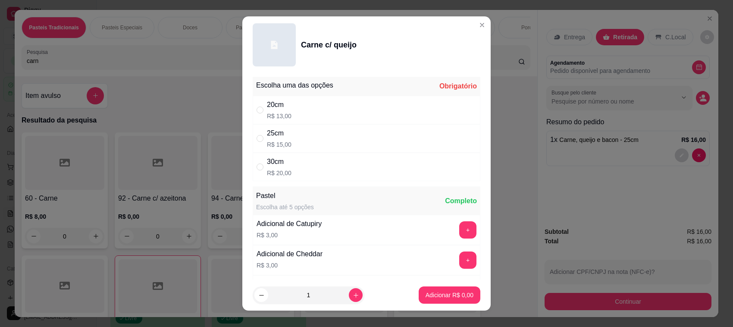
click at [339, 136] on div "25cm R$ 15,00" at bounding box center [367, 138] width 228 height 28
radio input "true"
click at [453, 291] on p "Adicionar R$ 15,00" at bounding box center [448, 295] width 50 height 8
type input "1"
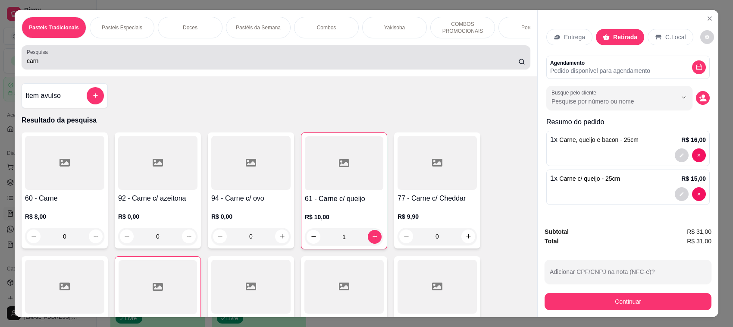
click at [156, 59] on div "carn" at bounding box center [276, 57] width 498 height 17
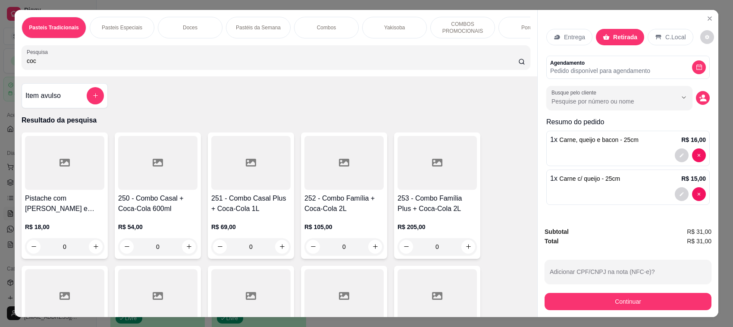
scroll to position [203, 0]
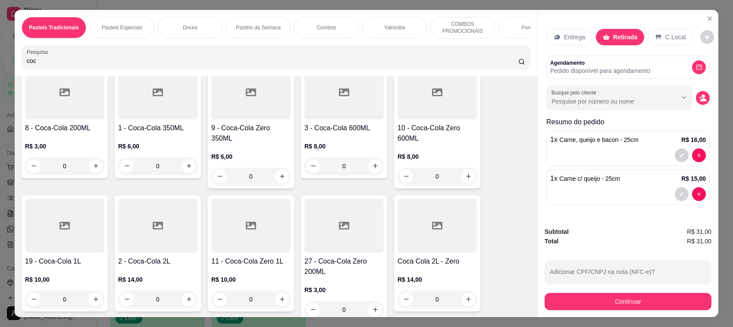
type input "coc"
click at [90, 303] on div "0" at bounding box center [64, 299] width 79 height 17
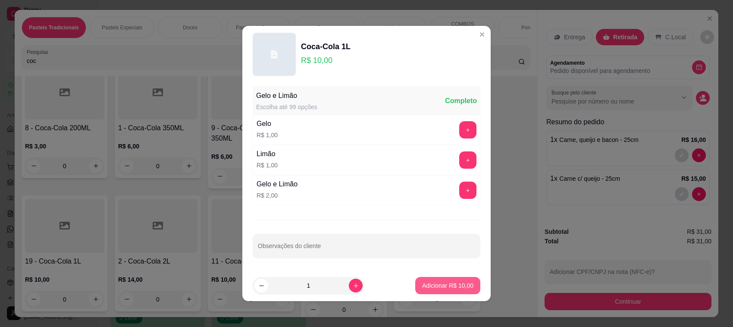
click at [435, 283] on p "Adicionar R$ 10,00" at bounding box center [447, 285] width 51 height 9
type input "1"
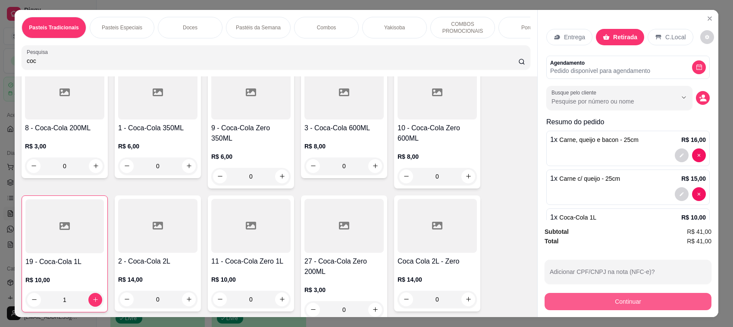
click at [578, 306] on button "Continuar" at bounding box center [627, 301] width 167 height 17
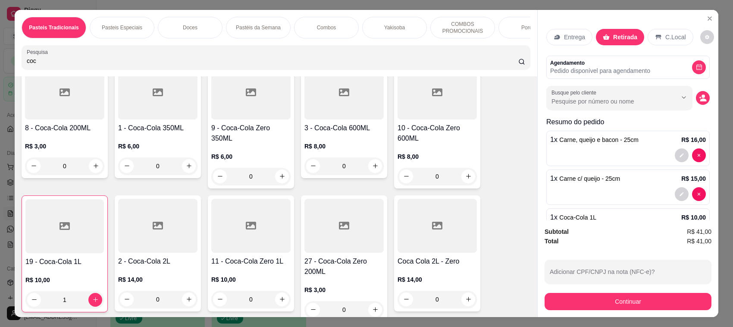
click at [669, 41] on p "C.Local" at bounding box center [675, 37] width 20 height 9
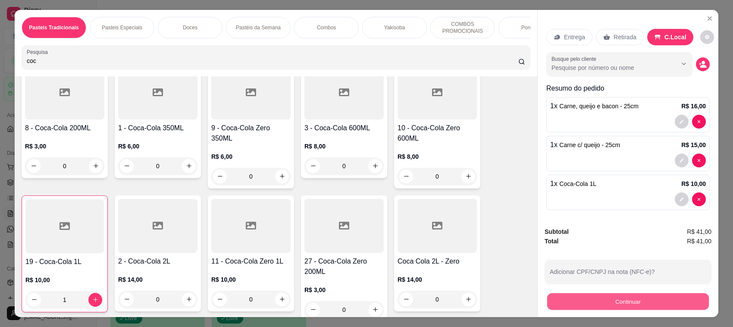
click at [640, 300] on button "Continuar" at bounding box center [628, 301] width 162 height 17
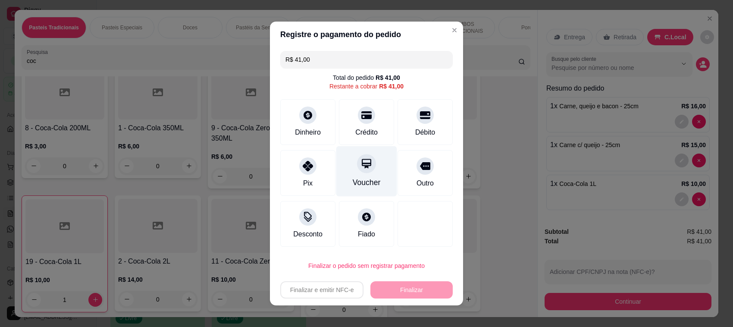
click at [339, 126] on div "Crédito" at bounding box center [366, 122] width 55 height 46
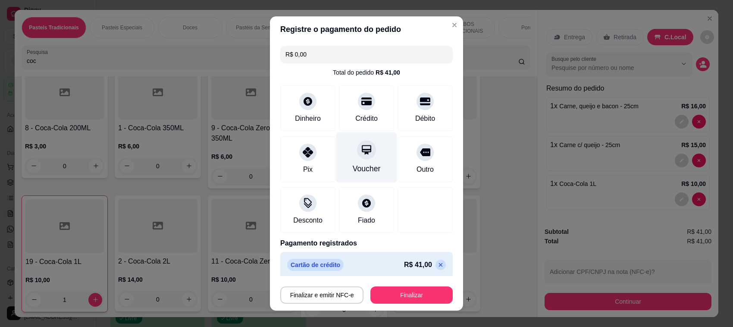
type input "R$ 0,00"
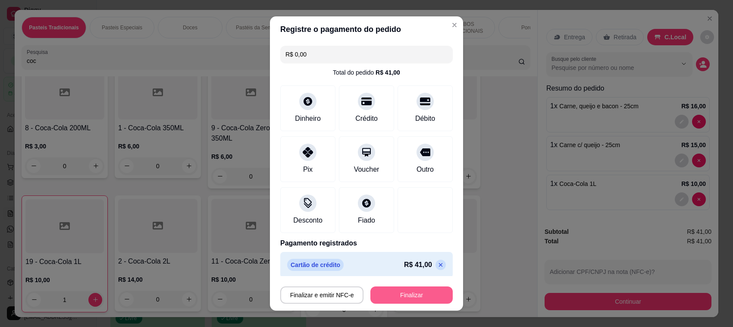
click at [418, 298] on button "Finalizar" at bounding box center [411, 294] width 82 height 17
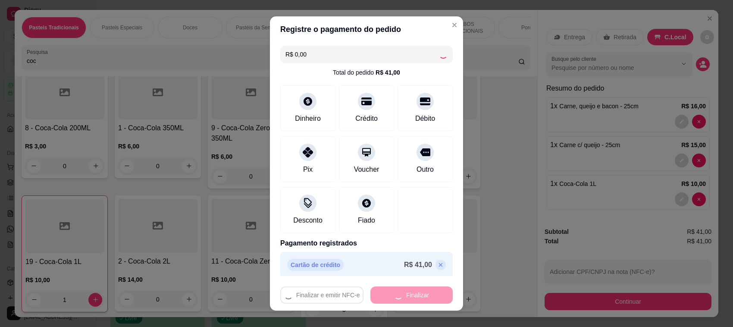
type input "0"
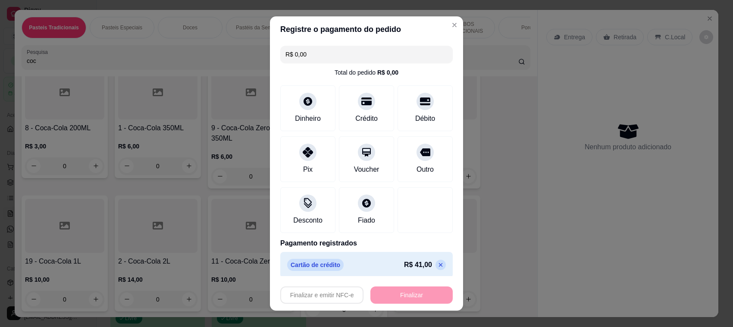
type input "-R$ 41,00"
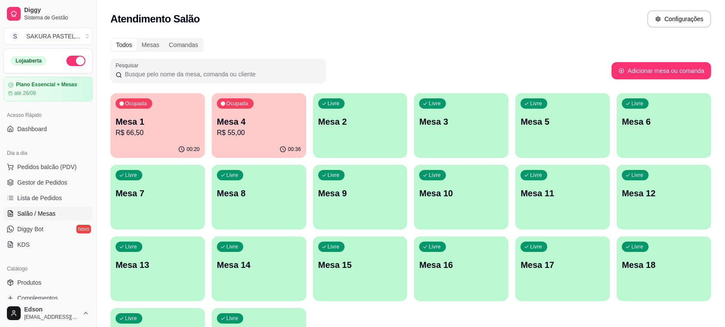
click at [154, 138] on div "Ocupada Mesa 1 R$ 66,50" at bounding box center [157, 117] width 94 height 48
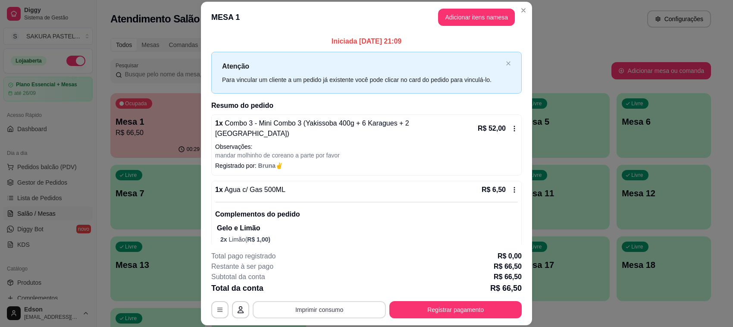
click at [361, 312] on button "Imprimir consumo" at bounding box center [319, 309] width 133 height 17
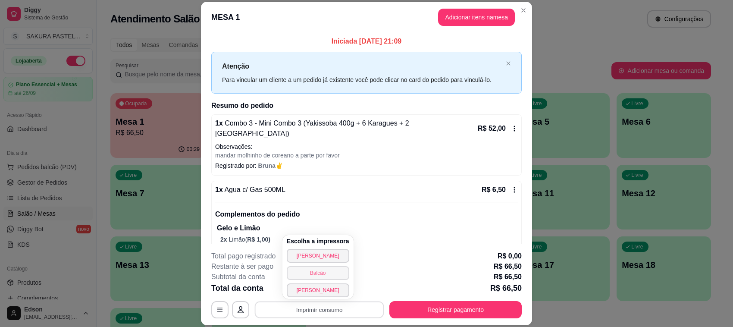
click at [312, 272] on button "Balcão" at bounding box center [318, 273] width 62 height 14
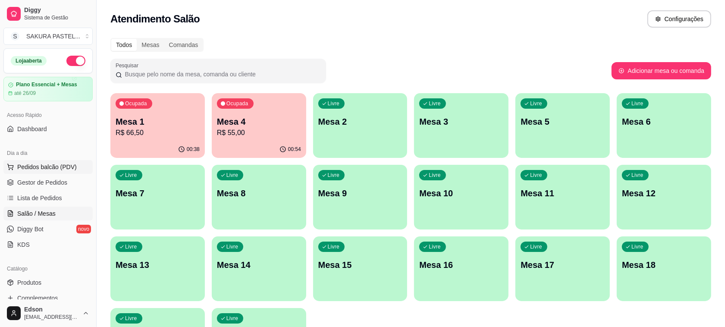
click at [45, 165] on span "Pedidos balcão (PDV)" at bounding box center [46, 166] width 59 height 9
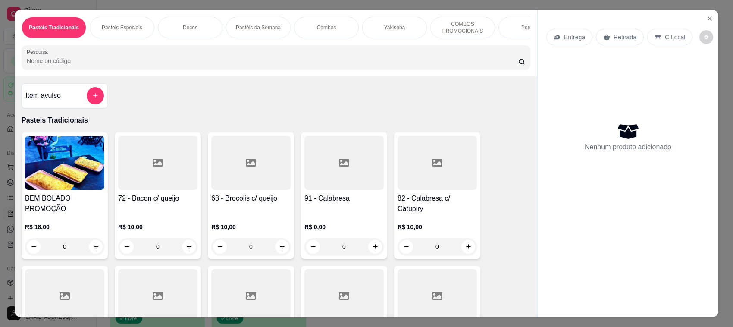
drag, startPoint x: 107, startPoint y: 70, endPoint x: 151, endPoint y: 18, distance: 68.2
click at [106, 65] on input "Pesquisa" at bounding box center [272, 60] width 491 height 9
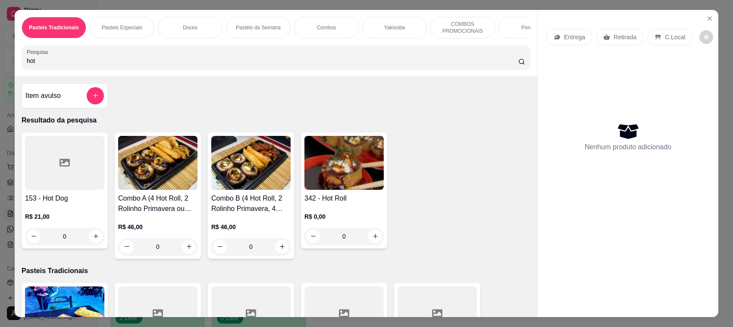
type input "hot"
click at [337, 188] on img at bounding box center [343, 163] width 79 height 54
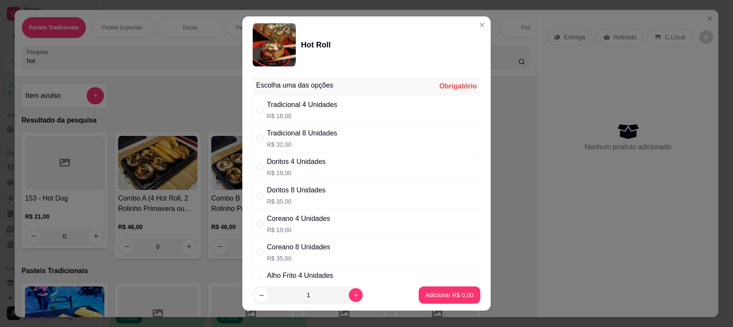
click at [322, 100] on div "Tradicional 4 Unidades" at bounding box center [302, 105] width 70 height 10
radio input "true"
click at [437, 291] on p "Adicionar R$ 18,00" at bounding box center [447, 295] width 51 height 9
type input "1"
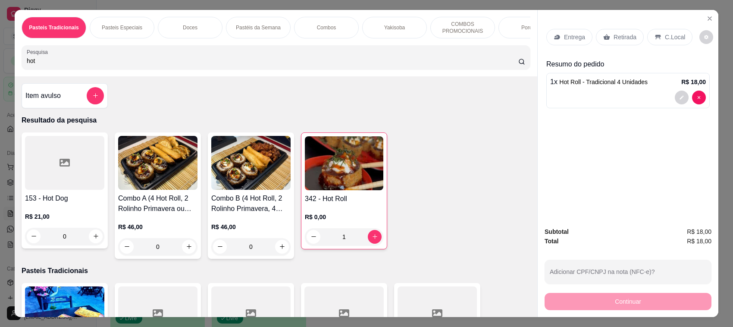
click at [127, 52] on div "Pasteis Tradicionais Pasteis Especiais Doces Pastéis da Semana Combos Yakisoba …" at bounding box center [276, 43] width 522 height 66
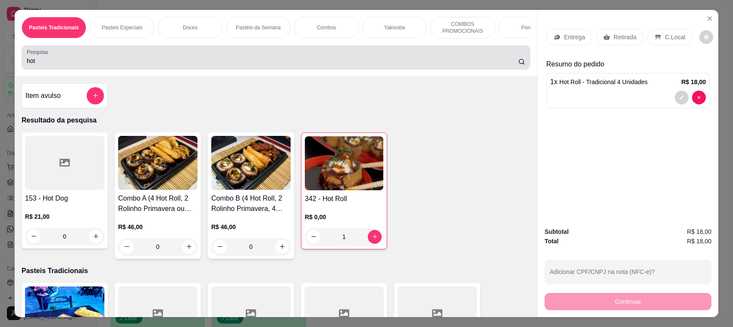
click at [128, 63] on div "hot" at bounding box center [276, 57] width 498 height 17
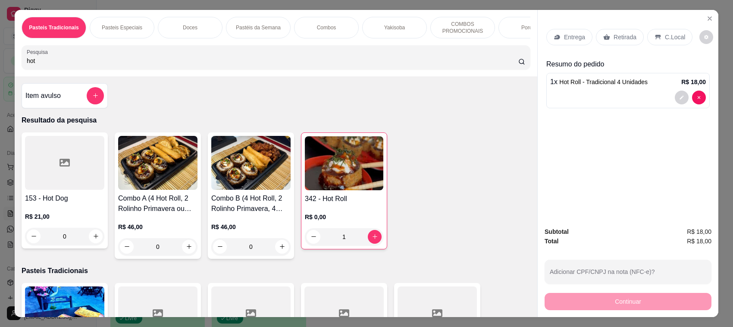
drag, startPoint x: 423, startPoint y: 83, endPoint x: 422, endPoint y: 76, distance: 6.6
click at [422, 76] on div "Pasteis Tradicionais Pasteis Especiais Doces Pastéis da Semana Combos Yakisoba …" at bounding box center [276, 43] width 522 height 66
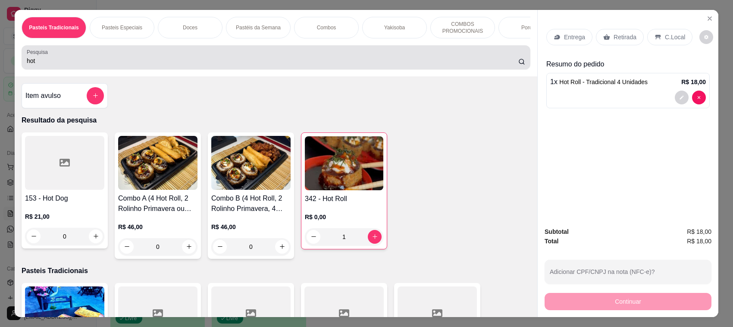
click at [422, 69] on div "Pesquisa hot" at bounding box center [276, 57] width 509 height 24
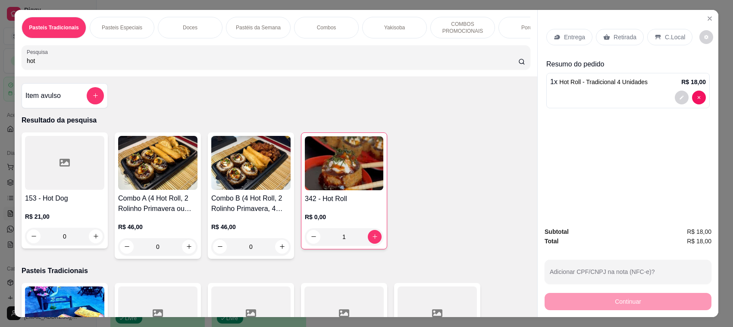
click at [422, 69] on div "Pesquisa hot" at bounding box center [276, 57] width 509 height 24
click at [422, 66] on div "hot" at bounding box center [276, 57] width 498 height 17
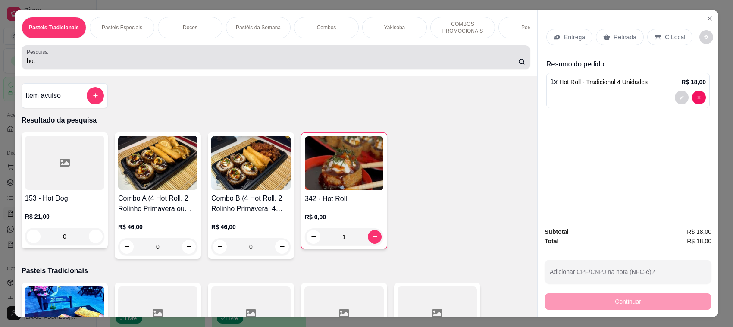
click at [422, 66] on div "hot" at bounding box center [276, 57] width 498 height 17
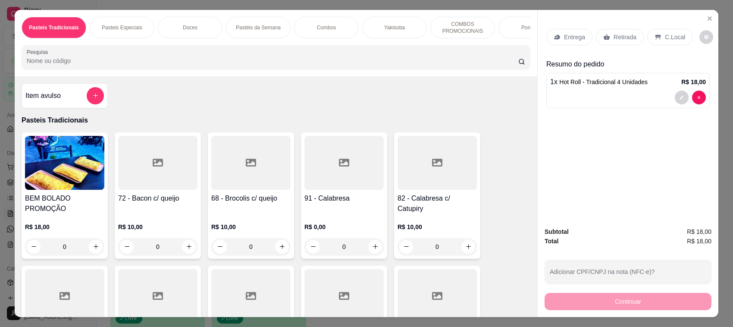
click at [339, 69] on div "Pesquisa" at bounding box center [276, 57] width 509 height 24
click at [350, 65] on input "Pesquisa" at bounding box center [272, 60] width 491 height 9
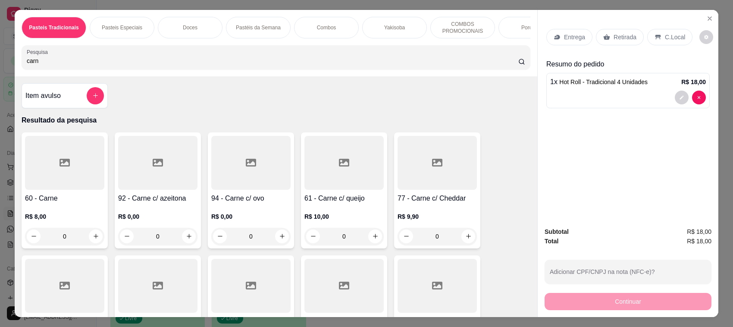
type input "carn"
click at [254, 190] on div at bounding box center [250, 163] width 79 height 54
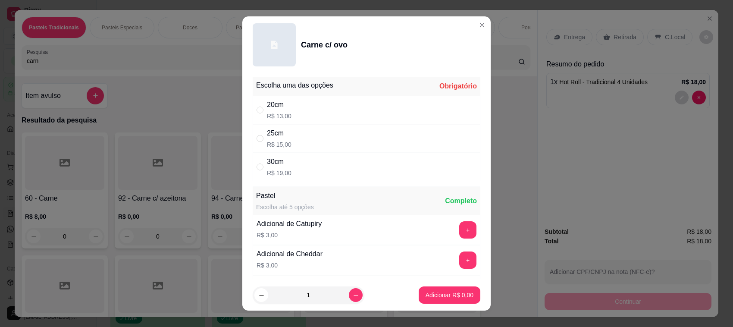
click at [300, 136] on div "25cm R$ 15,00" at bounding box center [367, 138] width 228 height 28
radio input "true"
click at [454, 291] on p "Adicionar R$ 15,00" at bounding box center [447, 295] width 51 height 9
type input "1"
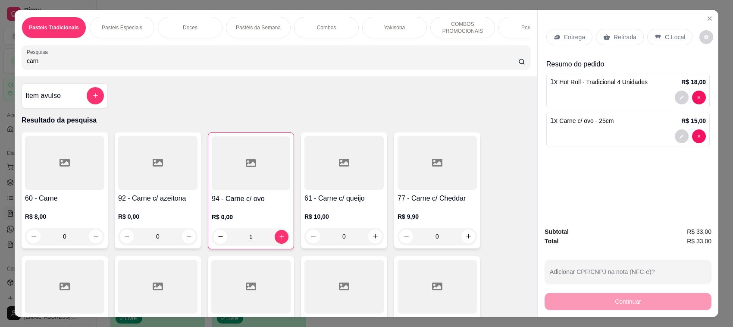
click at [350, 76] on div "Pasteis Tradicionais Pasteis Especiais Doces Pastéis da Semana Combos Yakisoba …" at bounding box center [276, 43] width 522 height 66
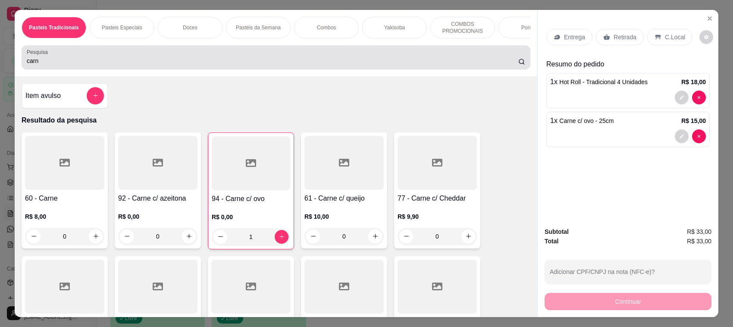
click at [350, 65] on input "carn" at bounding box center [272, 60] width 491 height 9
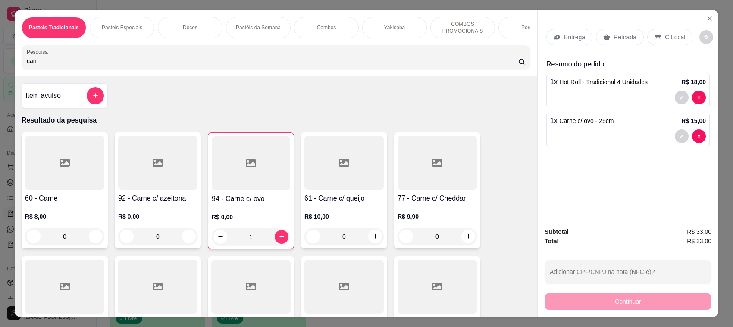
click at [356, 65] on input "carn" at bounding box center [272, 60] width 491 height 9
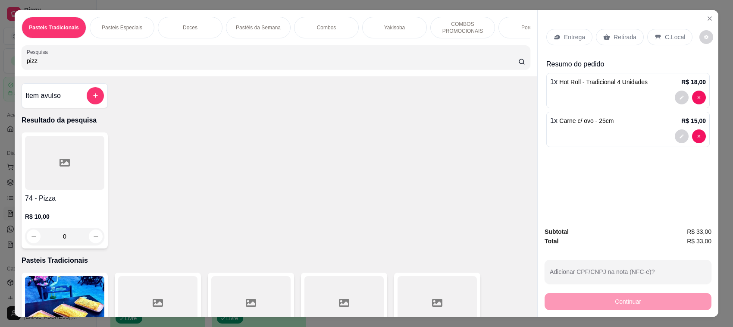
type input "pizz"
click at [82, 190] on div at bounding box center [64, 163] width 79 height 54
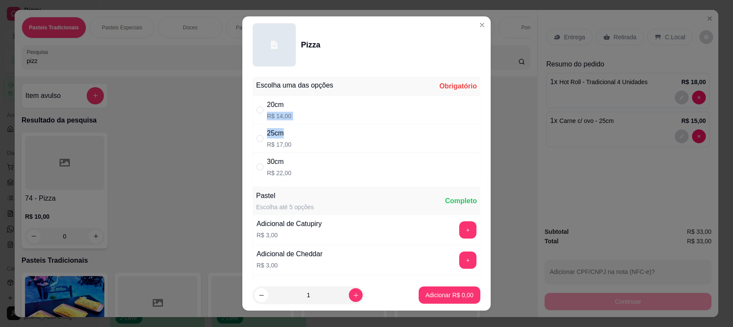
drag, startPoint x: 298, startPoint y: 108, endPoint x: 300, endPoint y: 128, distance: 19.9
click at [300, 128] on div "Escolha uma das opções Obrigatório 20cm R$ 14,00 25cm R$ 17,00 30cm R$ 22,00" at bounding box center [367, 129] width 228 height 104
click at [300, 134] on div "25cm R$ 17,00" at bounding box center [367, 138] width 228 height 28
radio input "true"
click at [462, 292] on button "Adicionar R$ 17,00" at bounding box center [447, 294] width 65 height 17
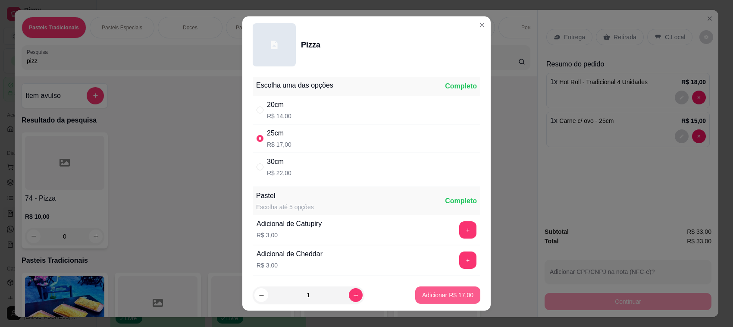
type input "1"
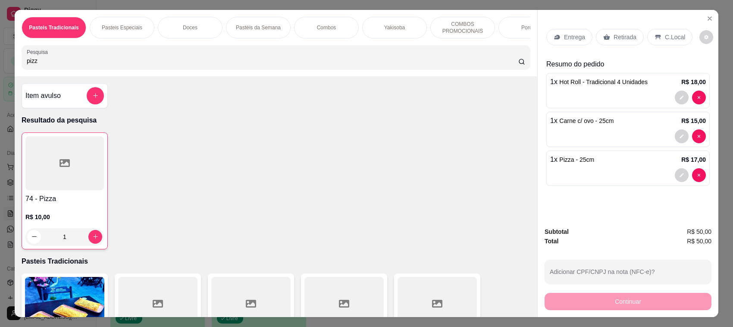
click at [666, 29] on div "C.Local" at bounding box center [669, 37] width 45 height 16
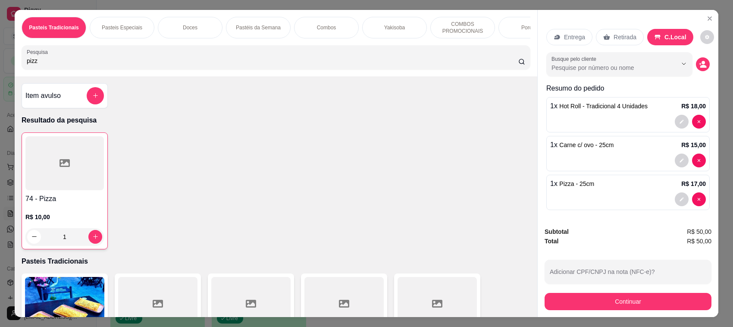
click at [606, 30] on div "Retirada" at bounding box center [620, 37] width 48 height 16
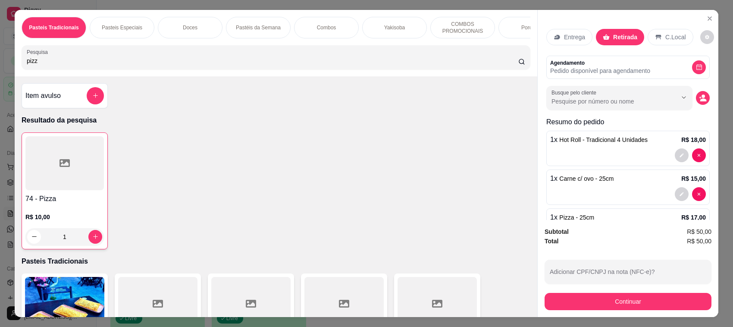
click at [658, 33] on div "C.Local" at bounding box center [669, 37] width 45 height 16
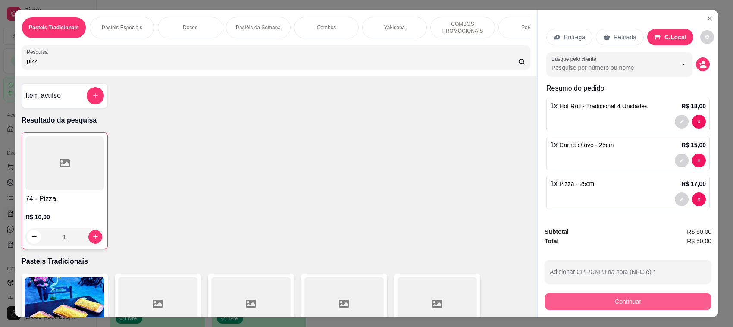
click at [645, 300] on button "Continuar" at bounding box center [627, 301] width 167 height 17
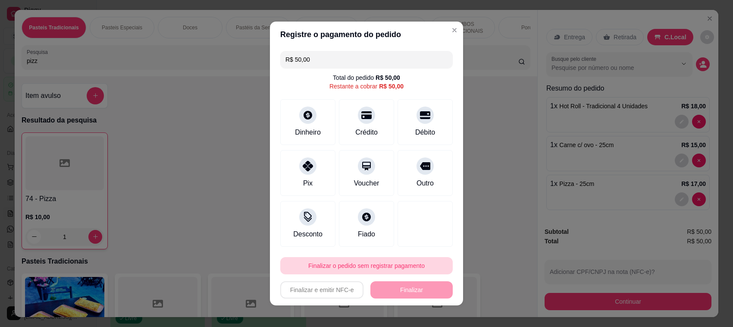
click at [386, 262] on button "Finalizar o pedido sem registrar pagamento" at bounding box center [366, 265] width 172 height 17
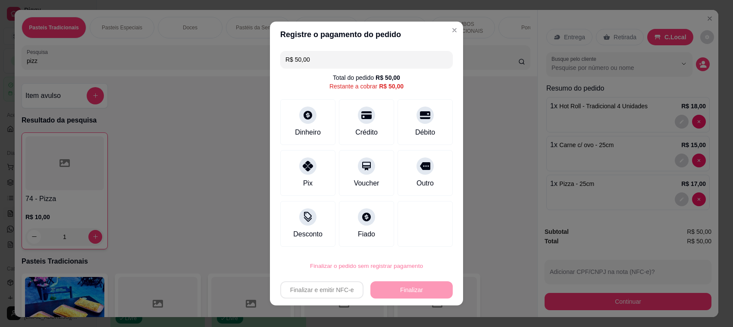
click at [414, 240] on button "Confirmar" at bounding box center [414, 241] width 32 height 13
type input "0"
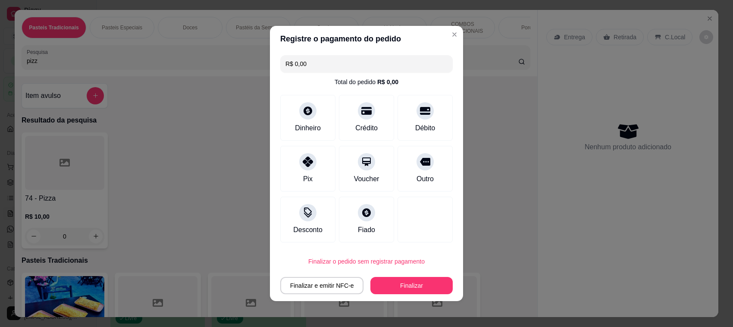
type input "R$ 0,00"
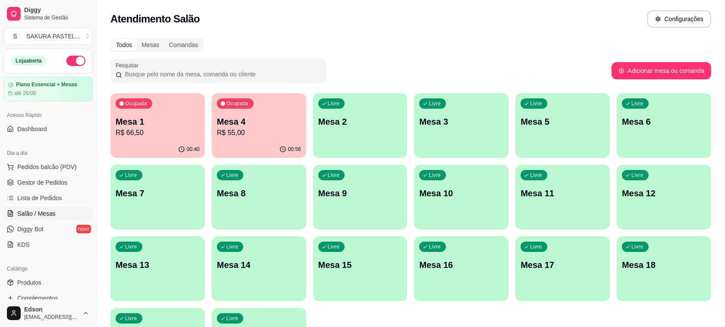
click at [429, 6] on div "Atendimento Salão Configurações" at bounding box center [411, 16] width 628 height 33
drag, startPoint x: 42, startPoint y: 160, endPoint x: 24, endPoint y: 169, distance: 20.4
click at [24, 169] on span "Pedidos balcão (PDV)" at bounding box center [46, 166] width 59 height 9
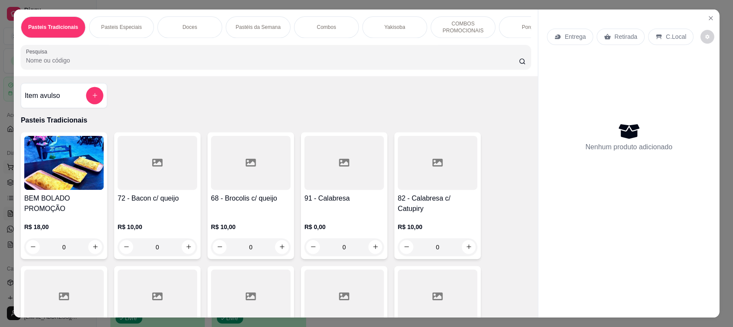
click at [24, 169] on img at bounding box center [64, 163] width 80 height 54
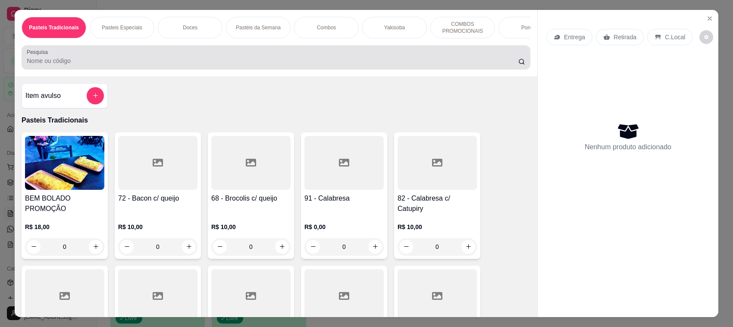
click at [171, 62] on div at bounding box center [276, 57] width 498 height 17
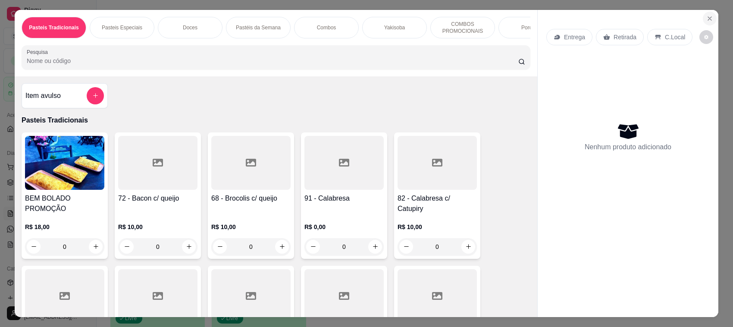
click at [706, 18] on icon "Close" at bounding box center [709, 18] width 7 height 7
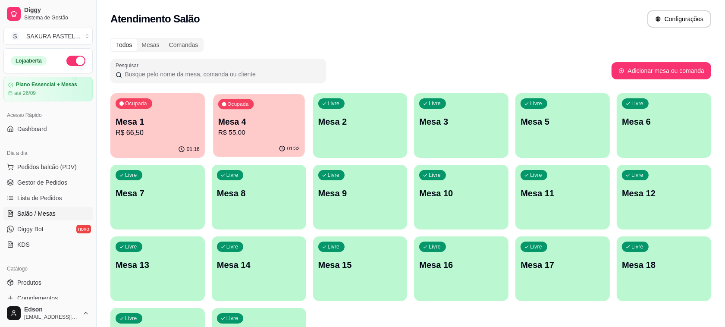
click at [273, 130] on p "R$ 55,00" at bounding box center [258, 133] width 81 height 10
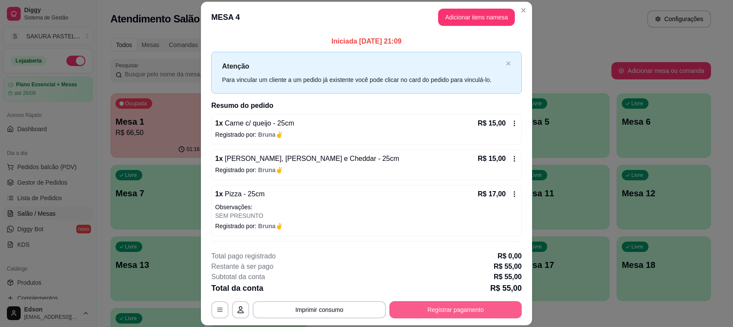
click at [462, 312] on button "Registrar pagamento" at bounding box center [455, 309] width 132 height 17
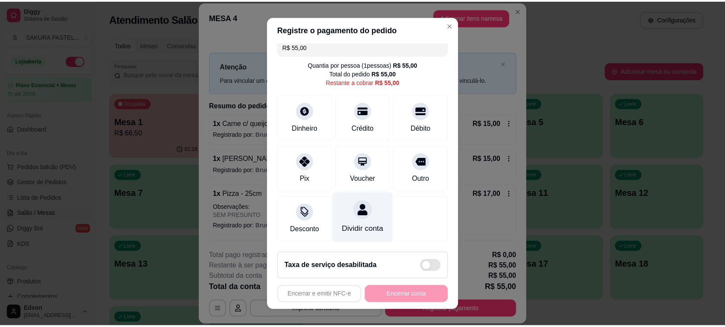
scroll to position [18, 0]
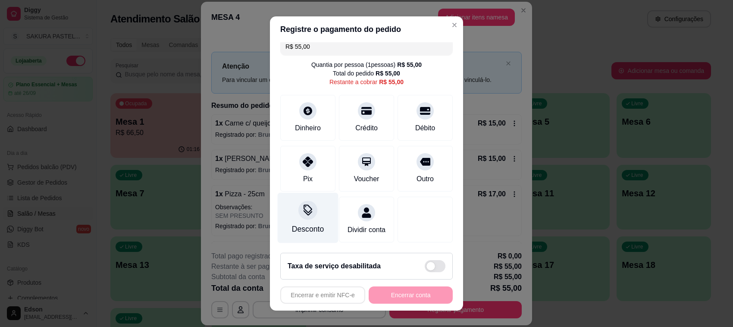
click at [302, 200] on div at bounding box center [307, 209] width 19 height 19
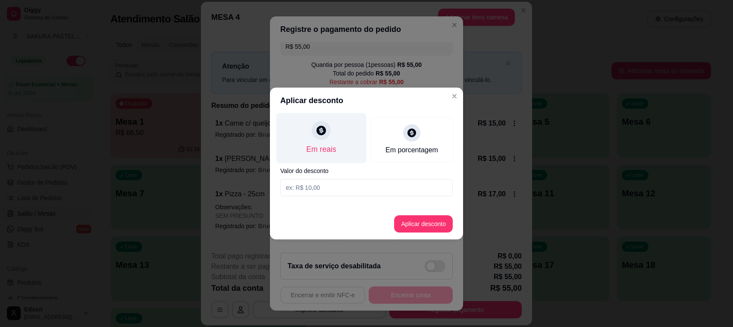
click at [345, 131] on div "Em reais" at bounding box center [321, 138] width 90 height 50
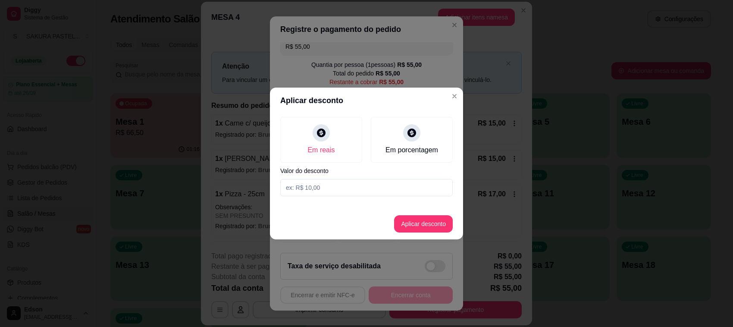
click at [325, 193] on input at bounding box center [366, 187] width 172 height 17
type input "55,00"
click at [444, 220] on button "Aplicar desconto" at bounding box center [423, 224] width 56 height 17
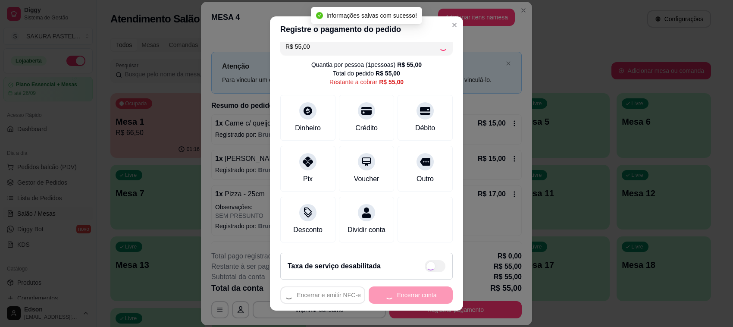
type input "R$ 0,00"
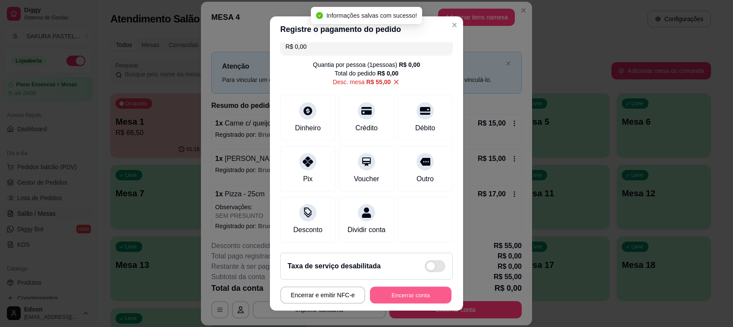
click at [415, 290] on button "Encerrar conta" at bounding box center [410, 295] width 81 height 17
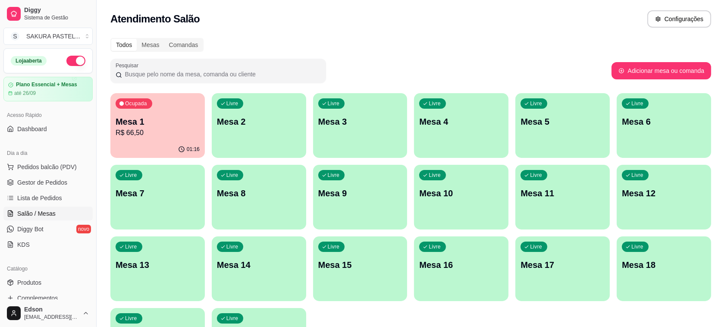
click at [137, 144] on div "01:16" at bounding box center [157, 149] width 94 height 17
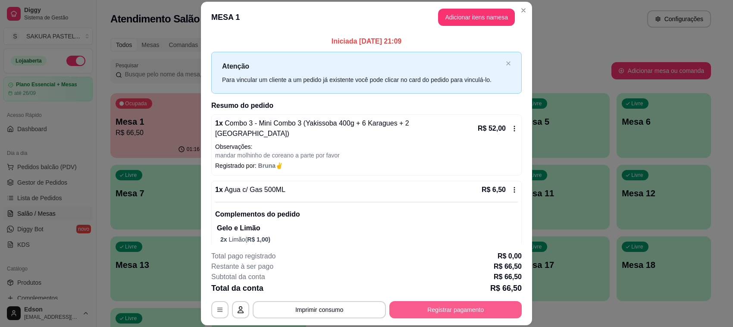
click at [448, 308] on button "Registrar pagamento" at bounding box center [455, 309] width 132 height 17
click at [419, 116] on icon at bounding box center [424, 116] width 11 height 9
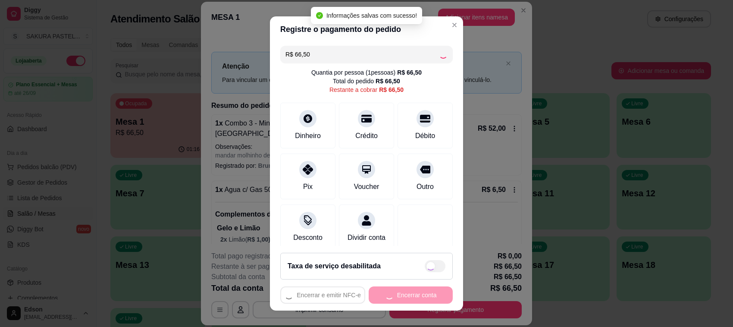
type input "R$ 0,00"
click at [395, 305] on footer "Taxa de serviço desabilitada Encerrar e emitir NFC-e Encerrar conta" at bounding box center [366, 278] width 193 height 65
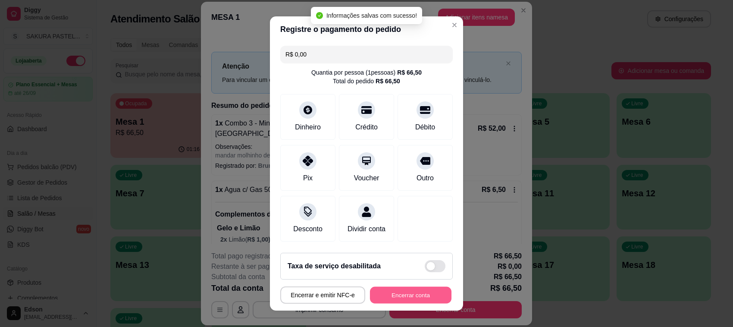
click at [396, 299] on button "Encerrar conta" at bounding box center [410, 295] width 81 height 17
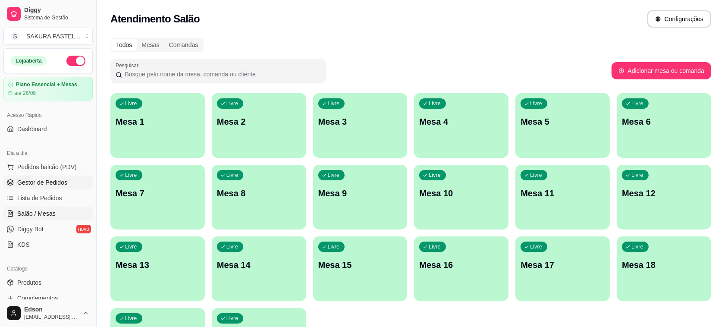
click at [34, 186] on span "Gestor de Pedidos" at bounding box center [42, 182] width 50 height 9
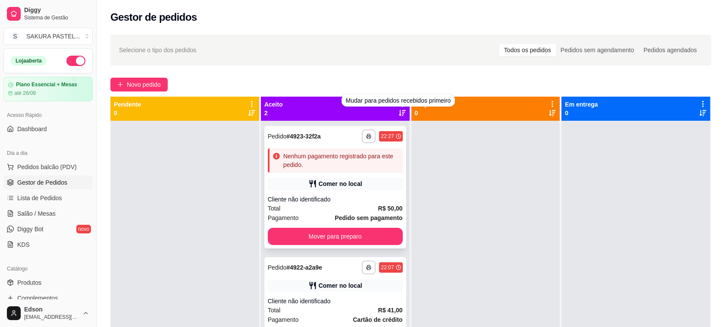
click at [357, 237] on button "Mover para preparo" at bounding box center [335, 236] width 135 height 17
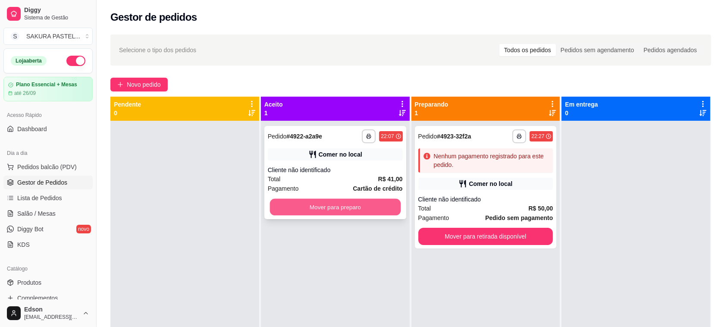
click at [365, 207] on button "Mover para preparo" at bounding box center [334, 207] width 131 height 17
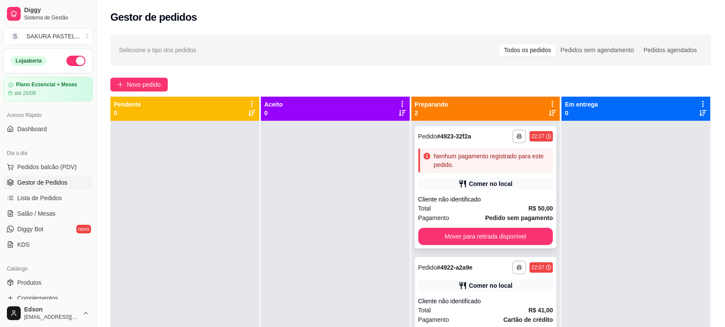
click at [503, 240] on button "Mover para retirada disponível" at bounding box center [485, 236] width 135 height 17
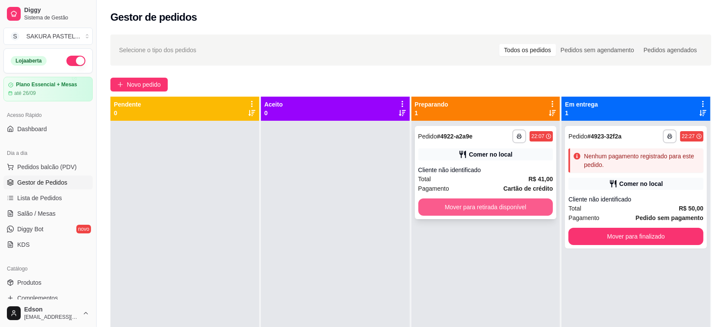
click at [520, 209] on button "Mover para retirada disponível" at bounding box center [485, 206] width 135 height 17
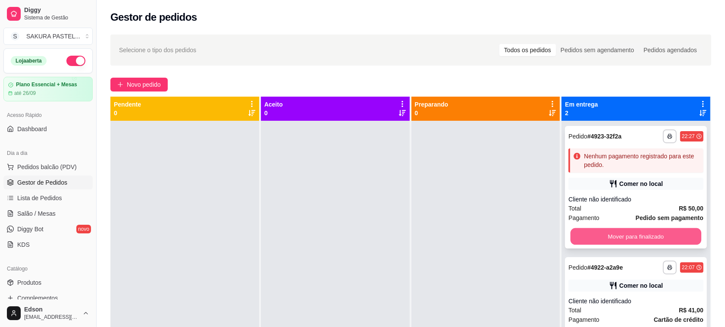
click at [660, 235] on button "Mover para finalizado" at bounding box center [635, 236] width 131 height 17
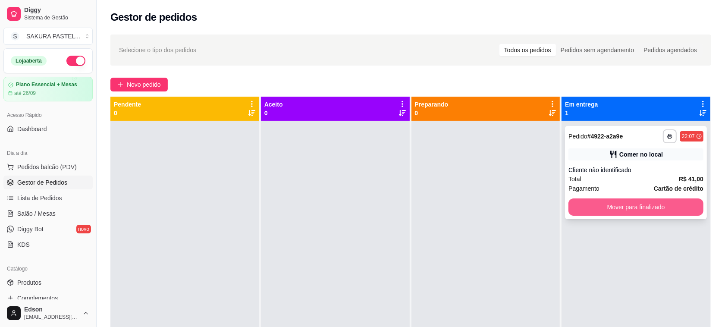
click at [660, 210] on button "Mover para finalizado" at bounding box center [635, 206] width 135 height 17
